Goal: Task Accomplishment & Management: Complete application form

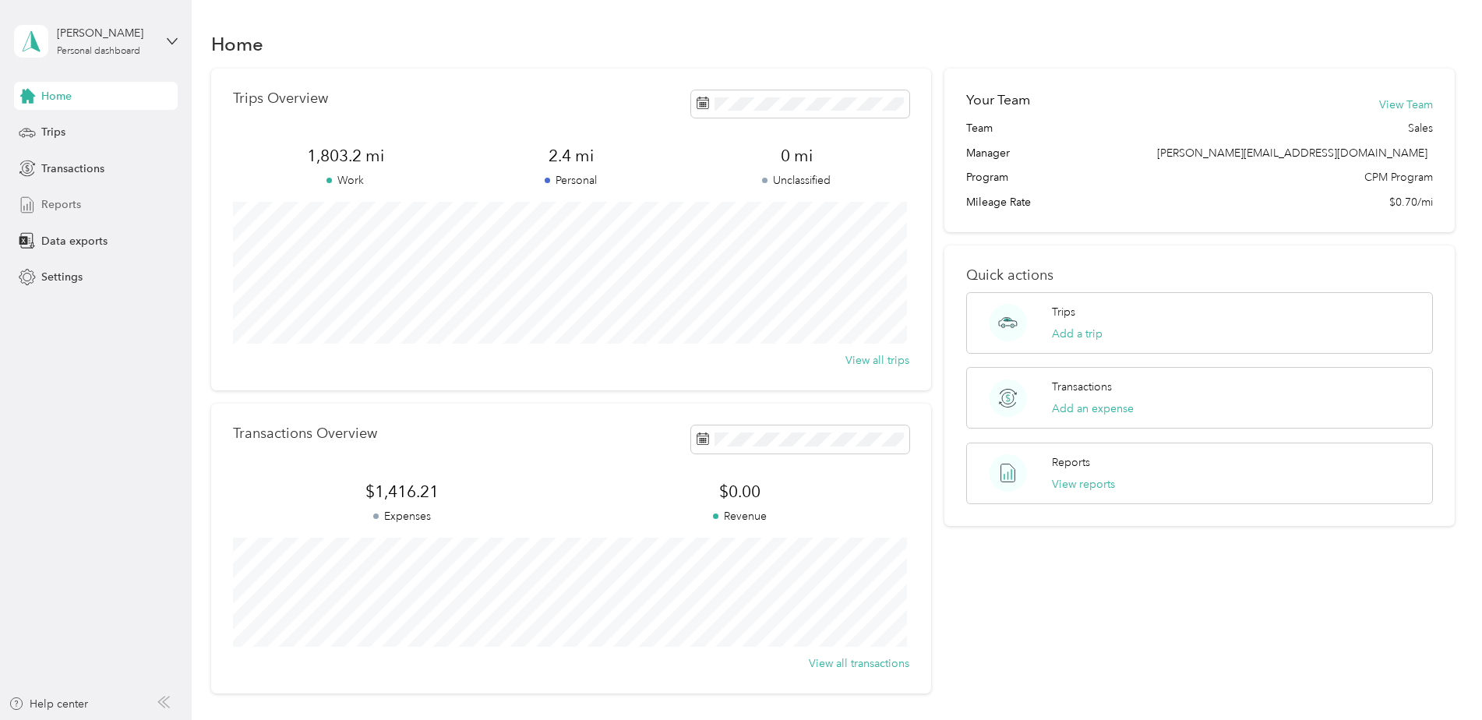
click at [74, 200] on span "Reports" at bounding box center [61, 204] width 40 height 16
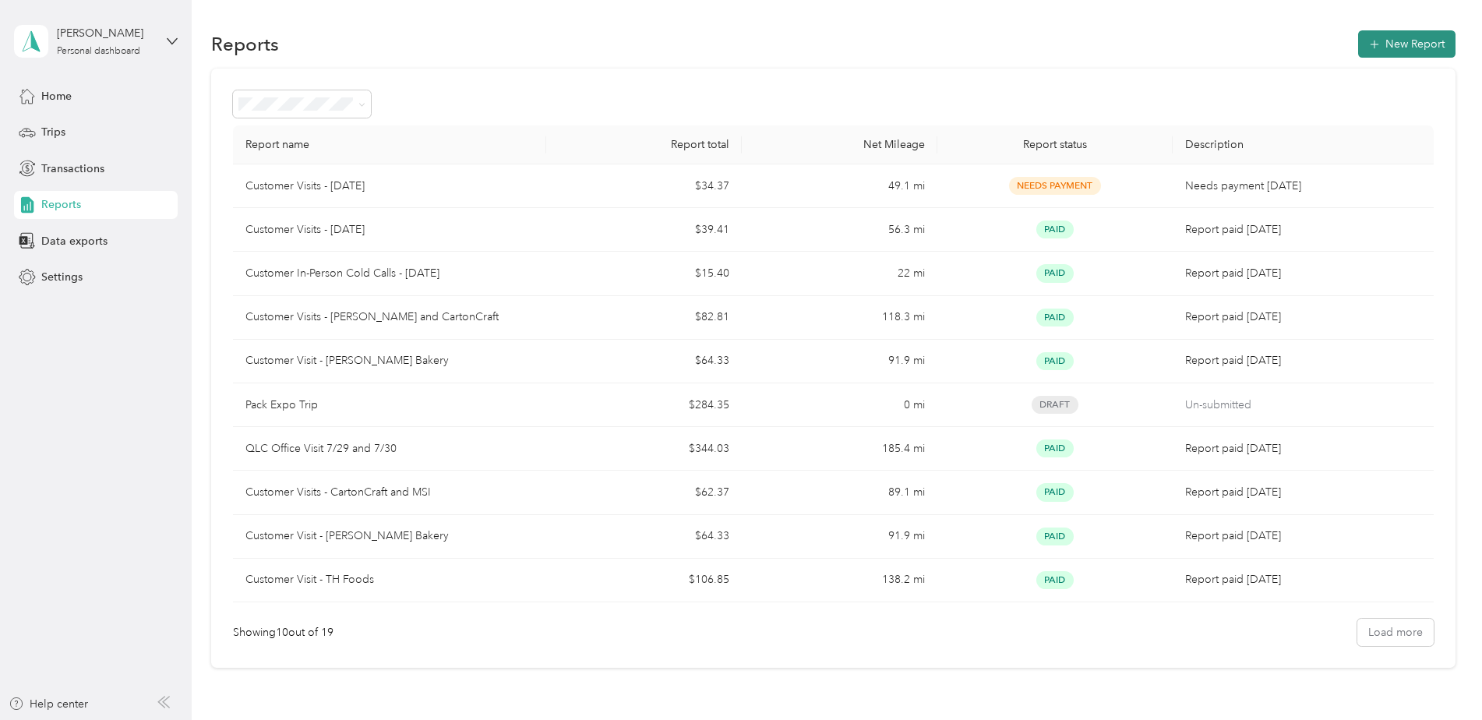
click at [1403, 39] on button "New Report" at bounding box center [1406, 43] width 97 height 27
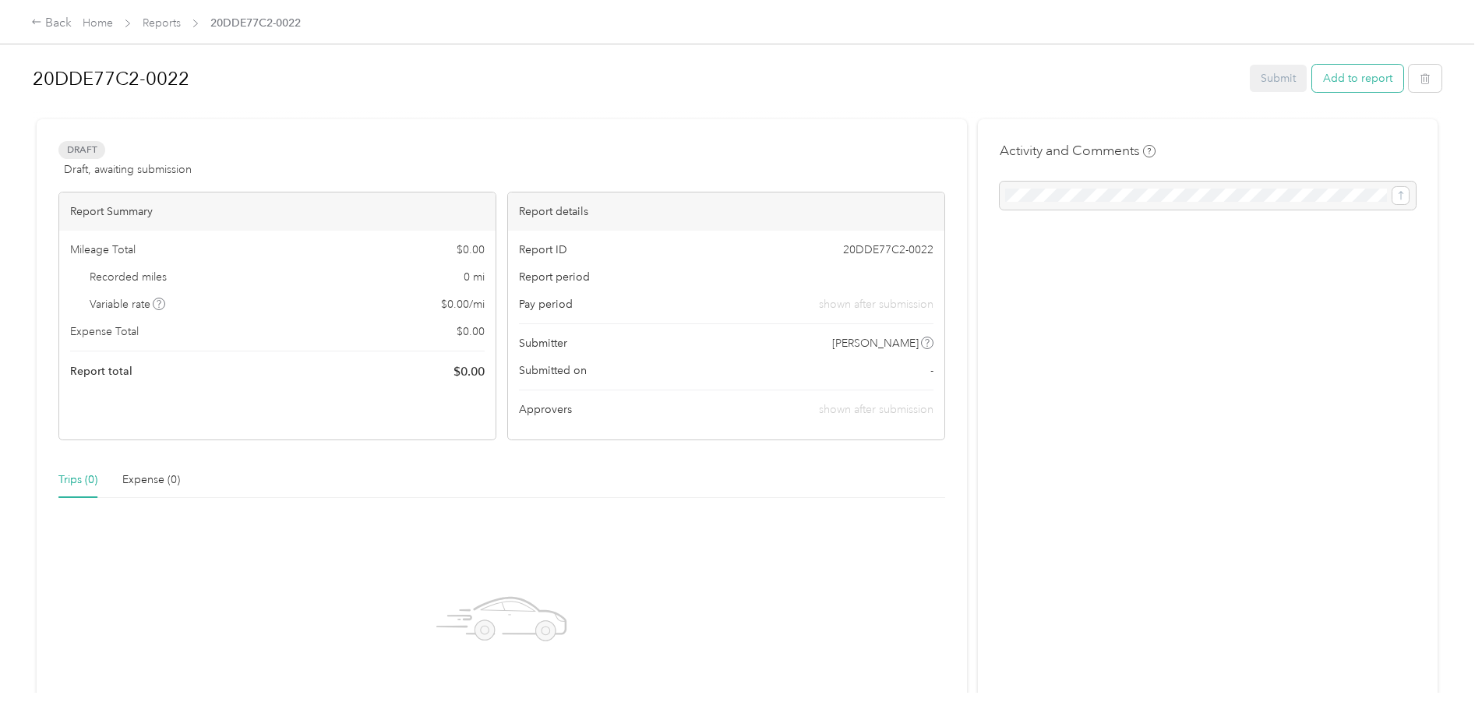
click at [1325, 75] on button "Add to report" at bounding box center [1357, 78] width 91 height 27
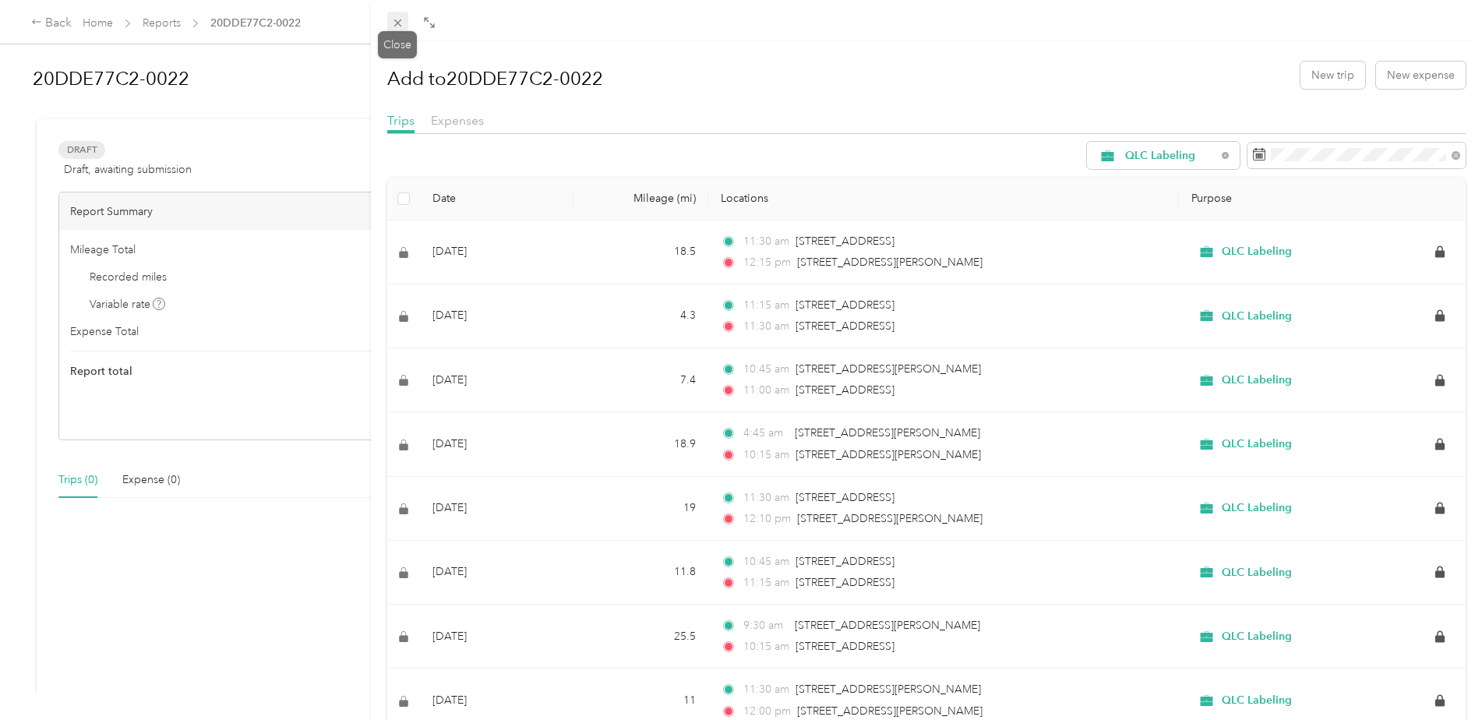
click at [389, 18] on span at bounding box center [398, 23] width 22 height 22
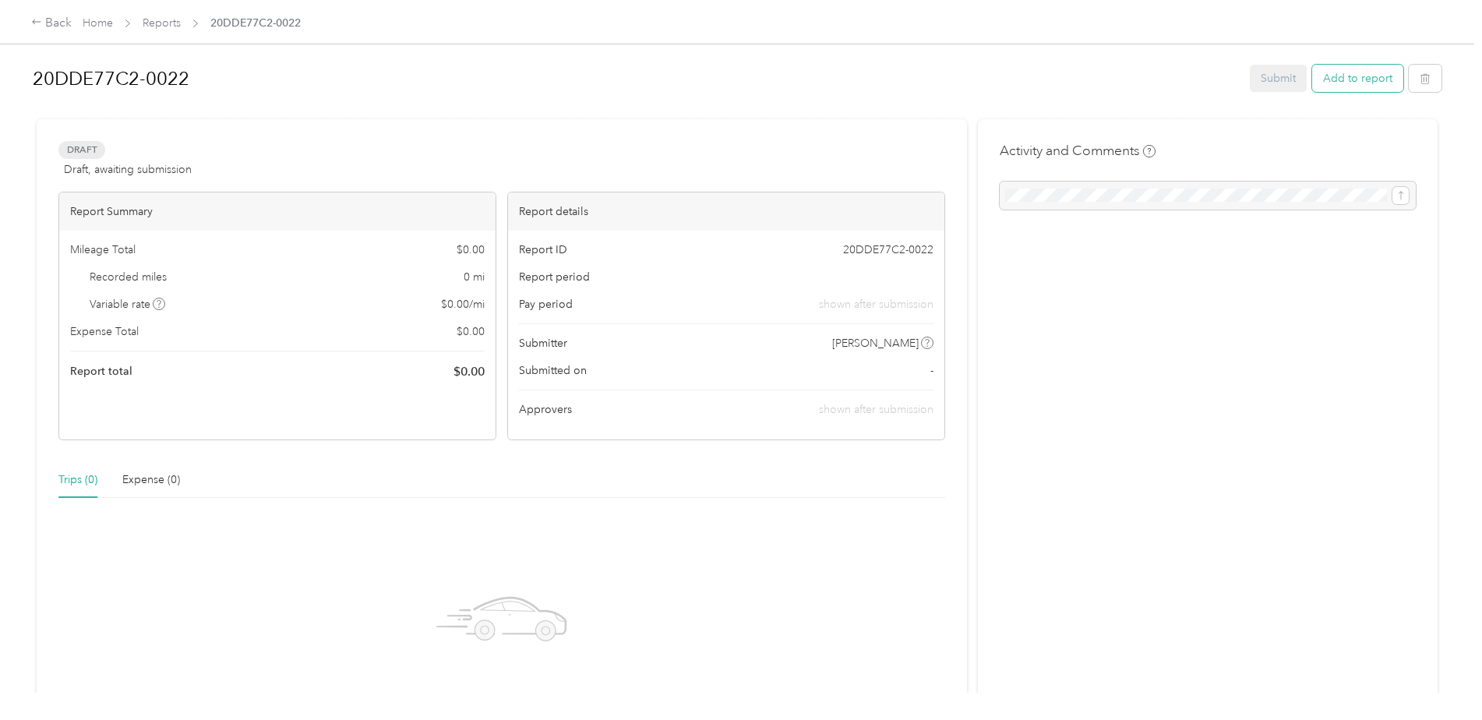
click at [1346, 73] on button "Add to report" at bounding box center [1357, 78] width 91 height 27
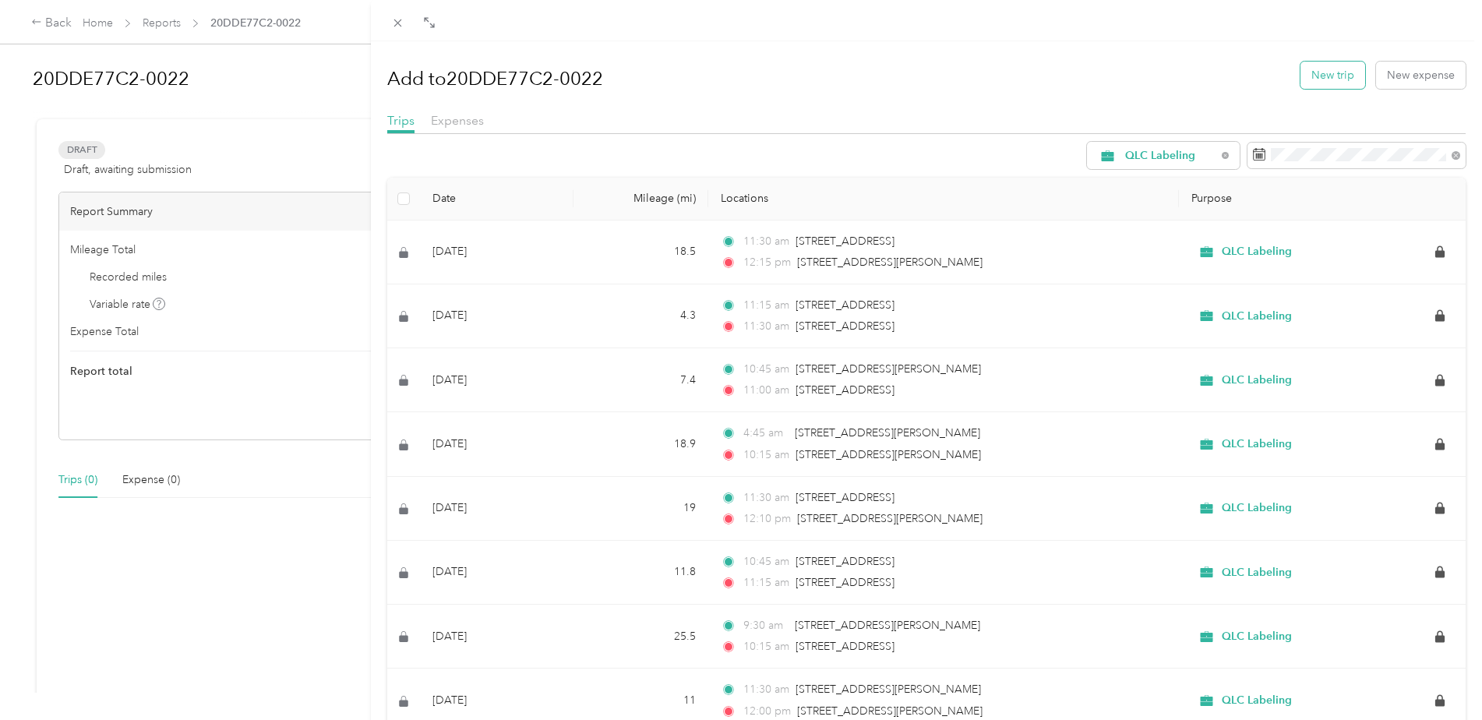
click at [1309, 86] on button "New trip" at bounding box center [1333, 75] width 65 height 27
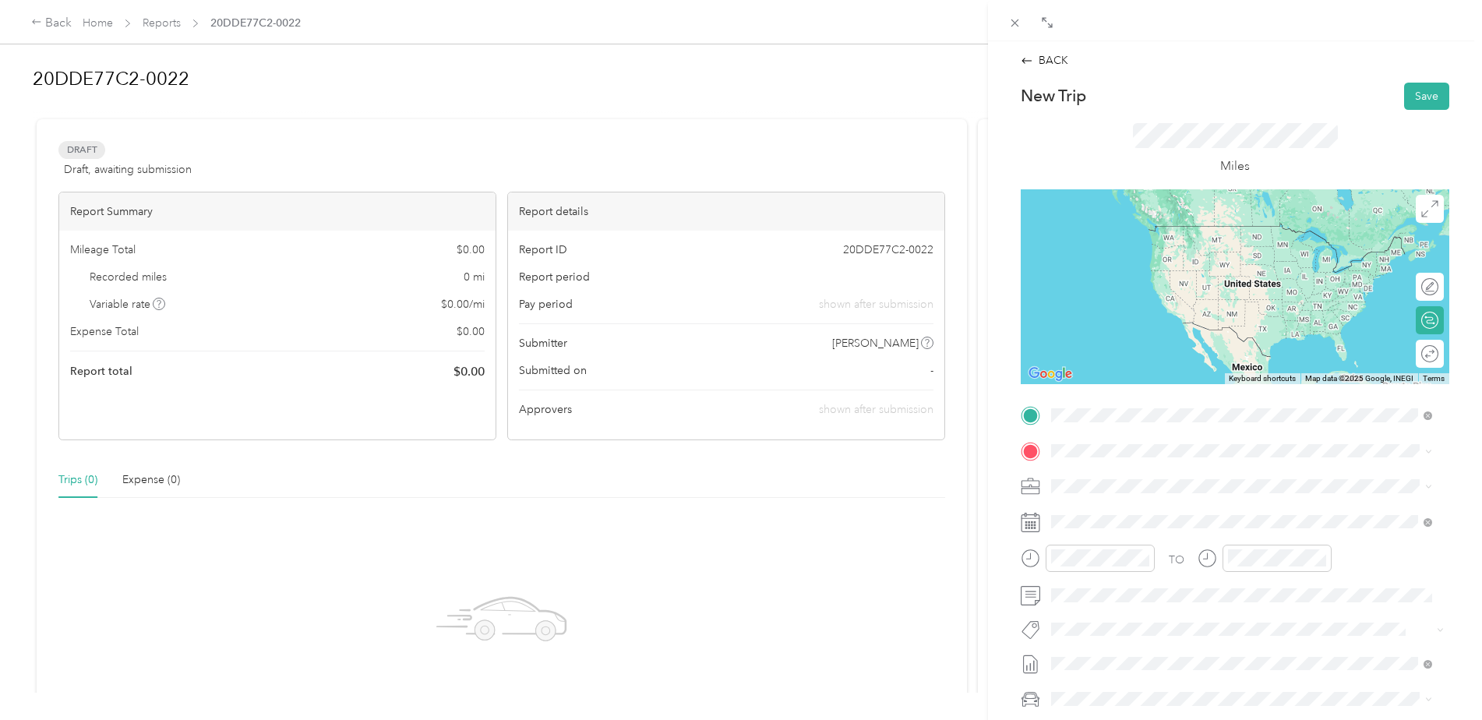
click at [1127, 475] on span "[STREET_ADDRESS][PERSON_NAME][US_STATE]" at bounding box center [1202, 471] width 242 height 14
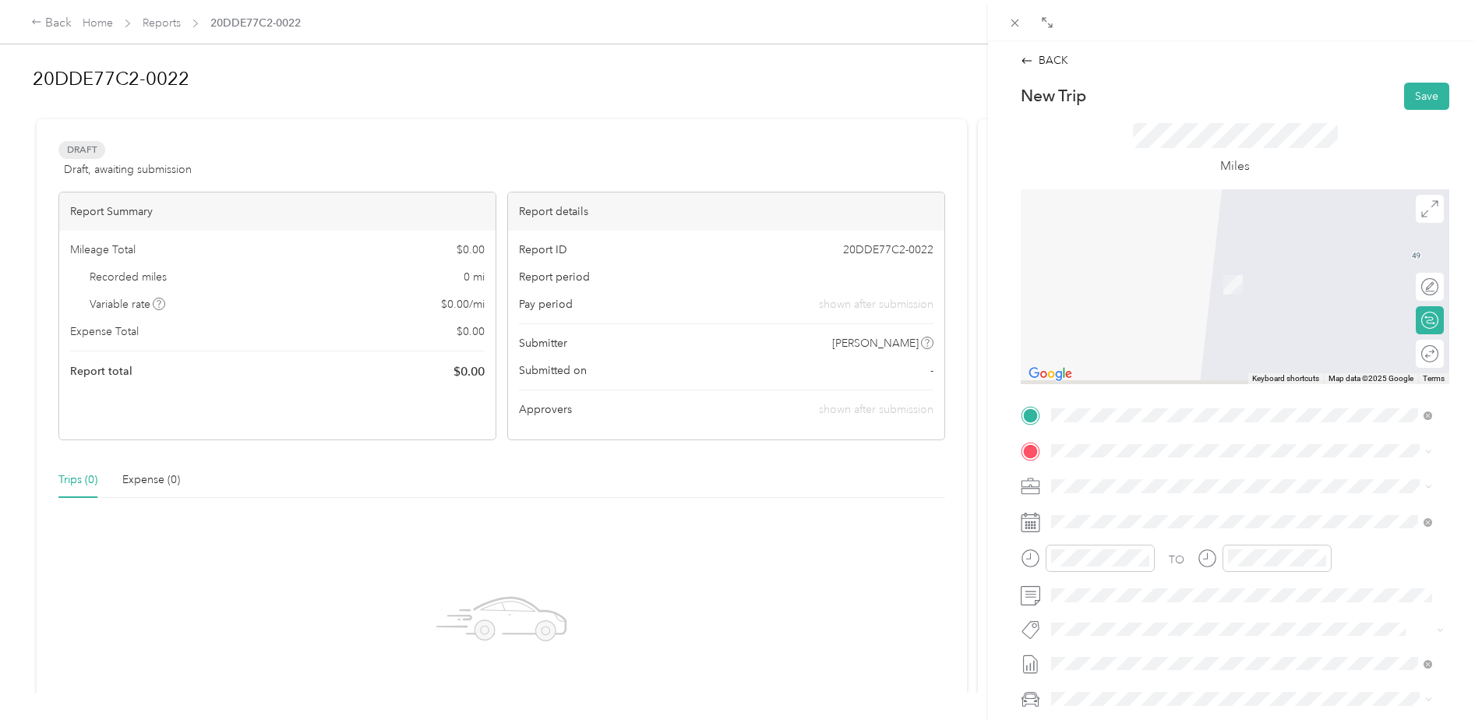
click at [1124, 457] on span at bounding box center [1248, 451] width 404 height 25
click at [1186, 546] on span "[STREET_ADDRESS][US_STATE]" at bounding box center [1159, 539] width 156 height 14
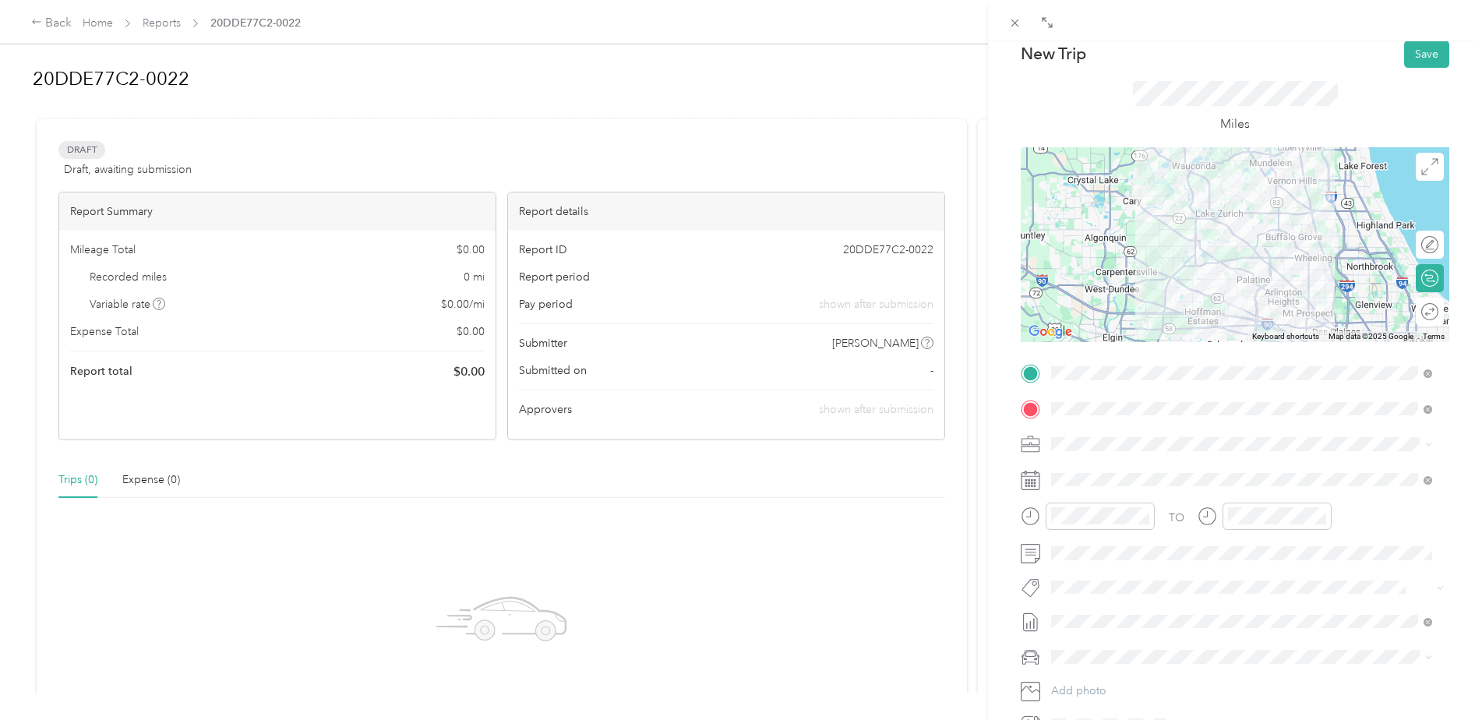
scroll to position [78, 0]
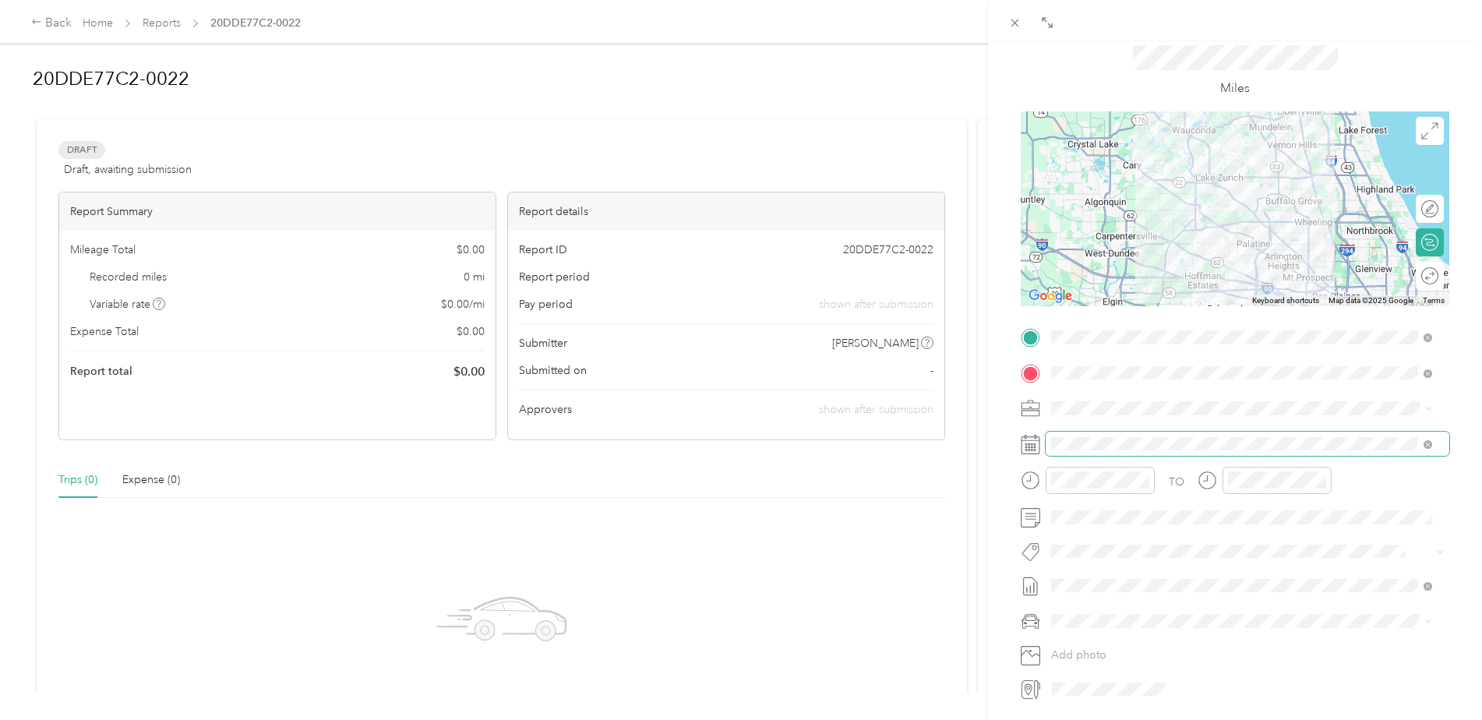
click at [1092, 451] on span at bounding box center [1248, 444] width 404 height 25
click at [1244, 450] on span at bounding box center [1248, 444] width 404 height 25
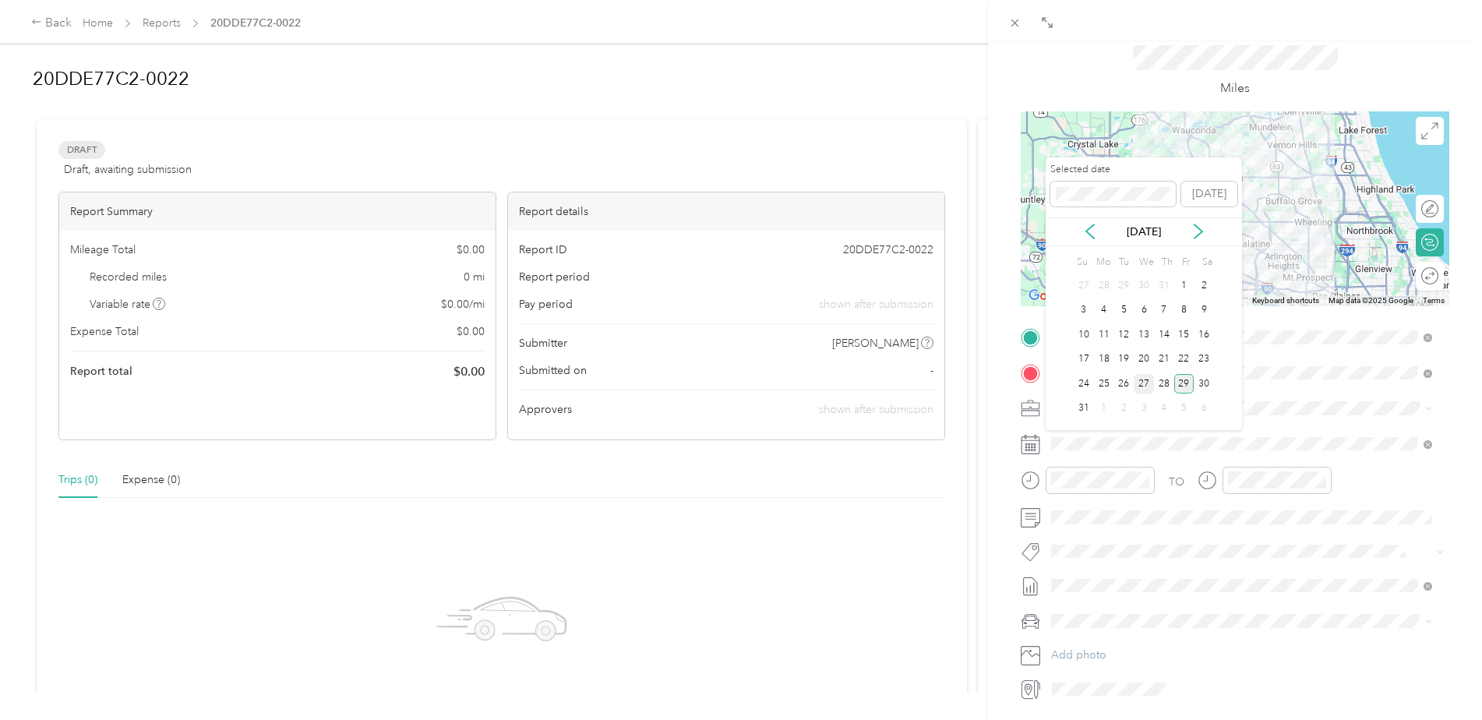
click at [1143, 385] on div "27" at bounding box center [1144, 383] width 20 height 19
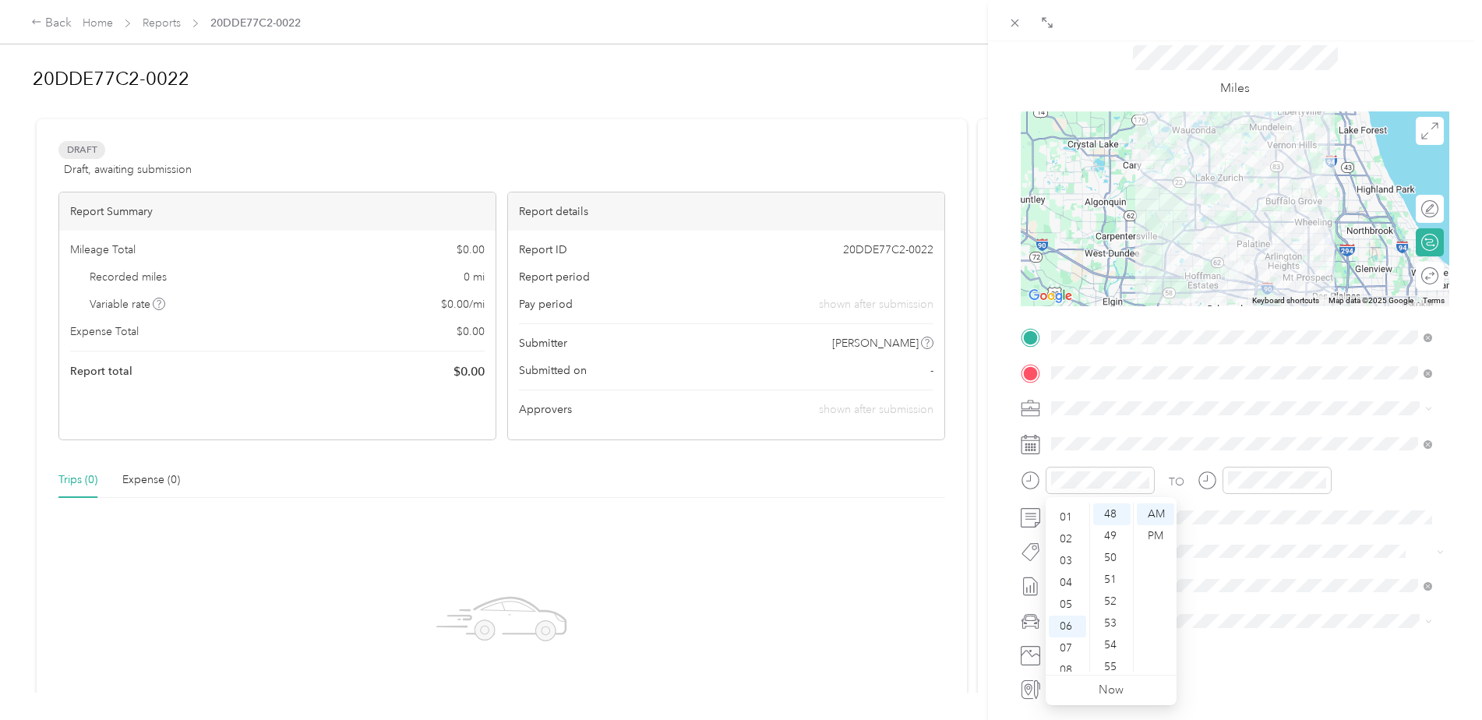
scroll to position [0, 0]
click at [1062, 512] on div "12" at bounding box center [1067, 514] width 37 height 22
click at [1115, 609] on div "15" at bounding box center [1111, 611] width 37 height 22
click at [1157, 528] on div "PM" at bounding box center [1155, 536] width 37 height 22
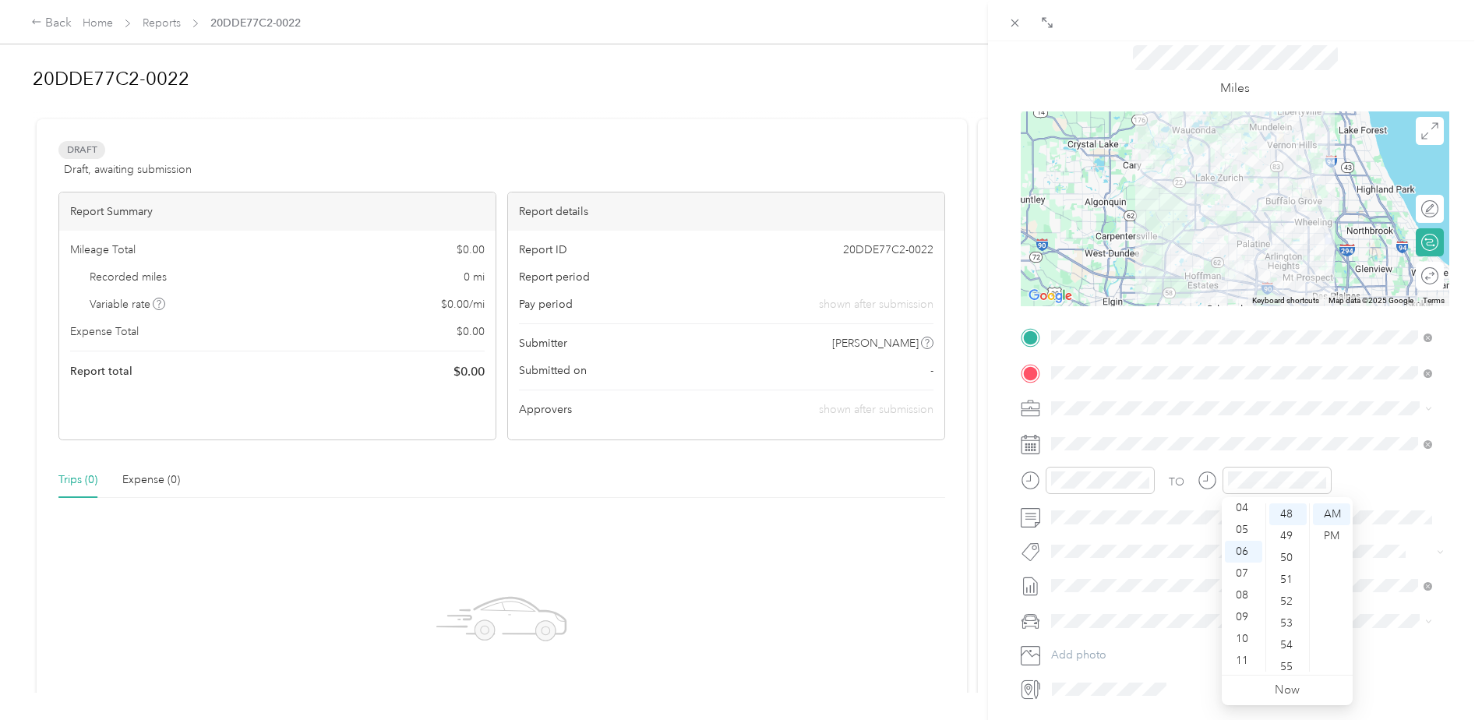
scroll to position [0, 0]
click at [1243, 509] on div "12" at bounding box center [1243, 514] width 37 height 22
click at [1290, 530] on div "45" at bounding box center [1287, 527] width 37 height 22
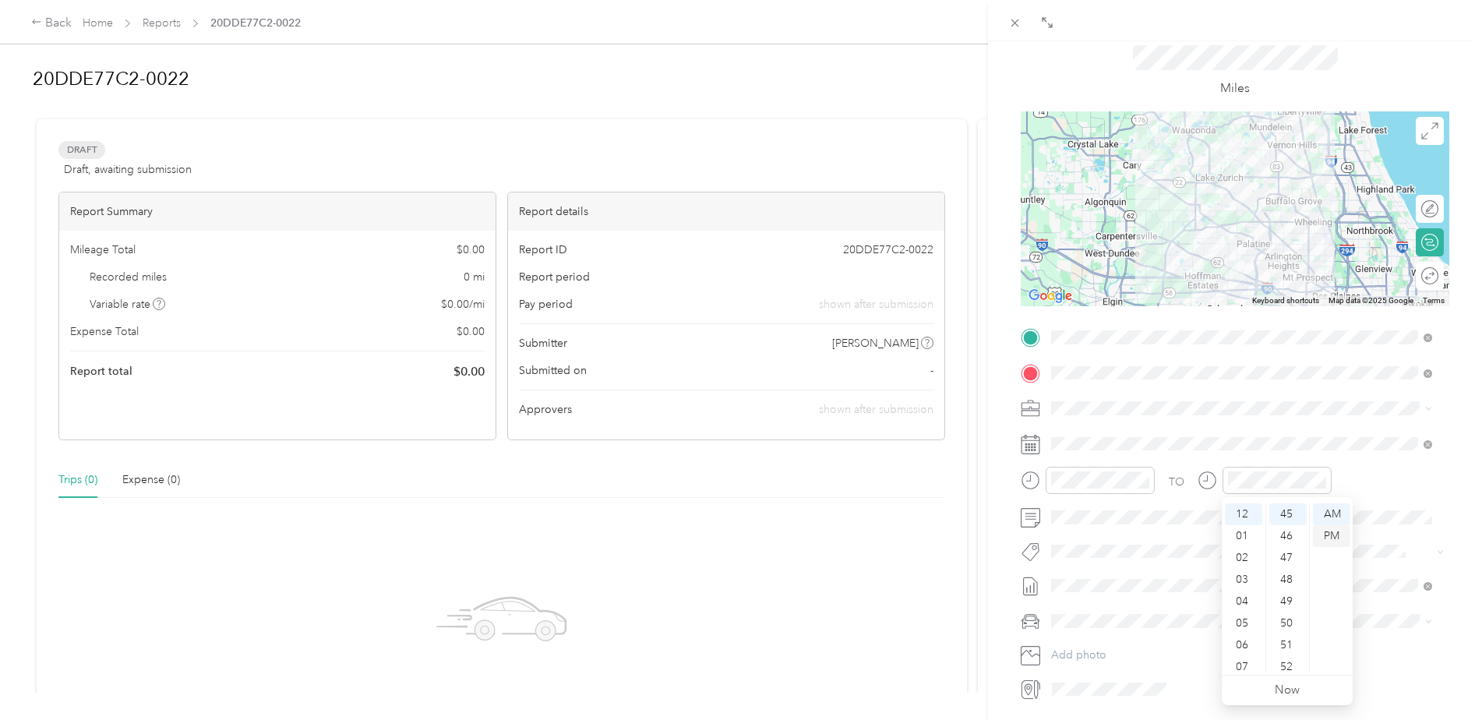
click at [1333, 532] on div "PM" at bounding box center [1331, 536] width 37 height 22
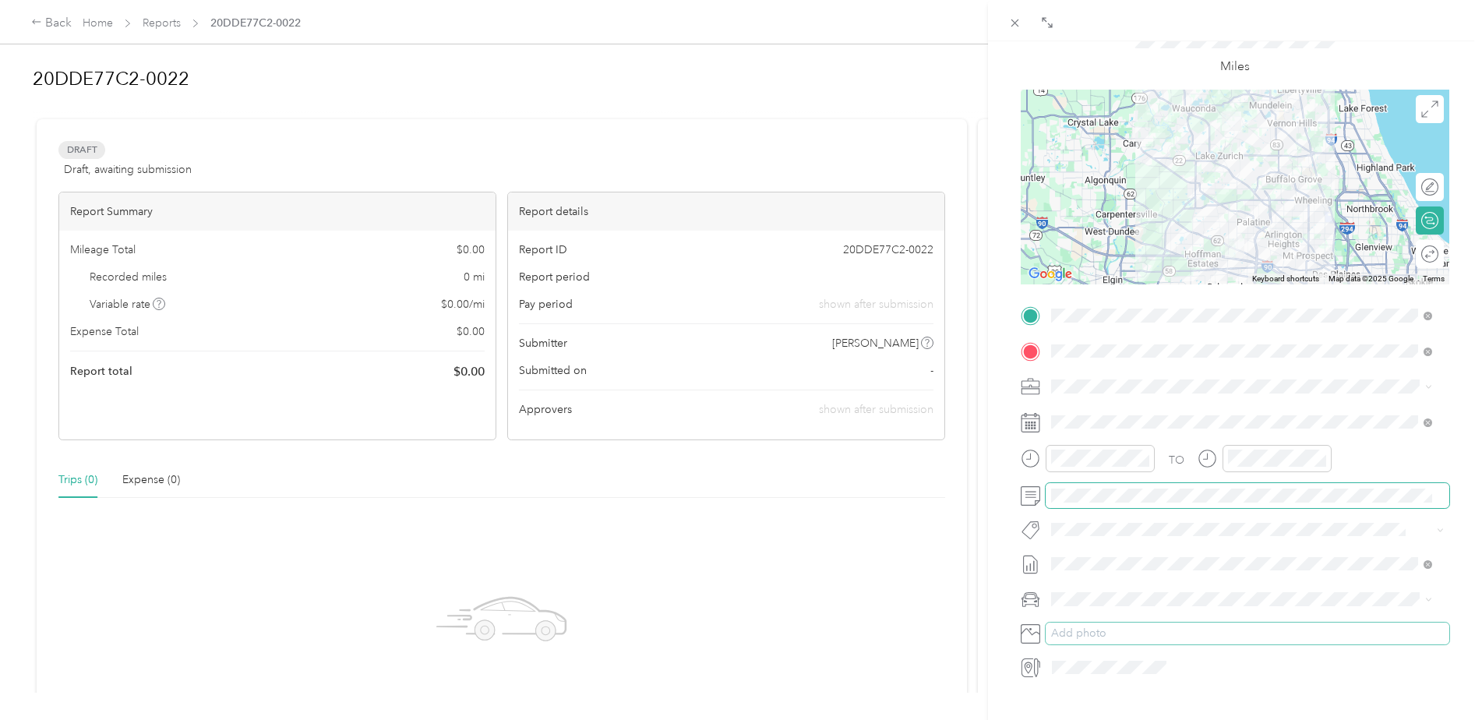
scroll to position [0, 0]
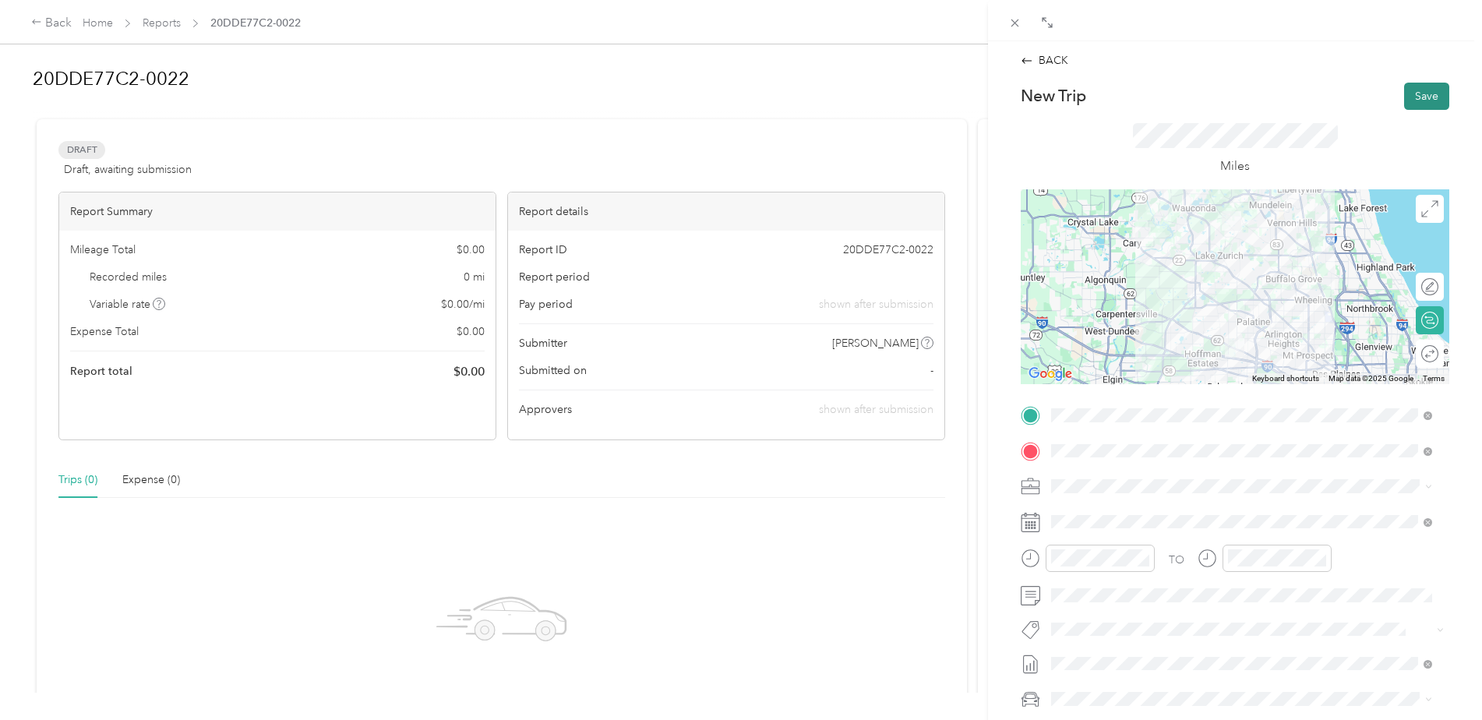
click at [1417, 94] on button "Save" at bounding box center [1426, 96] width 45 height 27
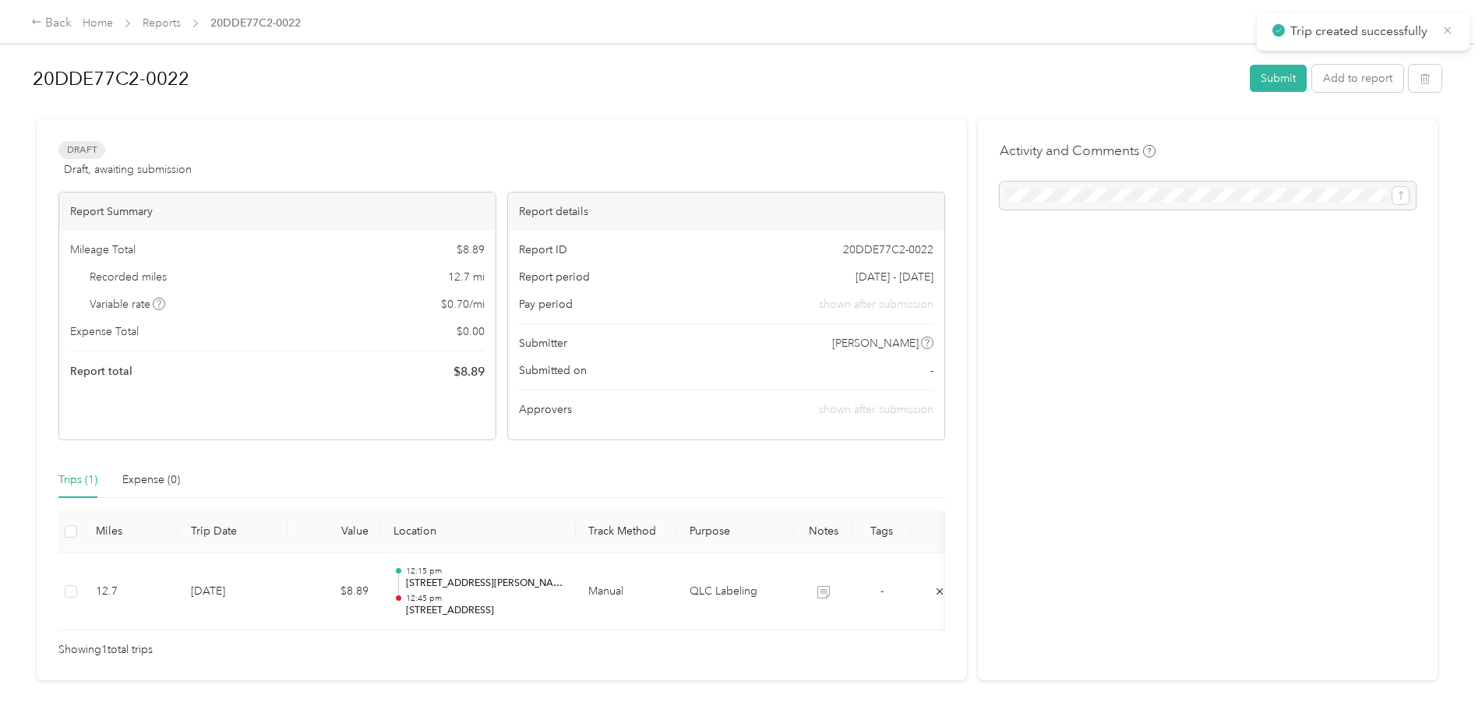
click at [1451, 31] on icon at bounding box center [1448, 30] width 12 height 14
click at [1354, 76] on button "Add to report" at bounding box center [1357, 78] width 91 height 27
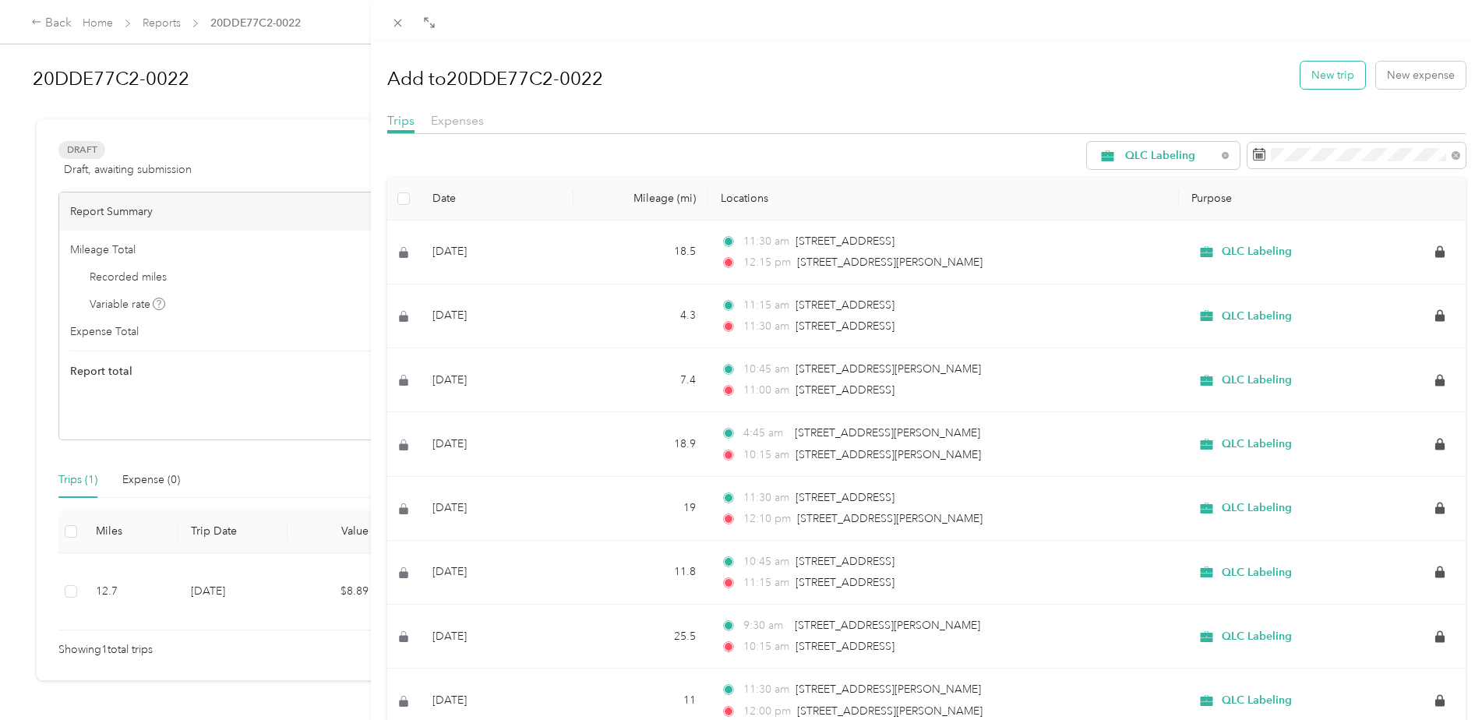
click at [1320, 76] on button "New trip" at bounding box center [1333, 75] width 65 height 27
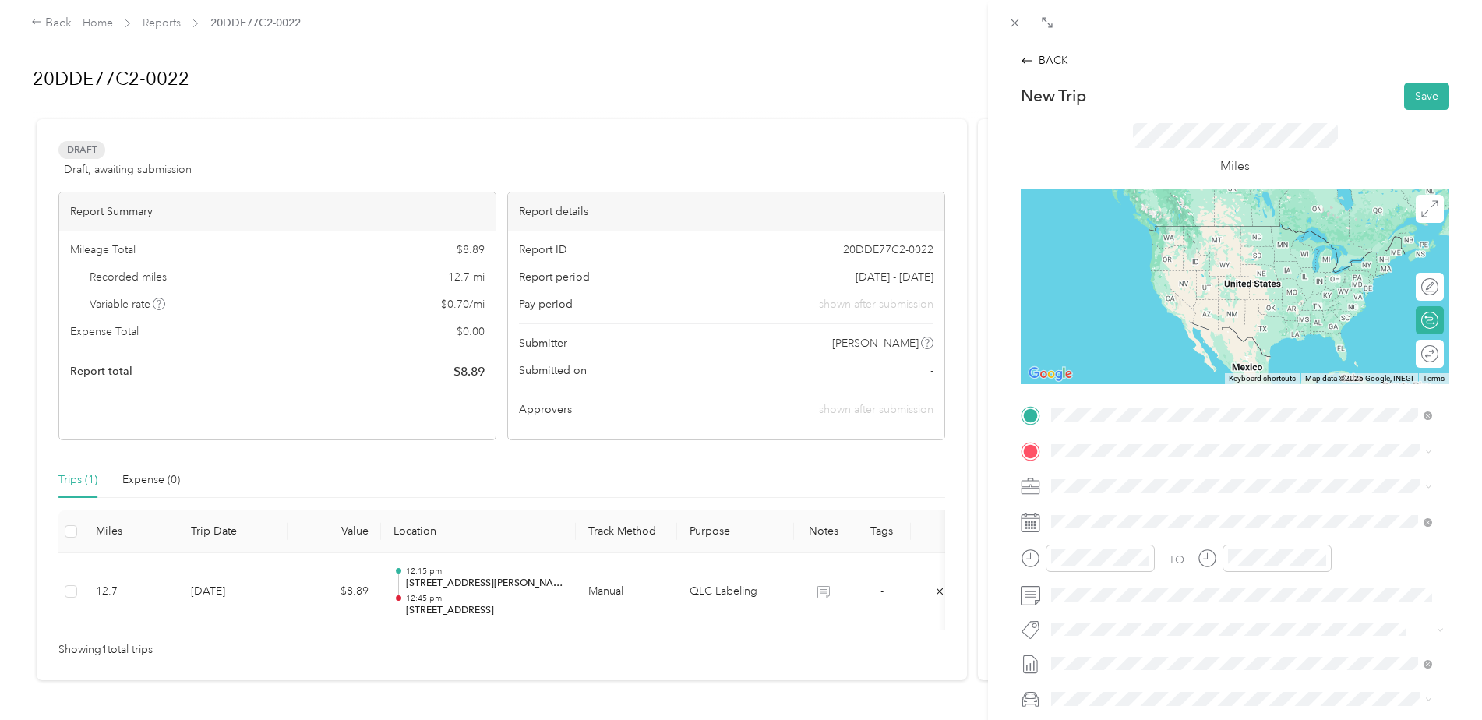
click at [1227, 510] on span "[STREET_ADDRESS][US_STATE]" at bounding box center [1159, 503] width 156 height 14
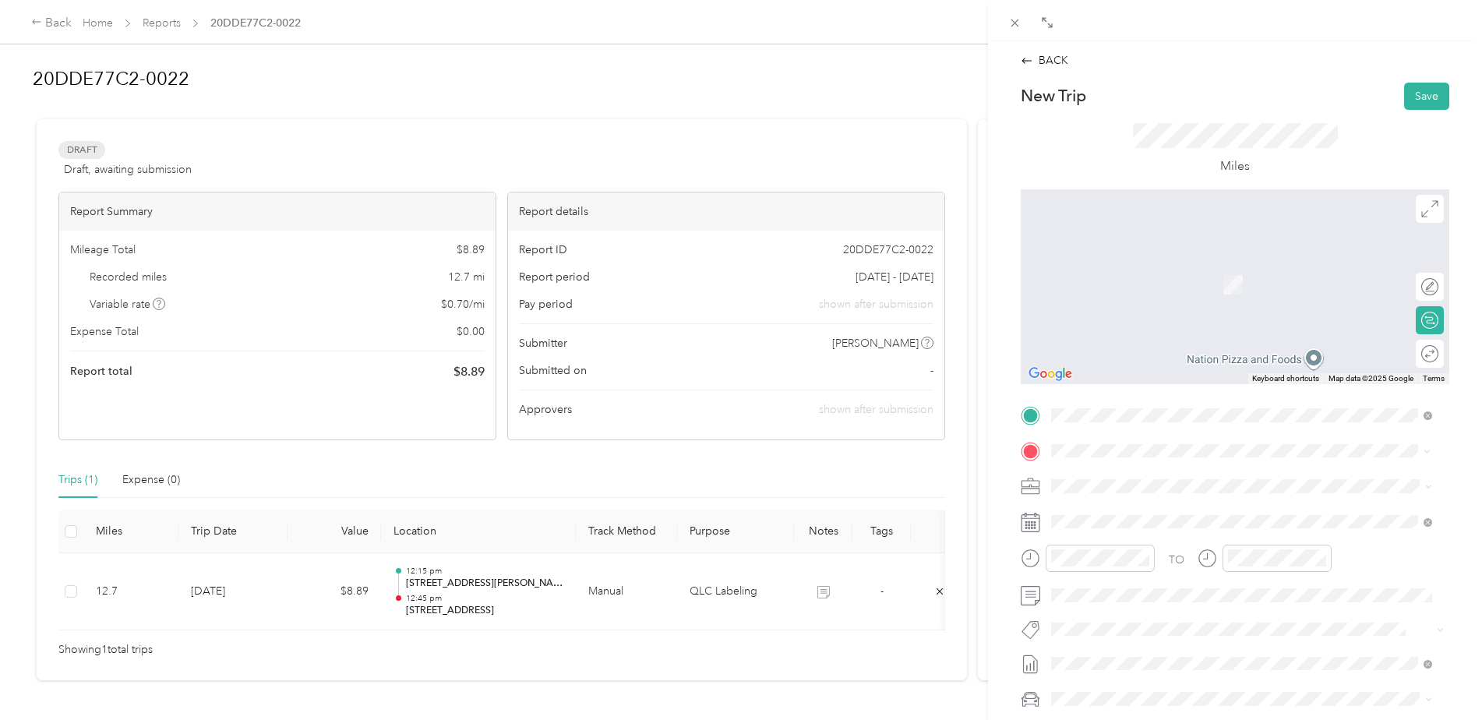
click at [1217, 514] on span "[STREET_ADDRESS][US_STATE]" at bounding box center [1159, 507] width 156 height 14
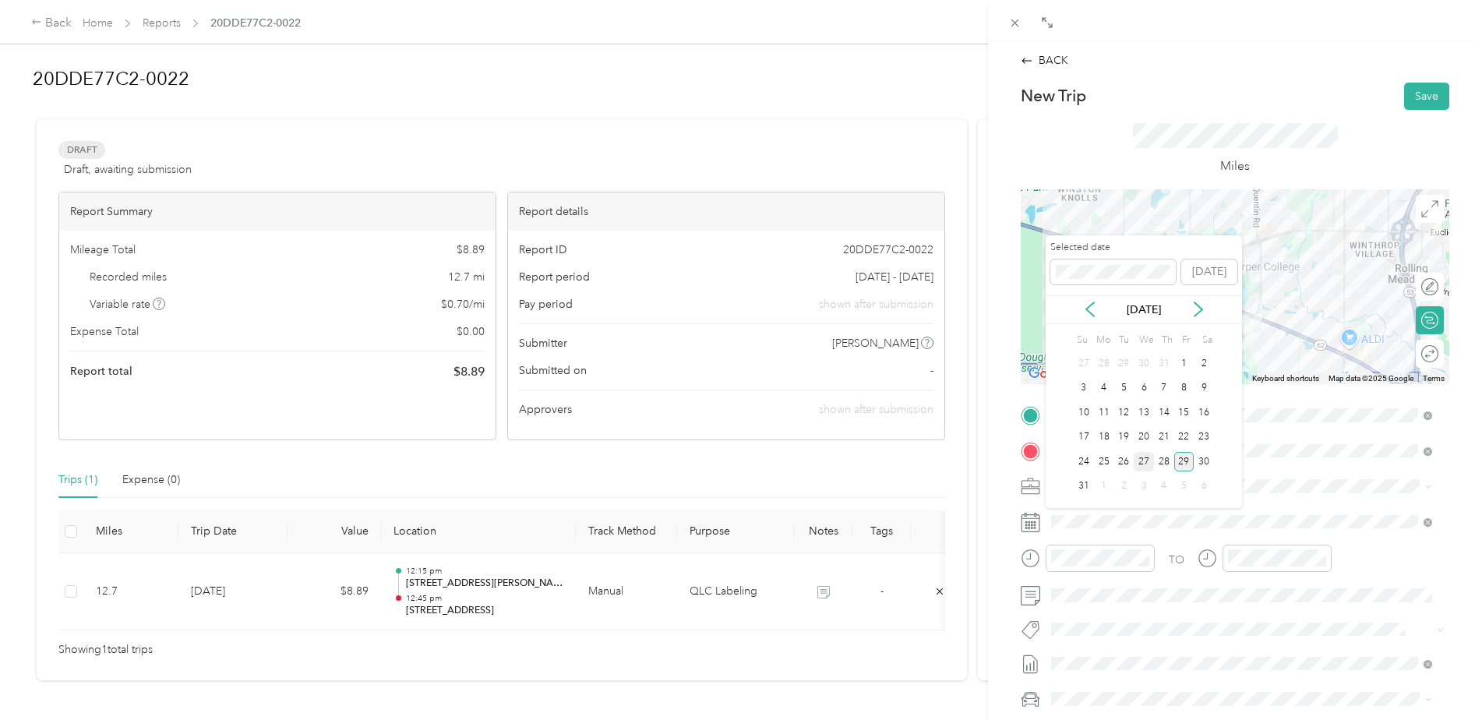
click at [1140, 463] on div "27" at bounding box center [1144, 461] width 20 height 19
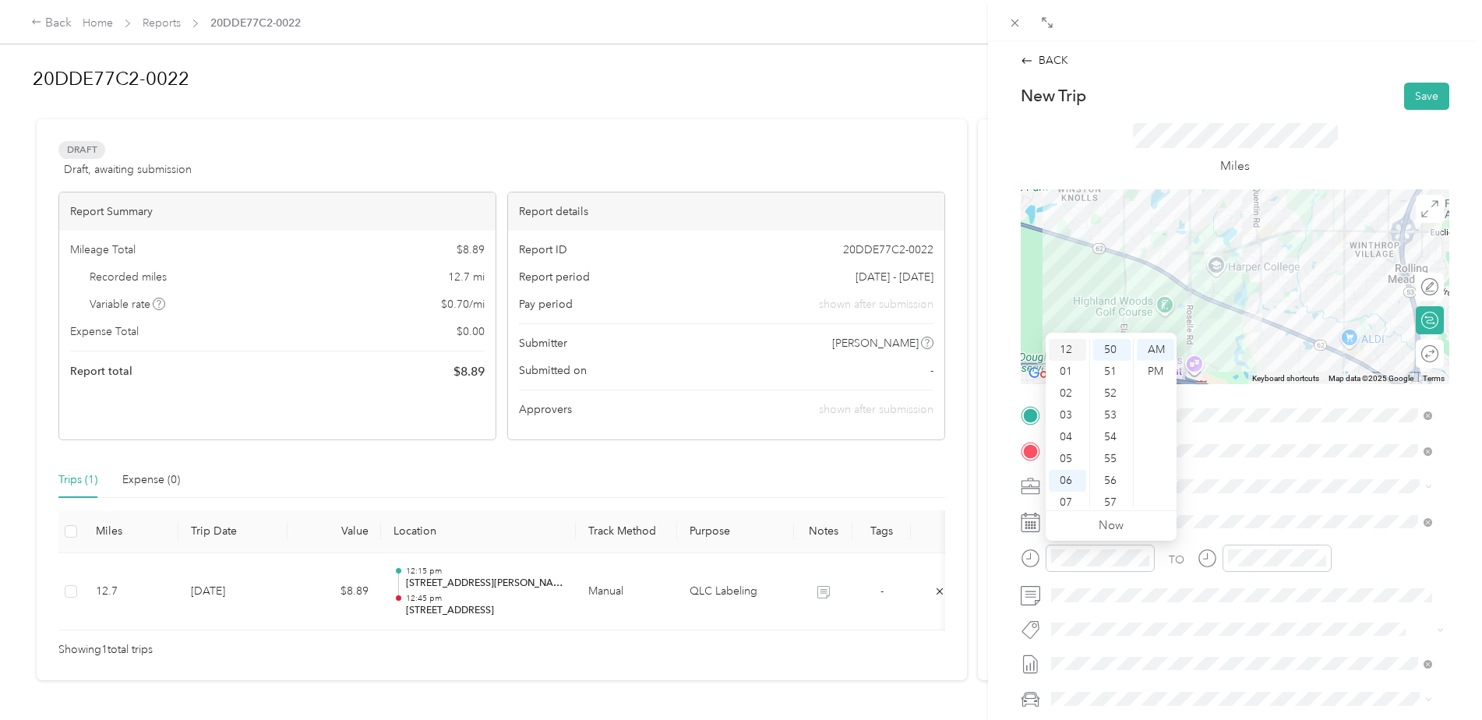
click at [1070, 349] on div "12" at bounding box center [1067, 350] width 37 height 22
click at [1068, 370] on div "01" at bounding box center [1067, 372] width 37 height 22
click at [1151, 367] on div "PM" at bounding box center [1155, 372] width 37 height 22
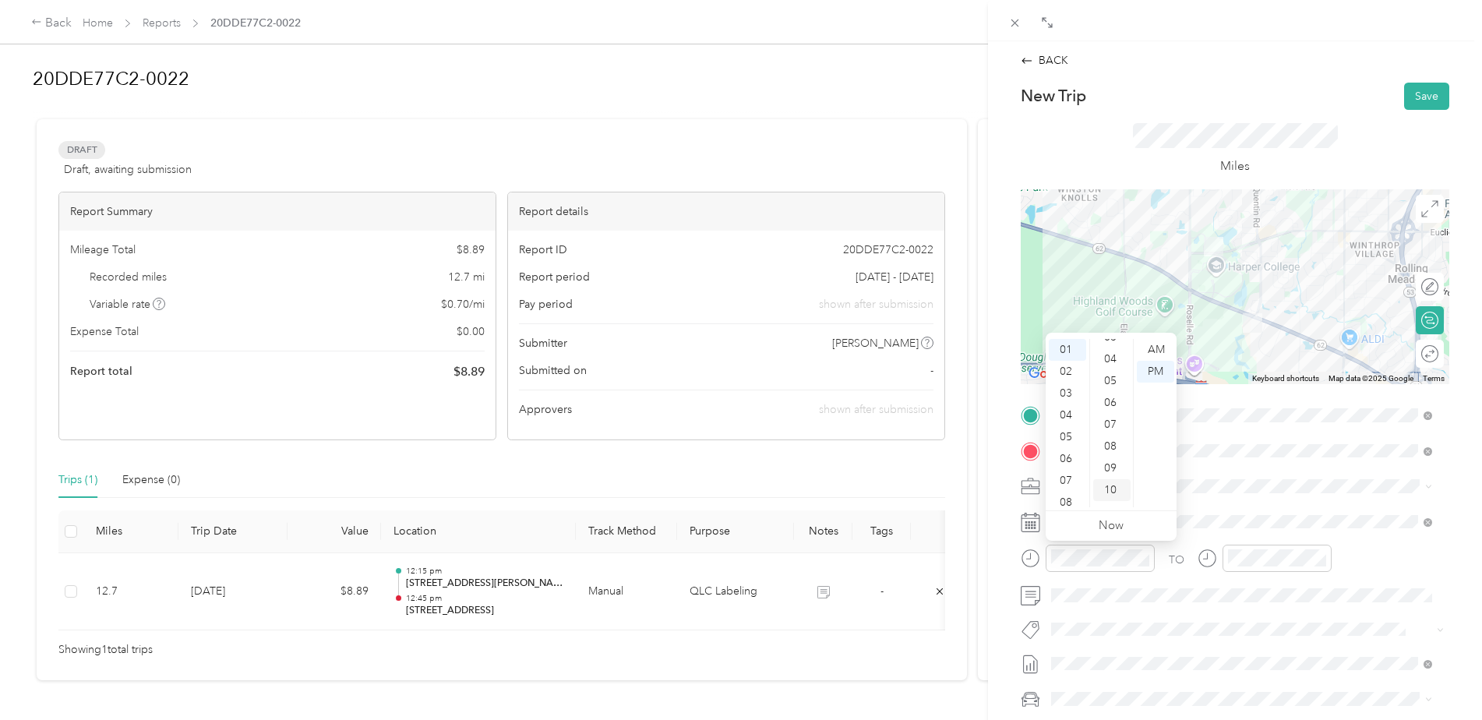
click at [1110, 485] on div "10" at bounding box center [1111, 490] width 37 height 22
click at [1287, 609] on div "TO Add photo" at bounding box center [1235, 591] width 429 height 376
click at [1111, 355] on div "00" at bounding box center [1111, 350] width 37 height 22
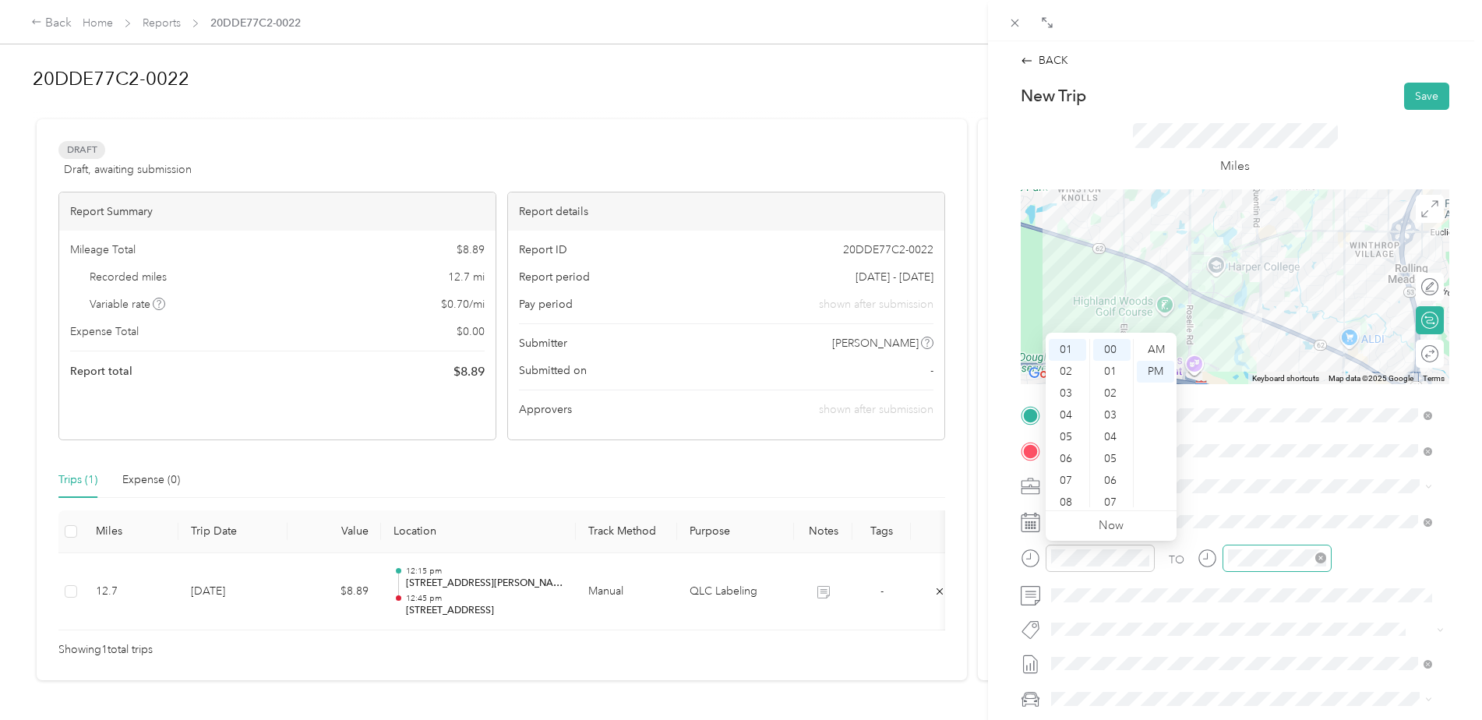
click at [1247, 569] on div at bounding box center [1277, 558] width 109 height 27
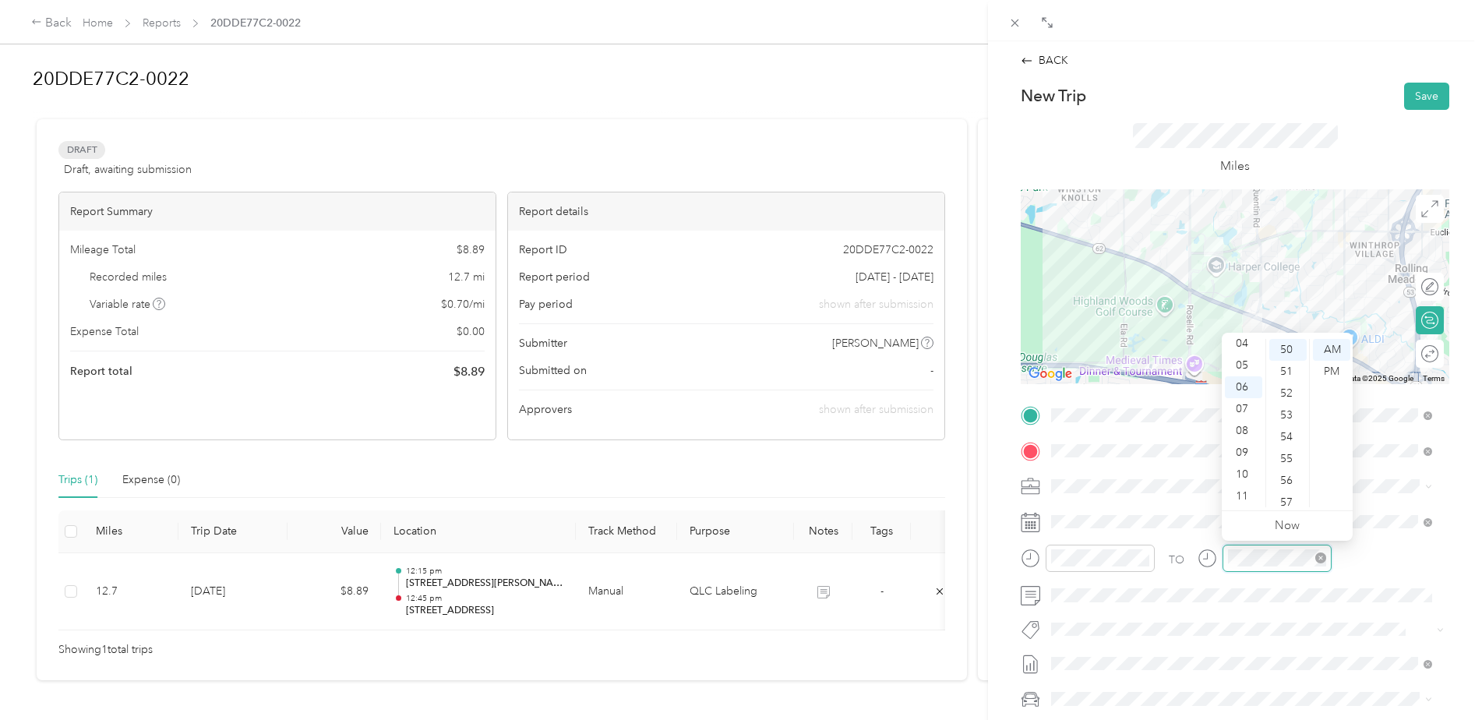
click at [1247, 567] on div at bounding box center [1277, 558] width 109 height 27
click at [1238, 372] on div "01" at bounding box center [1243, 372] width 37 height 22
click at [1292, 485] on div "10" at bounding box center [1287, 490] width 37 height 22
click at [1335, 370] on div "PM" at bounding box center [1331, 372] width 37 height 22
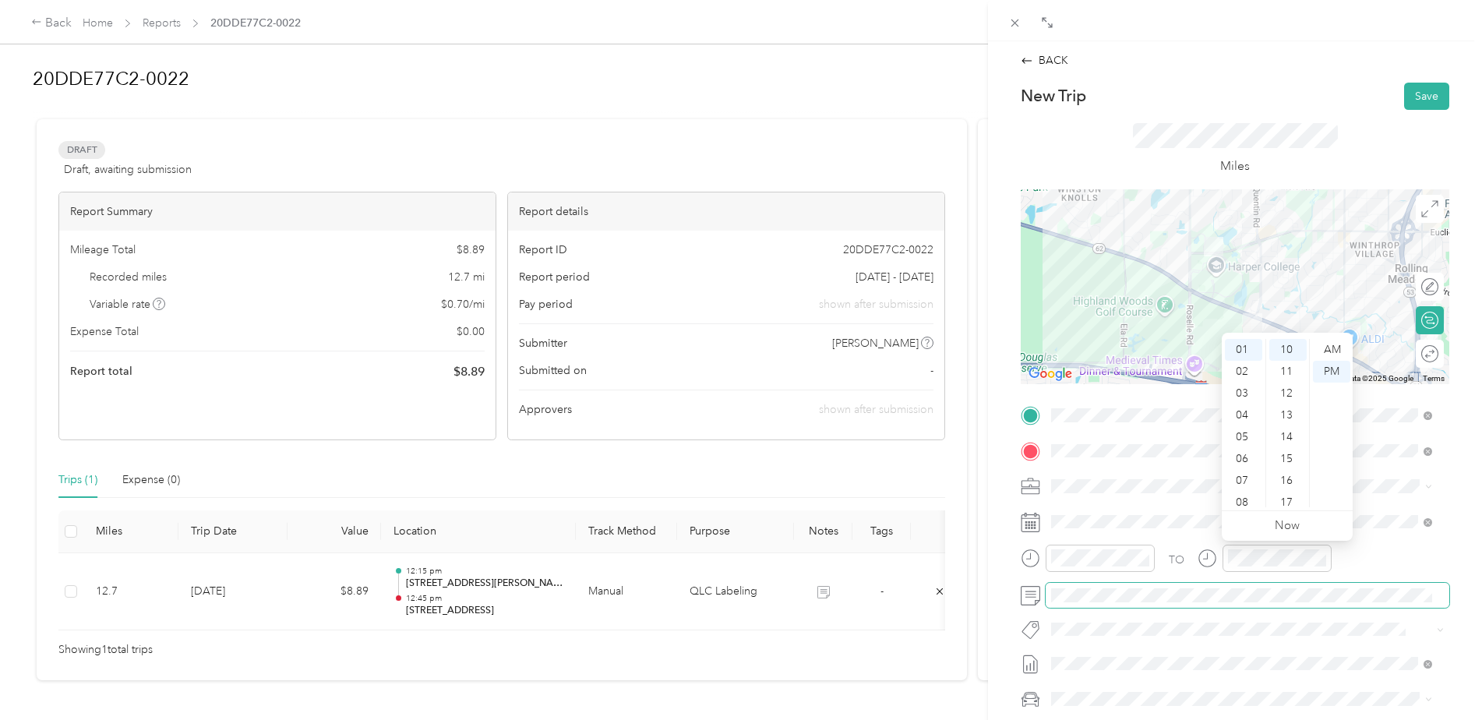
click at [1163, 603] on span at bounding box center [1248, 595] width 404 height 25
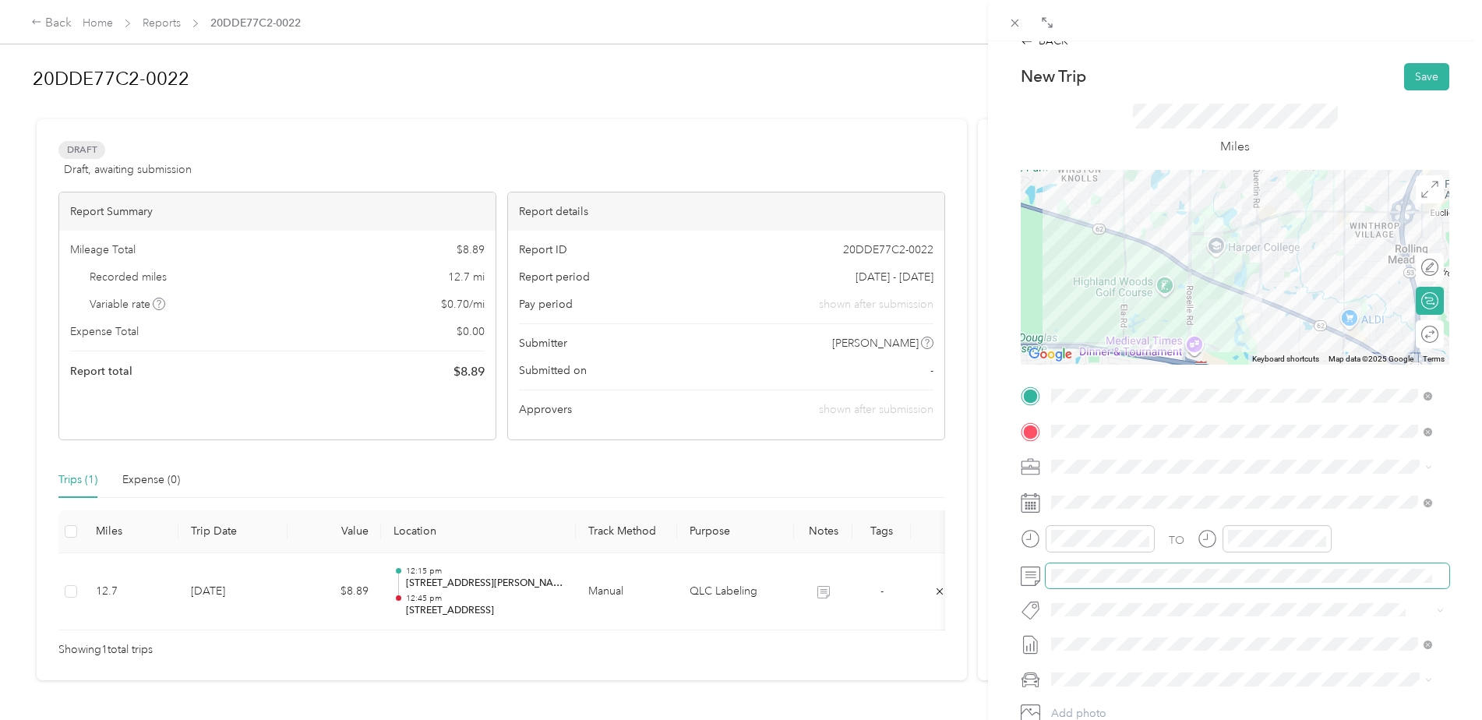
scroll to position [0, 0]
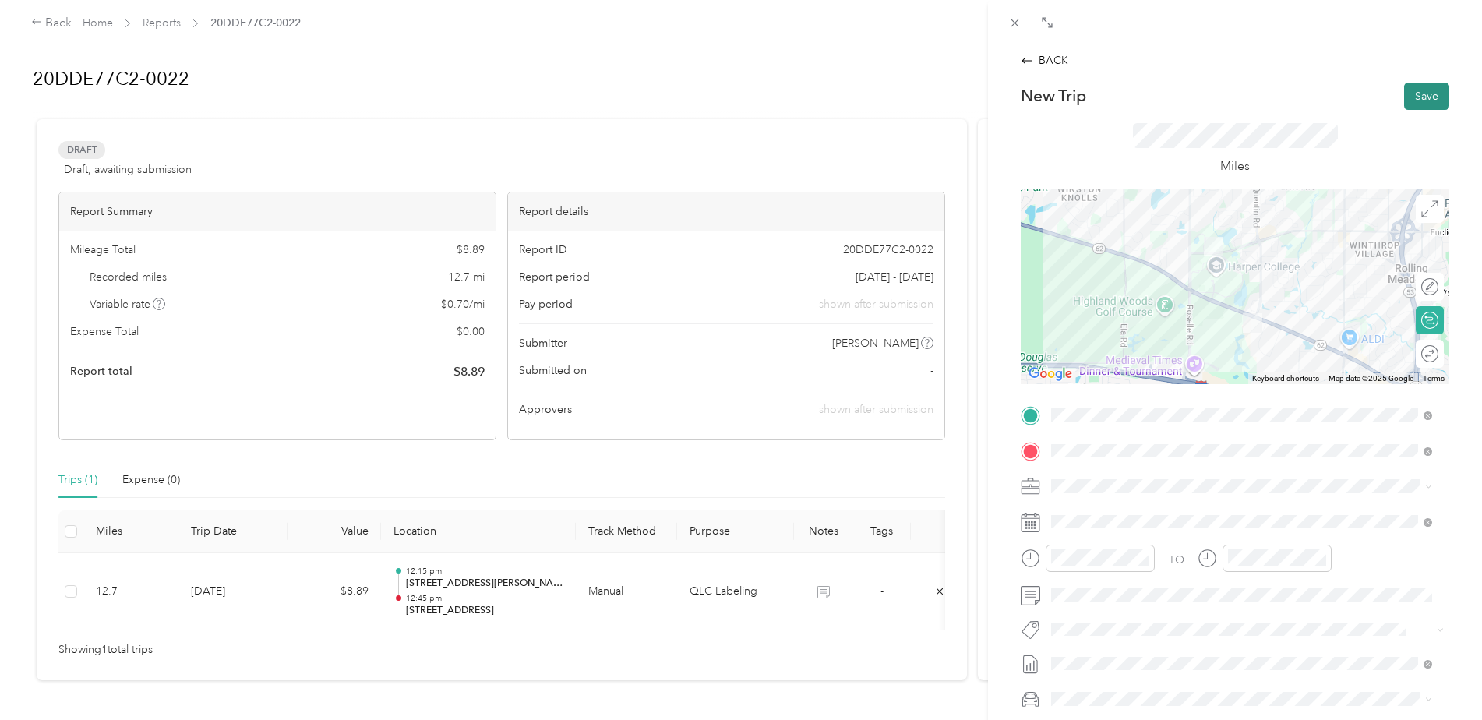
click at [1416, 95] on button "Save" at bounding box center [1426, 96] width 45 height 27
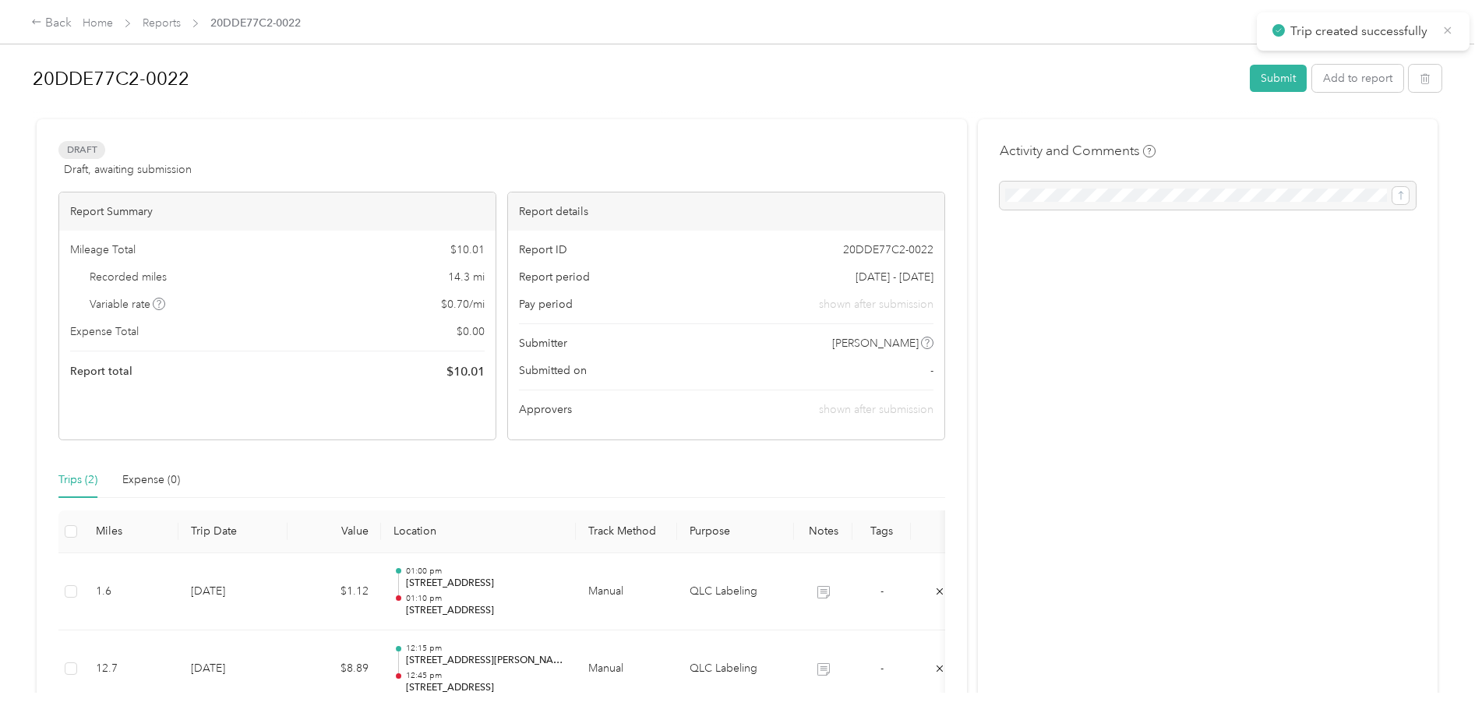
click at [1452, 26] on icon at bounding box center [1448, 30] width 12 height 14
click at [1375, 76] on button "Add to report" at bounding box center [1357, 78] width 91 height 27
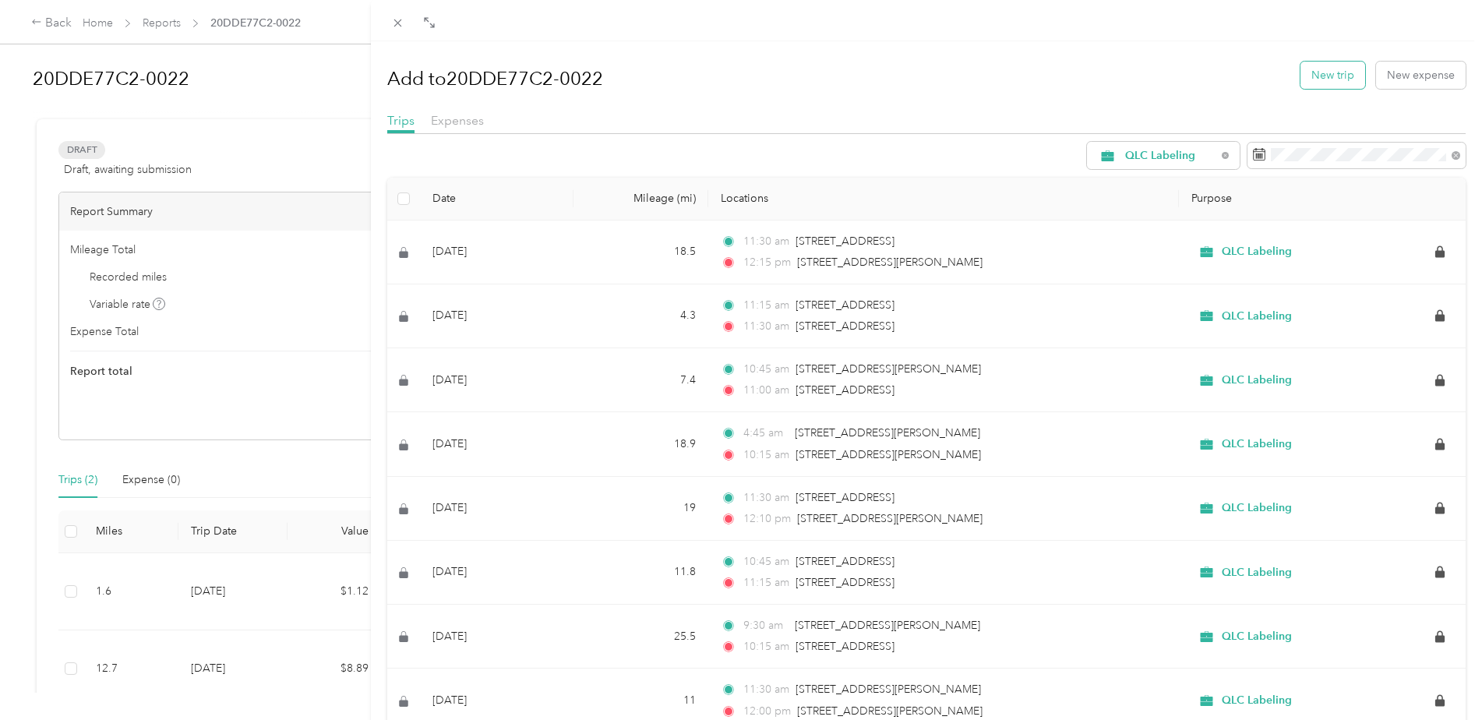
click at [1336, 77] on button "New trip" at bounding box center [1333, 75] width 65 height 27
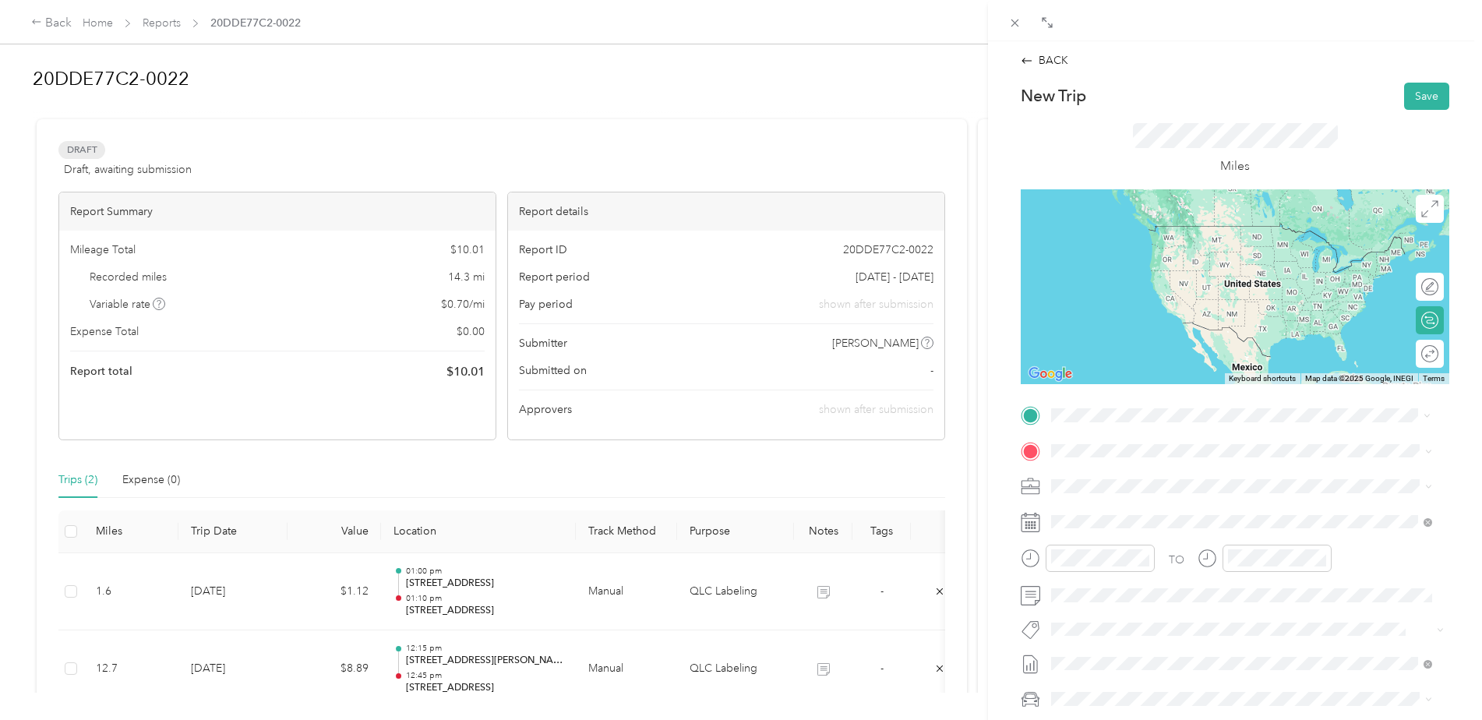
click at [1168, 510] on span "[STREET_ADDRESS][US_STATE]" at bounding box center [1159, 503] width 156 height 14
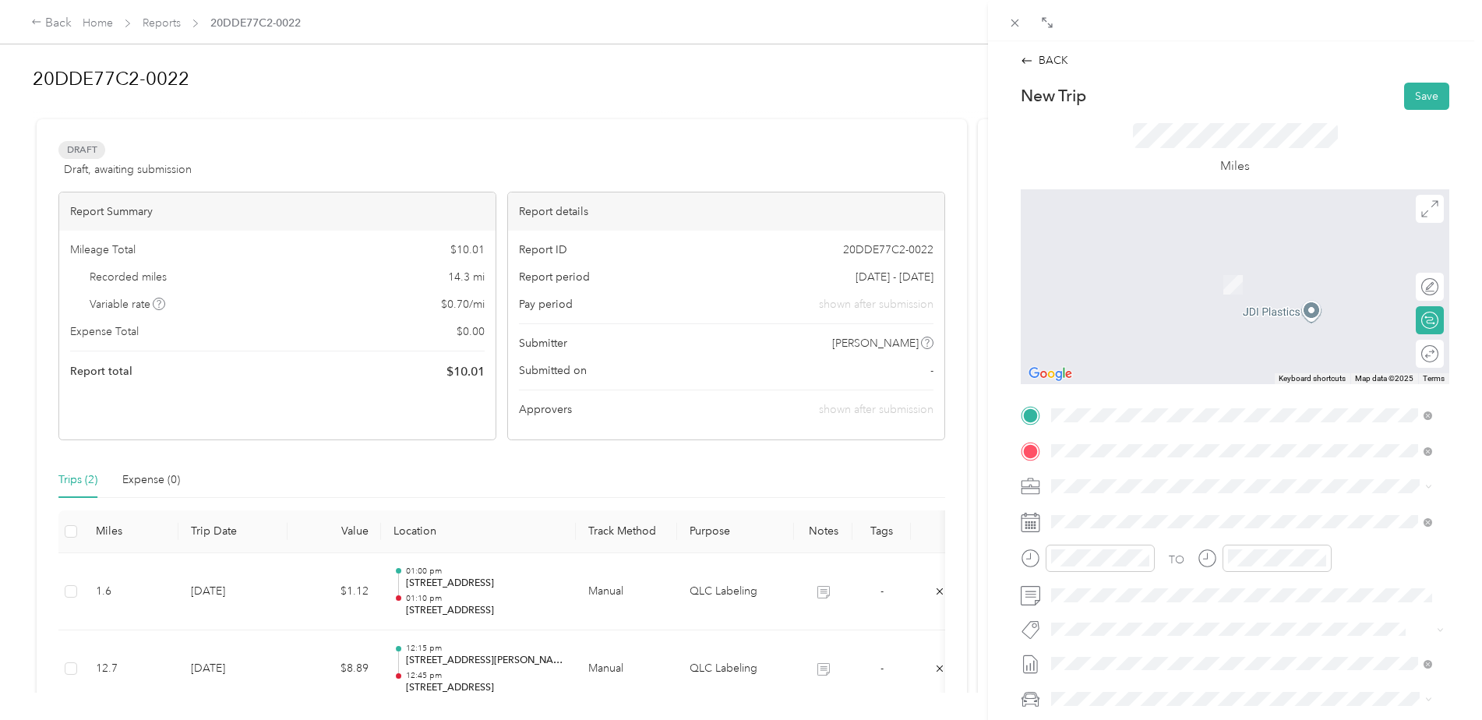
click at [1182, 514] on span "[STREET_ADDRESS][US_STATE]" at bounding box center [1159, 507] width 156 height 14
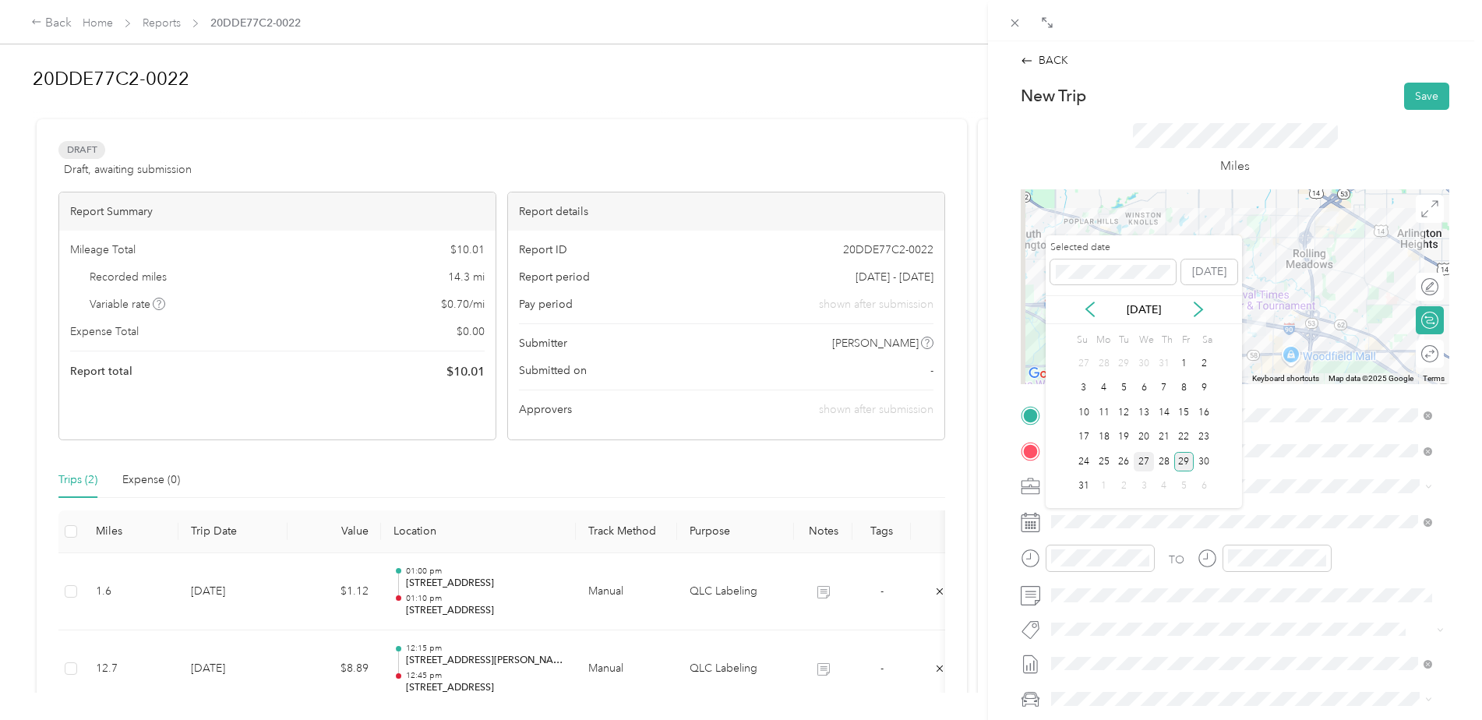
click at [1144, 462] on div "27" at bounding box center [1144, 461] width 20 height 19
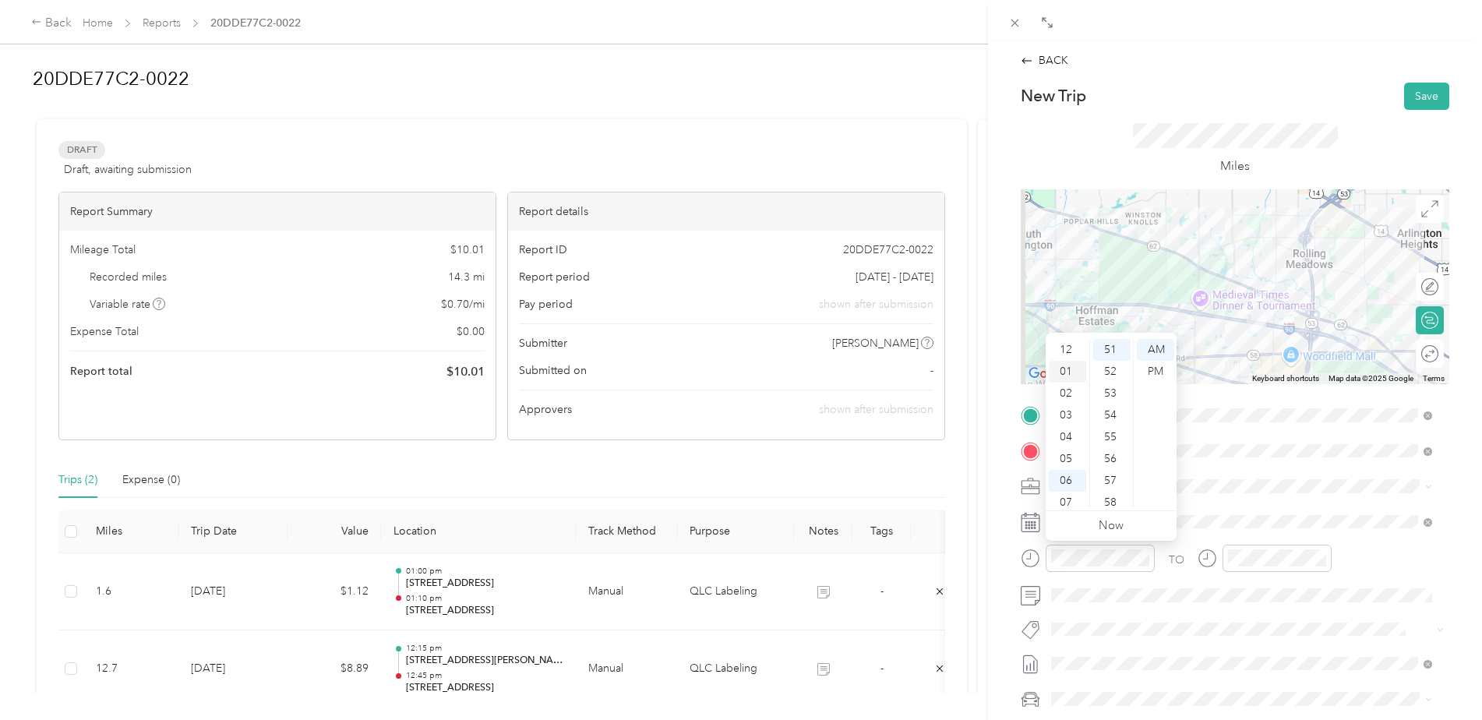
click at [1070, 370] on div "01" at bounding box center [1067, 372] width 37 height 22
click at [1117, 468] on div "30" at bounding box center [1111, 469] width 37 height 22
click at [1161, 367] on div "PM" at bounding box center [1155, 372] width 37 height 22
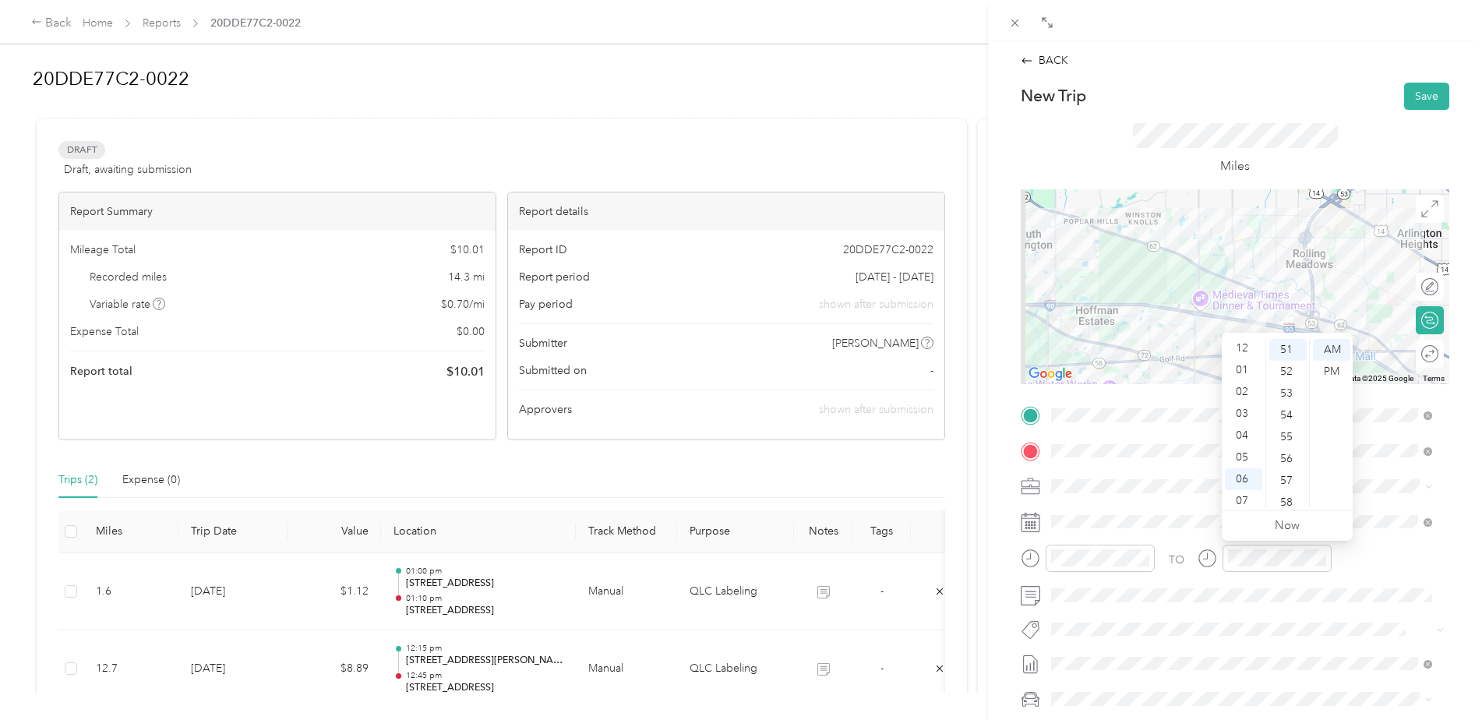
scroll to position [0, 0]
click at [1248, 372] on div "01" at bounding box center [1243, 372] width 37 height 22
click at [1286, 380] on div "45" at bounding box center [1287, 375] width 37 height 22
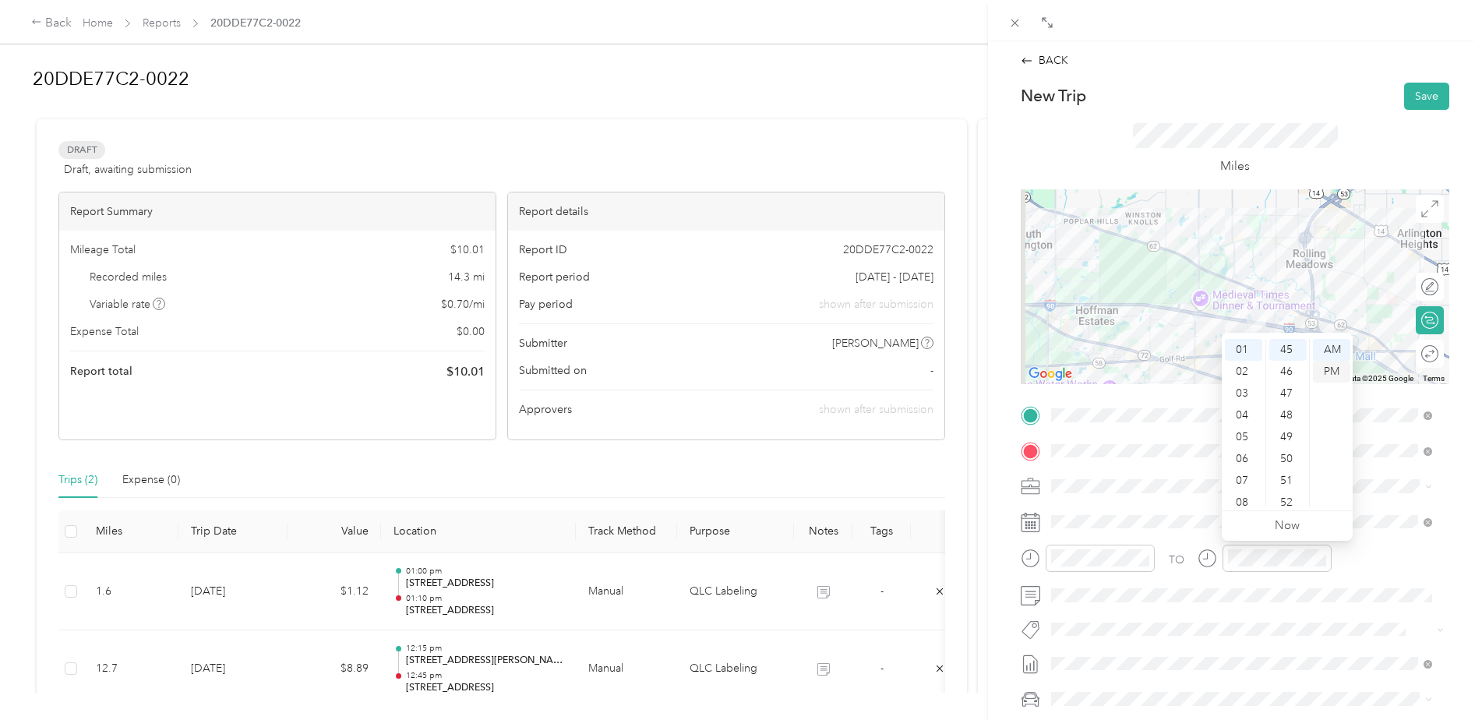
click at [1334, 371] on div "PM" at bounding box center [1331, 372] width 37 height 22
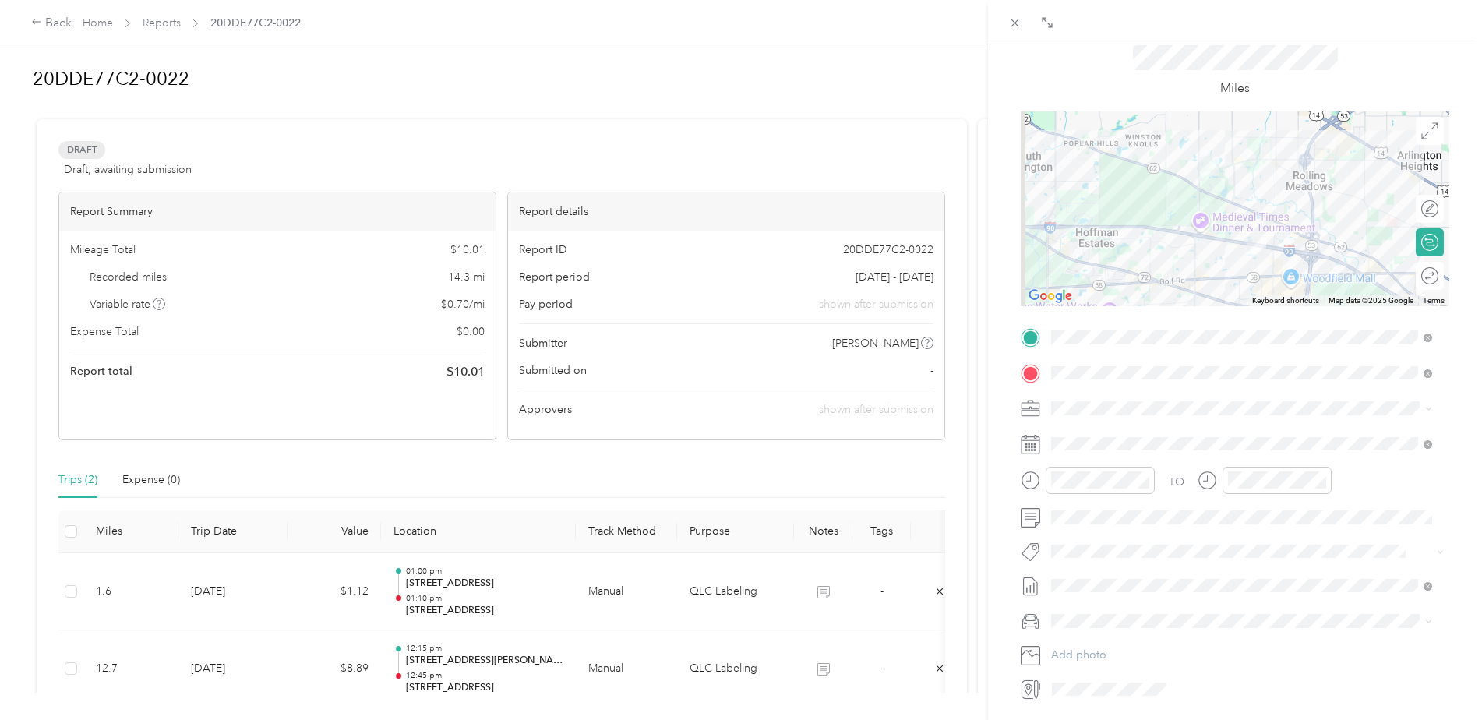
click at [1164, 527] on span at bounding box center [1248, 517] width 404 height 25
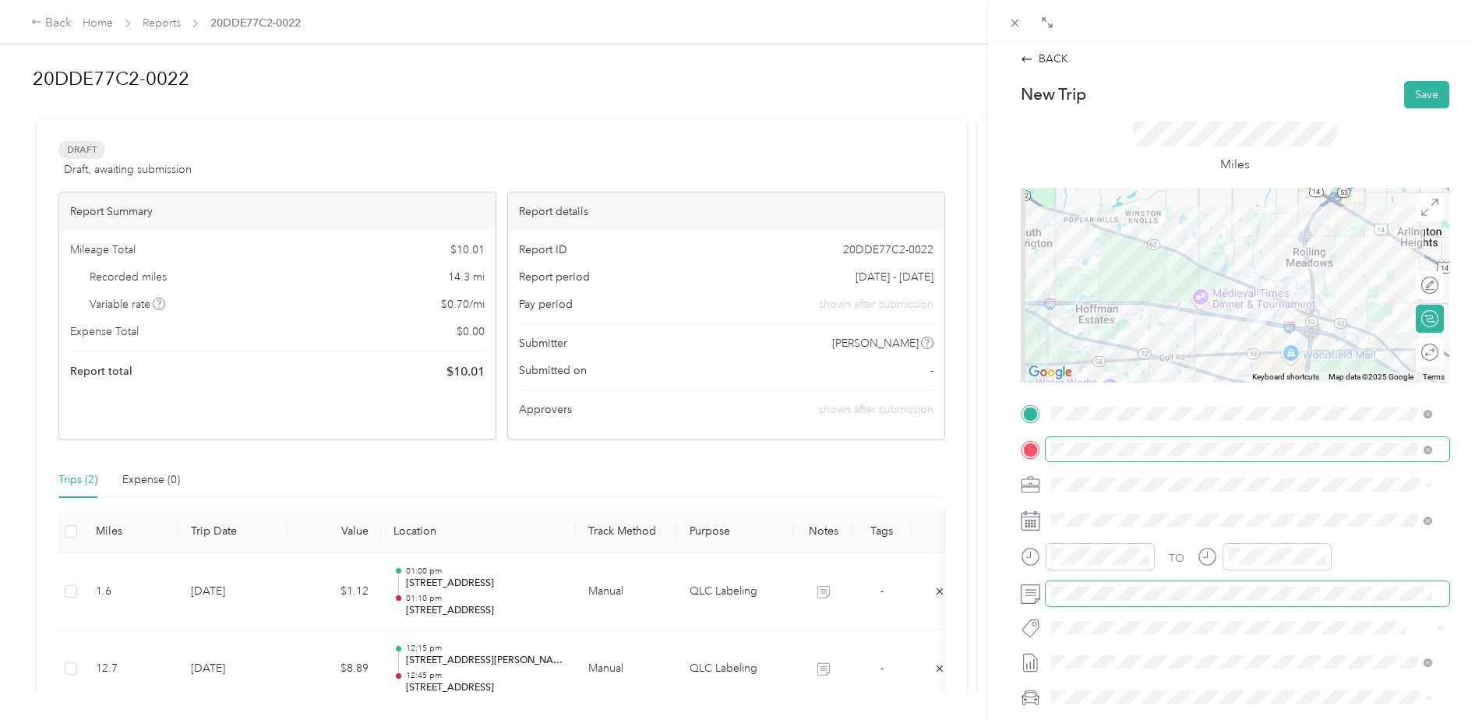
scroll to position [0, 0]
click at [1412, 96] on button "Save" at bounding box center [1426, 96] width 45 height 27
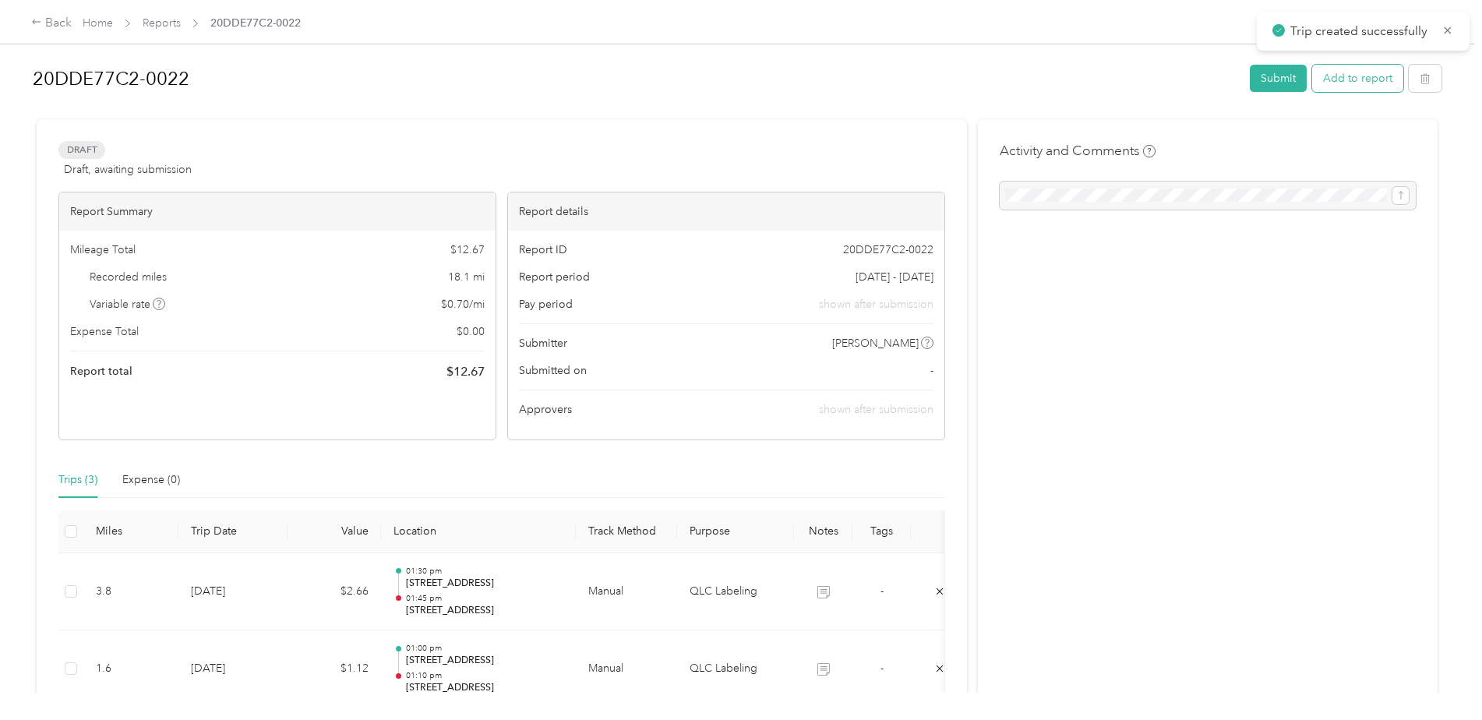
click at [1354, 80] on button "Add to report" at bounding box center [1357, 78] width 91 height 27
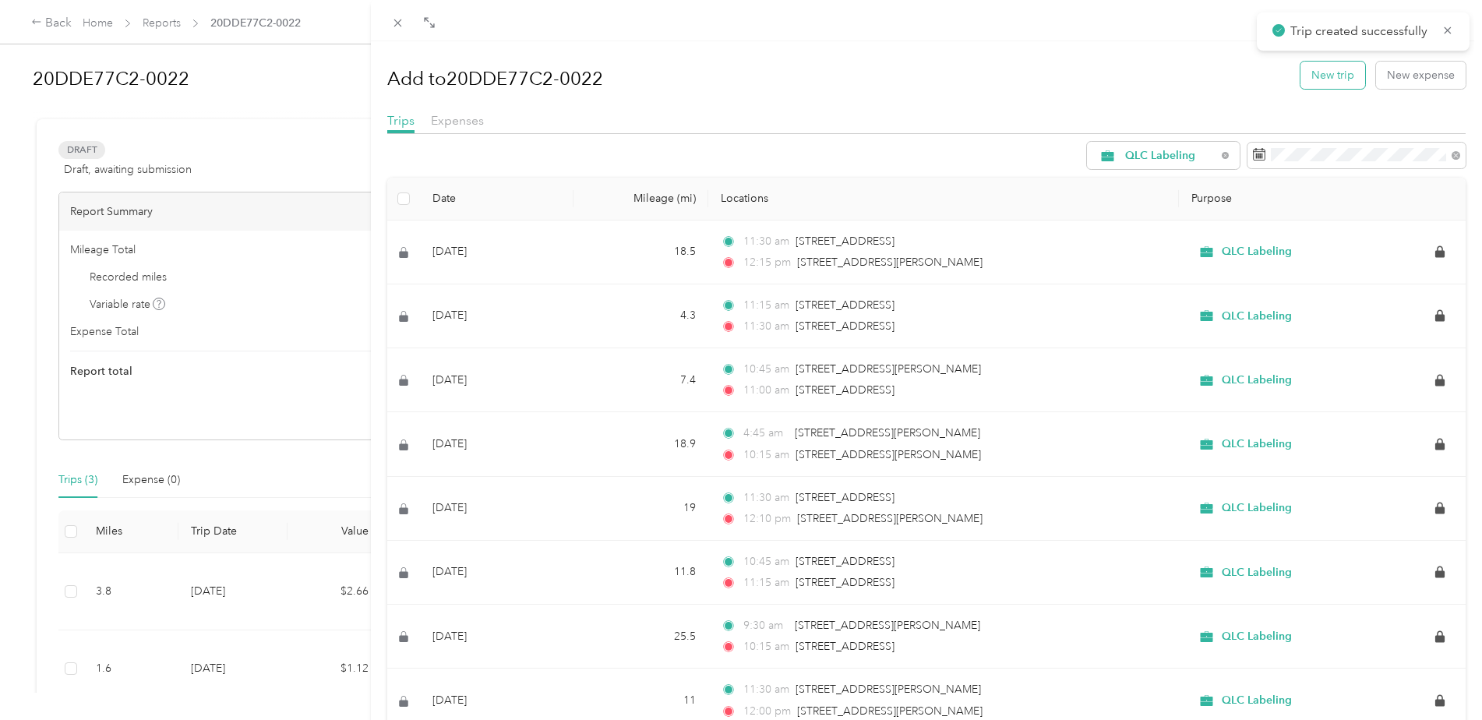
click at [1309, 79] on button "New trip" at bounding box center [1333, 75] width 65 height 27
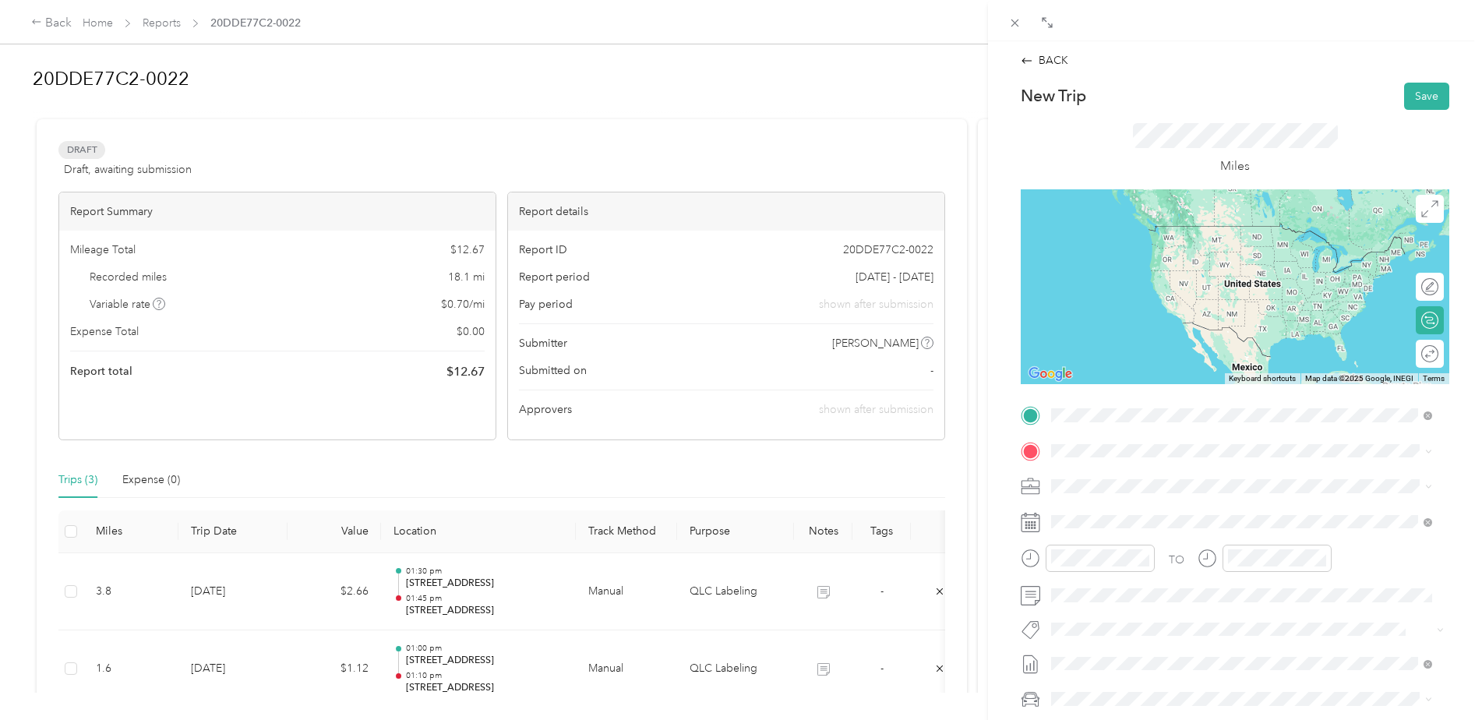
click at [1205, 469] on span "[STREET_ADDRESS][US_STATE]" at bounding box center [1159, 471] width 156 height 14
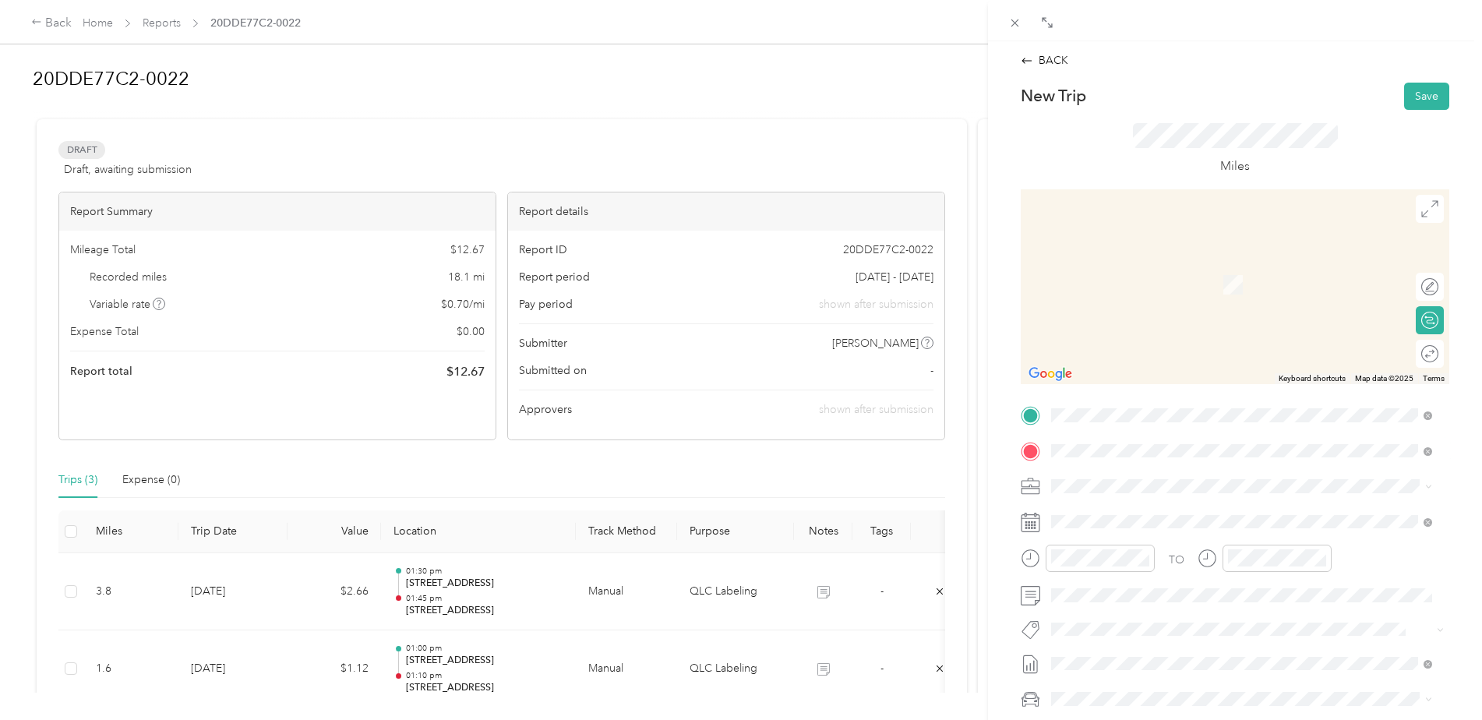
click at [1174, 514] on span "[STREET_ADDRESS][US_STATE]" at bounding box center [1159, 507] width 156 height 14
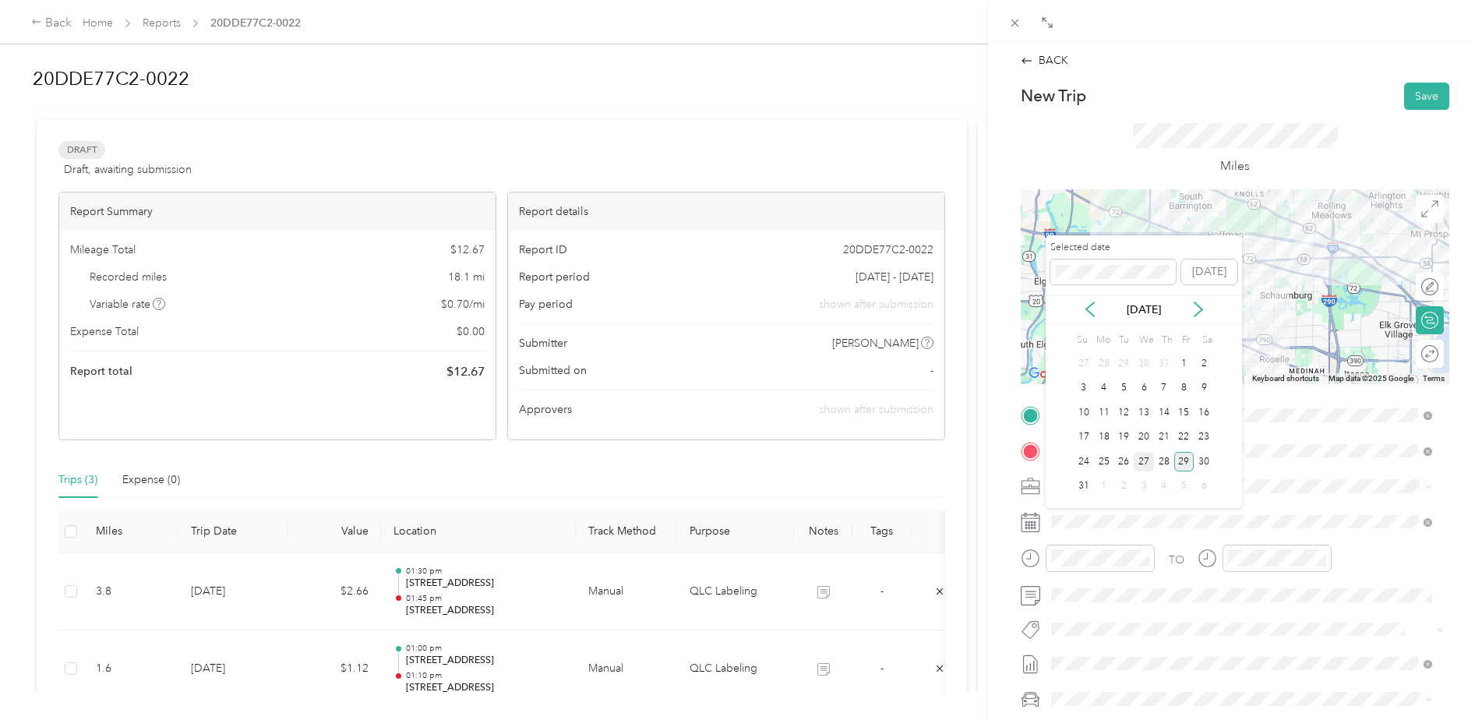
click at [1142, 462] on div "27" at bounding box center [1144, 461] width 20 height 19
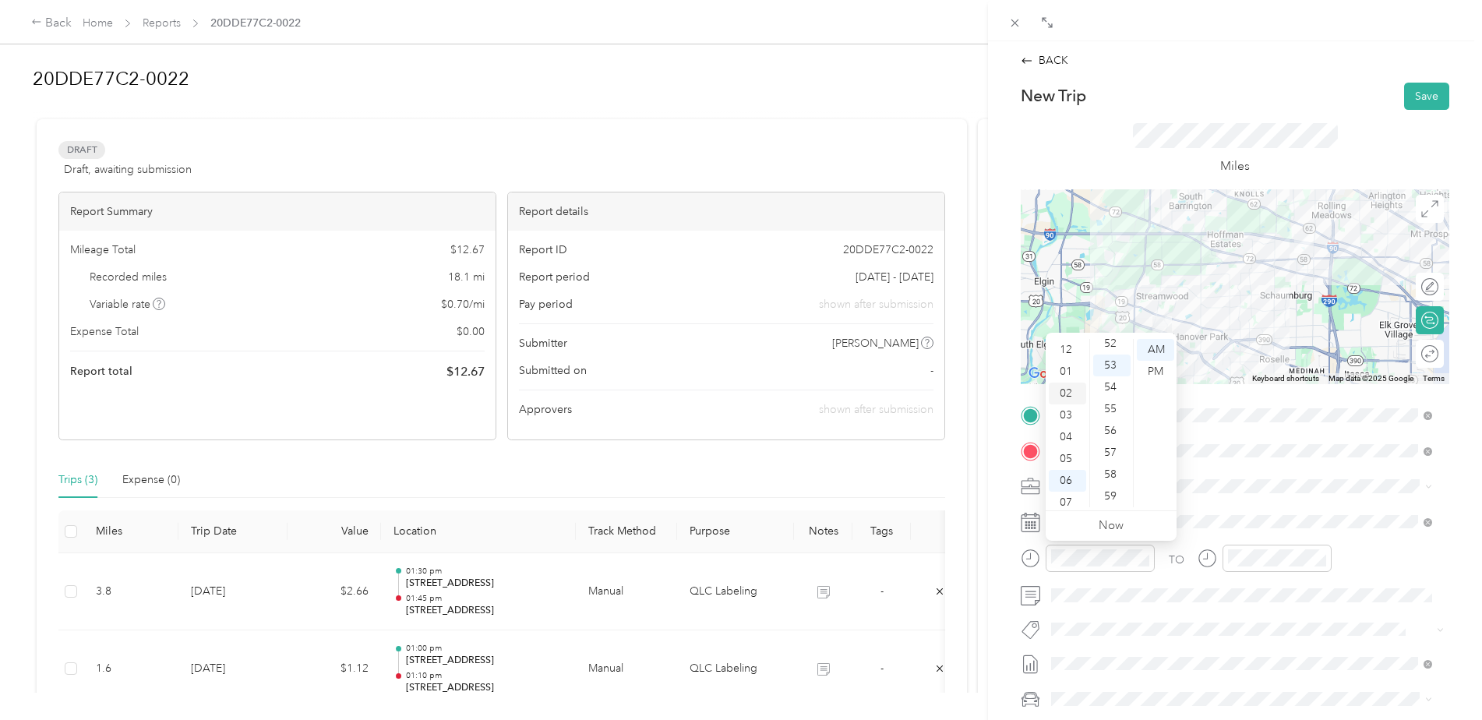
click at [1064, 392] on div "02" at bounding box center [1067, 394] width 37 height 22
click at [1107, 349] on div "00" at bounding box center [1111, 350] width 37 height 22
click at [1150, 370] on div "PM" at bounding box center [1155, 372] width 37 height 22
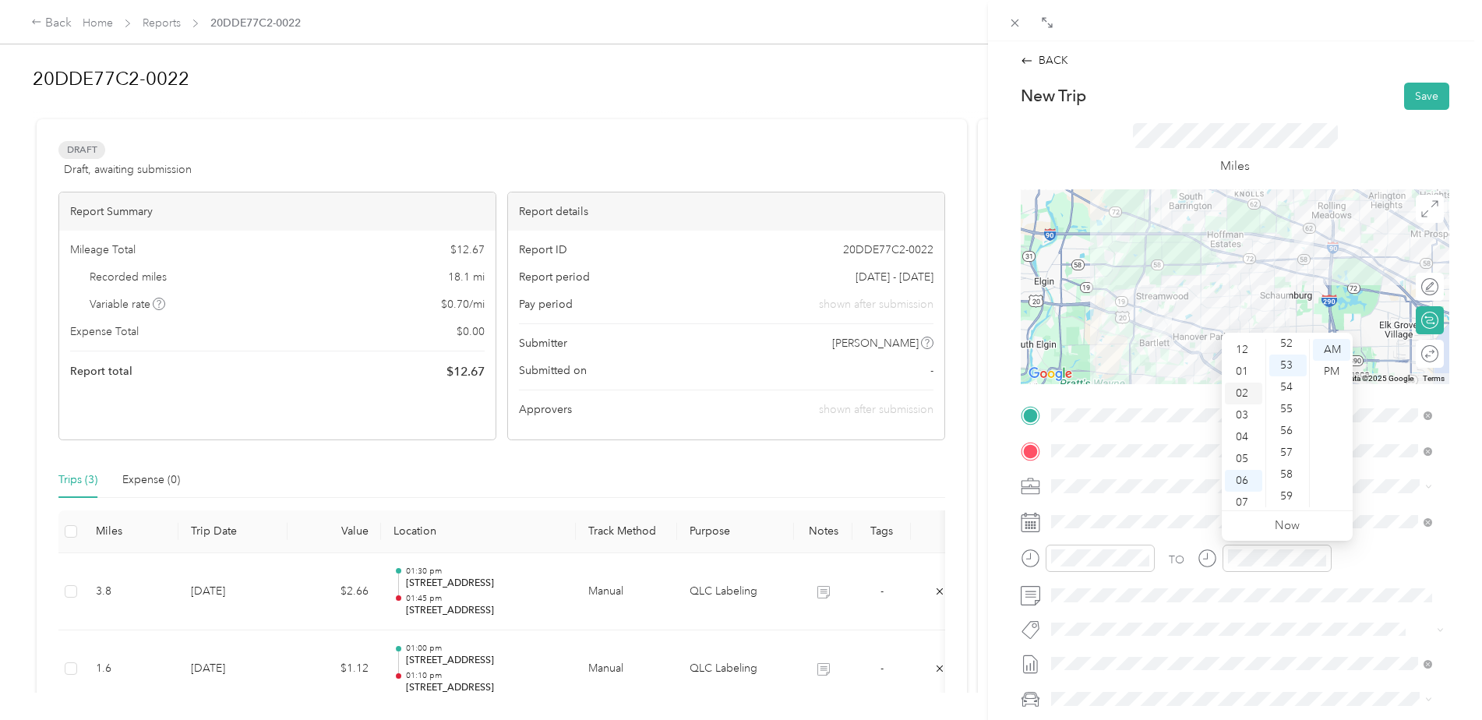
click at [1242, 390] on div "02" at bounding box center [1243, 394] width 37 height 22
click at [1290, 406] on div "30" at bounding box center [1287, 409] width 37 height 22
click at [1332, 367] on div "PM" at bounding box center [1331, 372] width 37 height 22
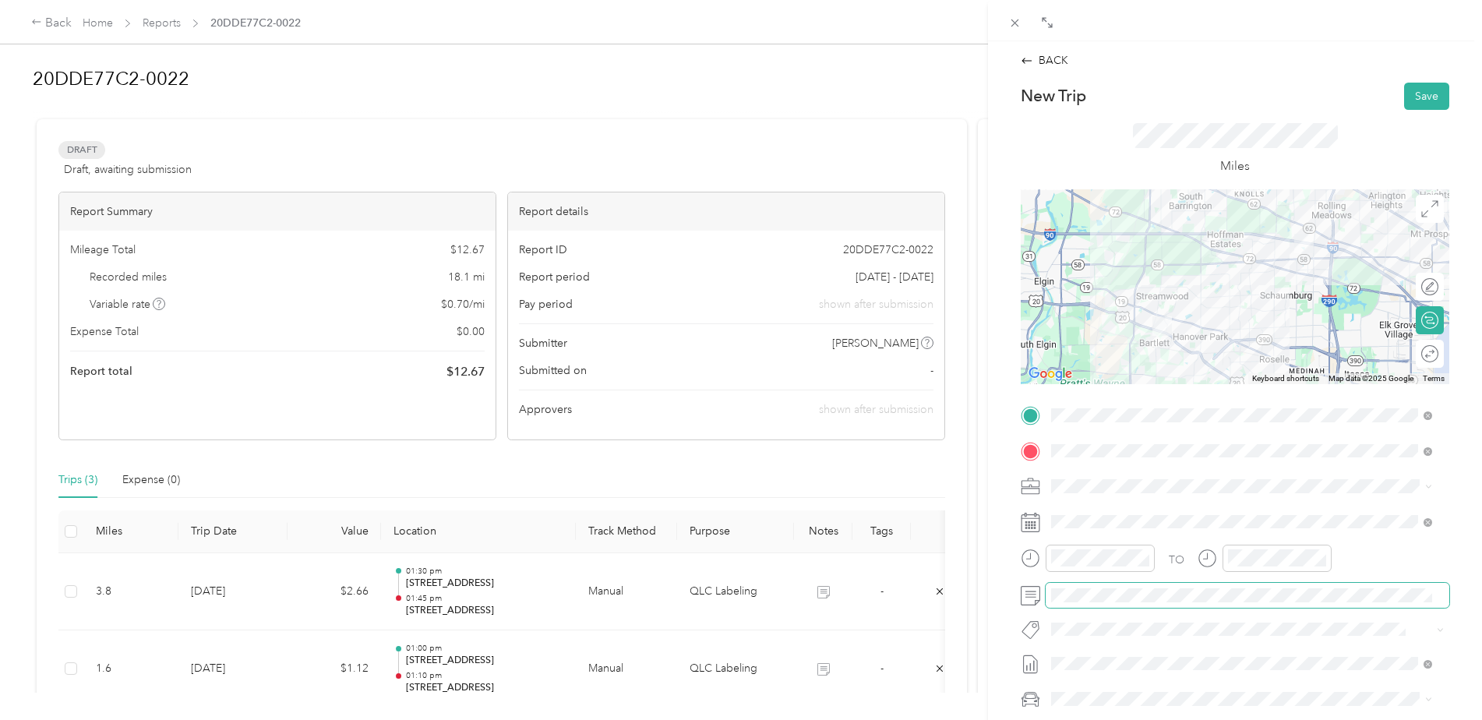
click at [1225, 588] on span at bounding box center [1248, 595] width 404 height 25
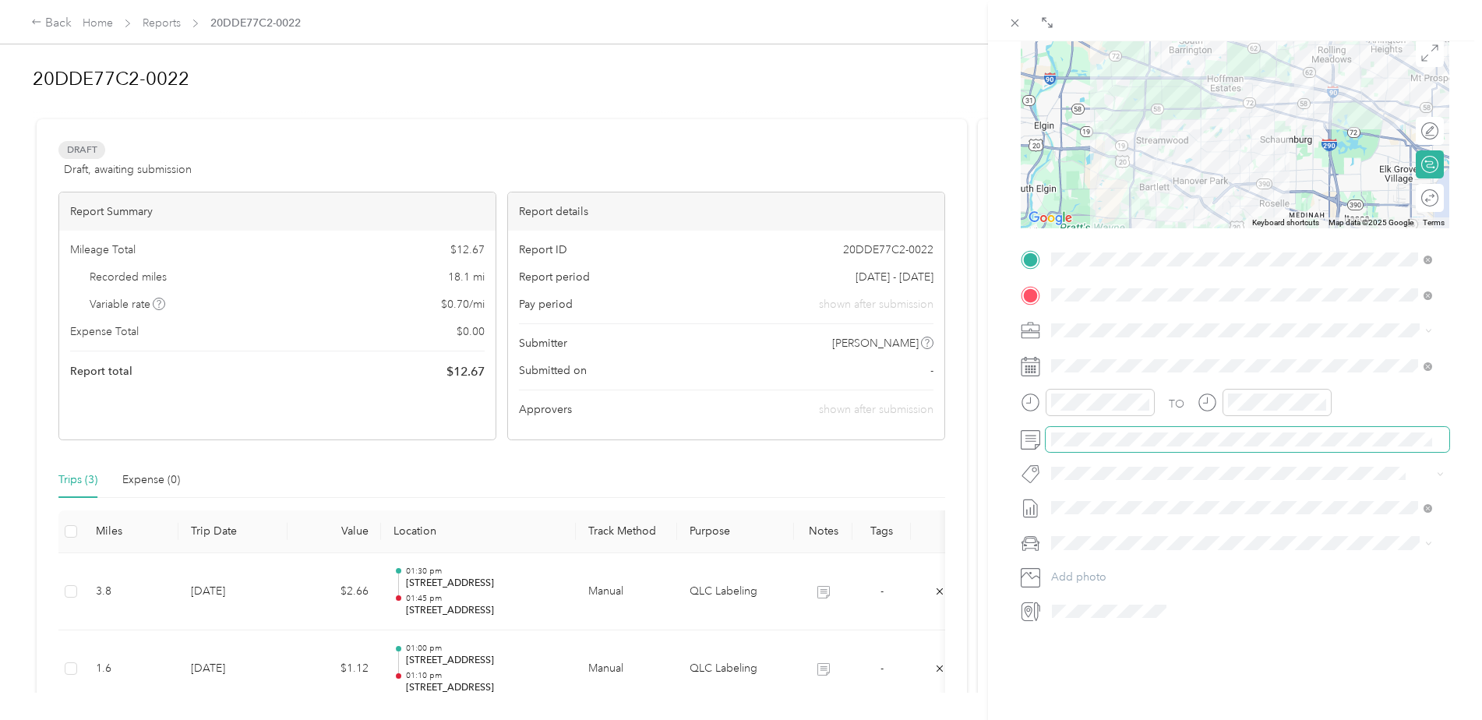
scroll to position [0, 0]
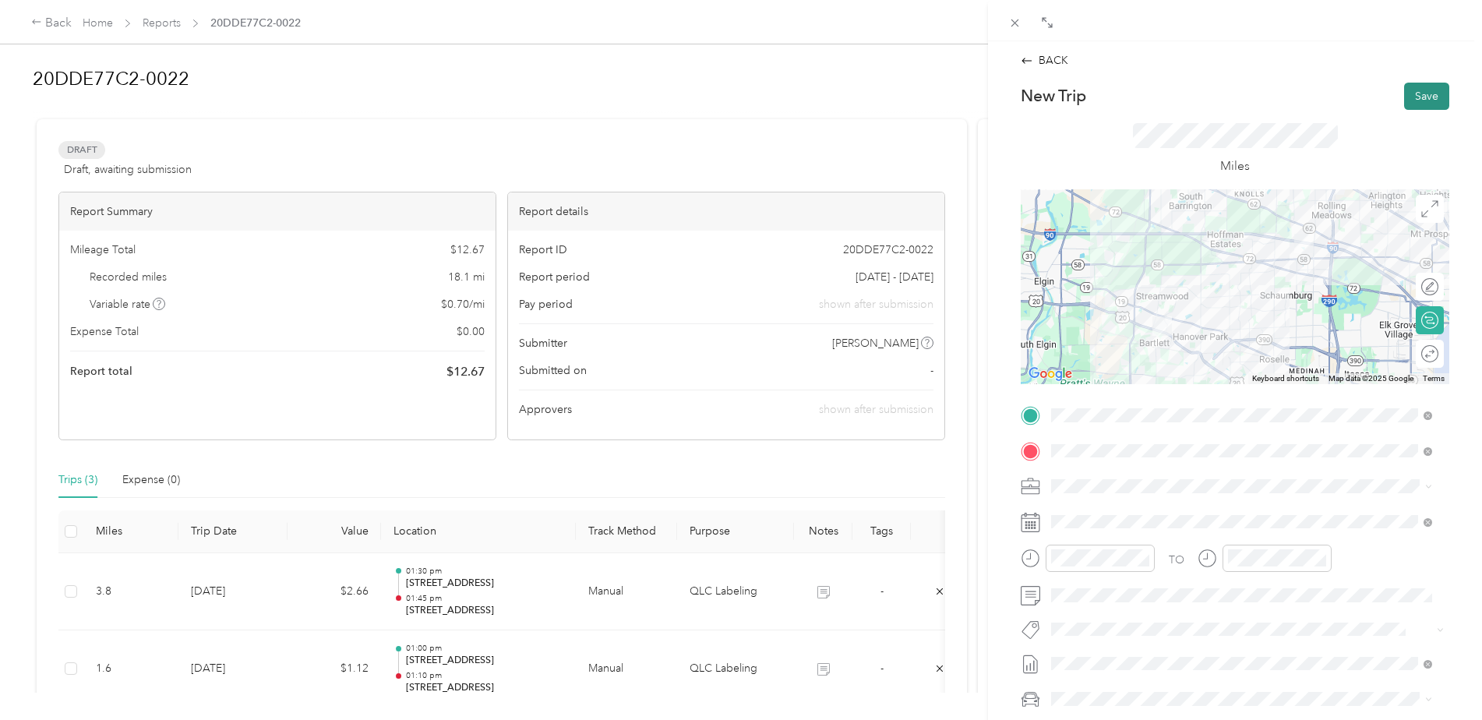
click at [1411, 95] on button "Save" at bounding box center [1426, 96] width 45 height 27
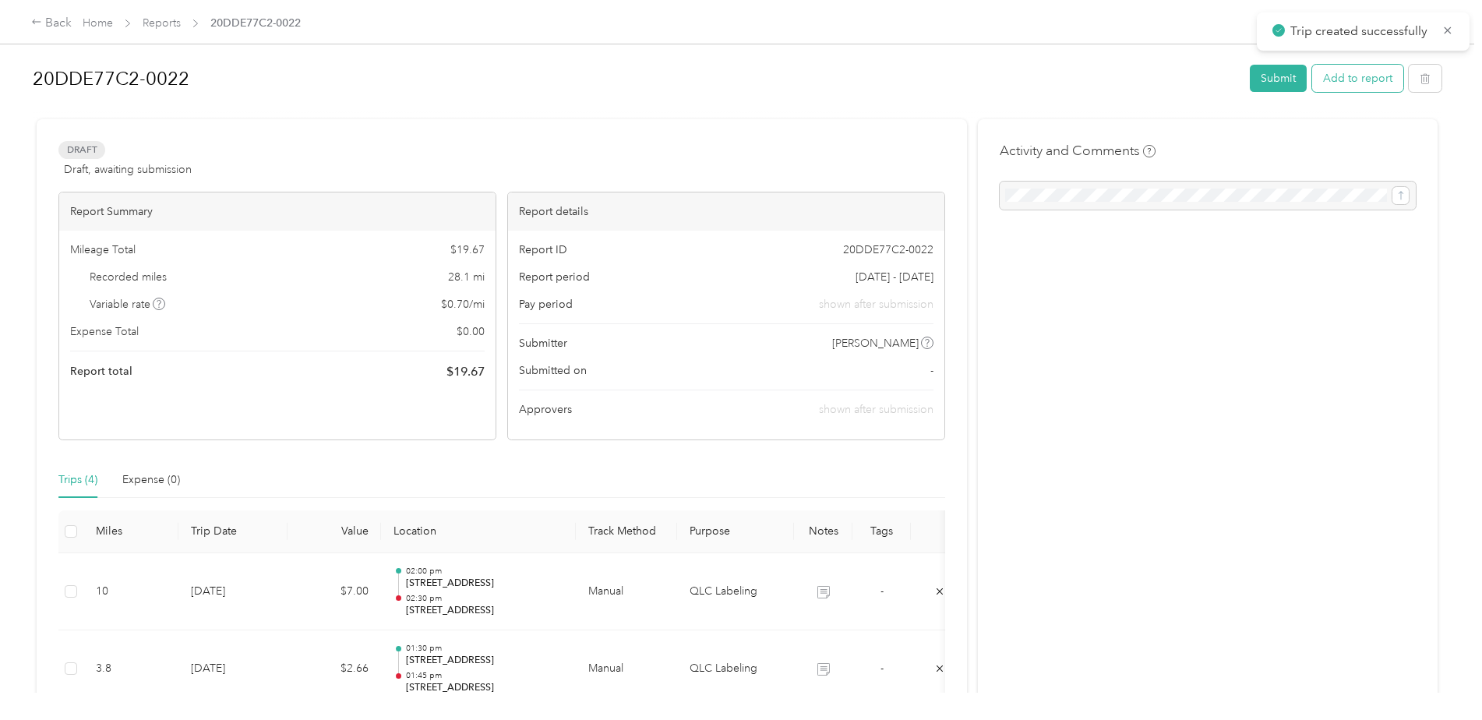
click at [1347, 77] on button "Add to report" at bounding box center [1357, 78] width 91 height 27
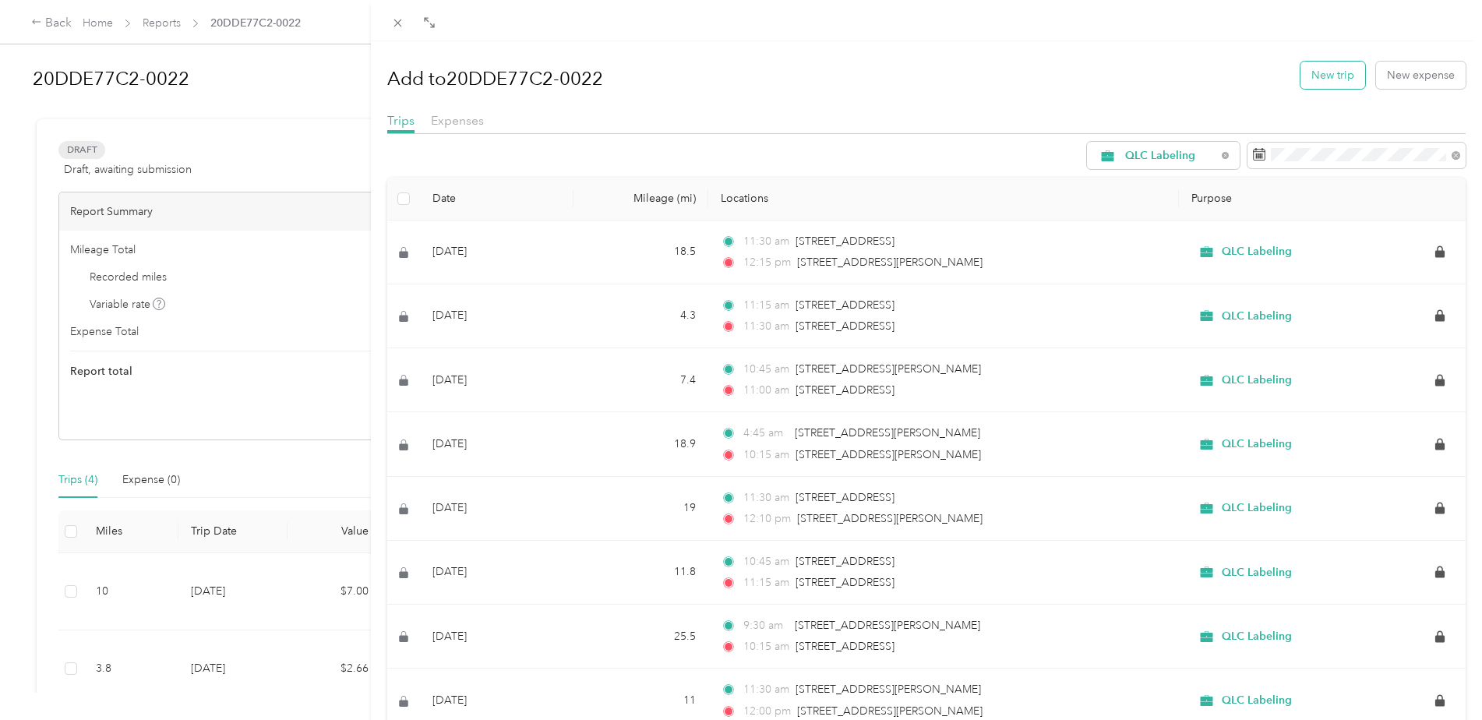
click at [1334, 72] on button "New trip" at bounding box center [1333, 75] width 65 height 27
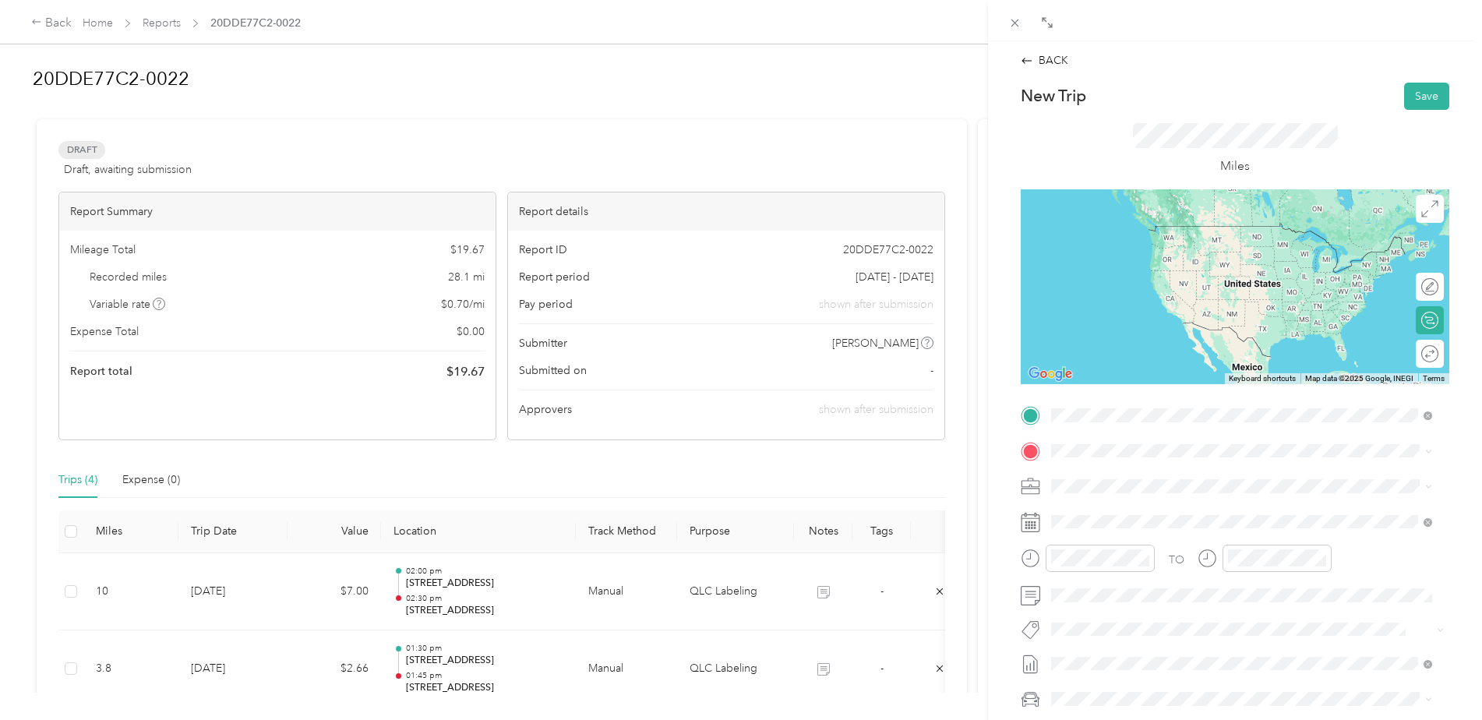
click at [1153, 483] on div "[STREET_ADDRESS][US_STATE]" at bounding box center [1242, 472] width 370 height 21
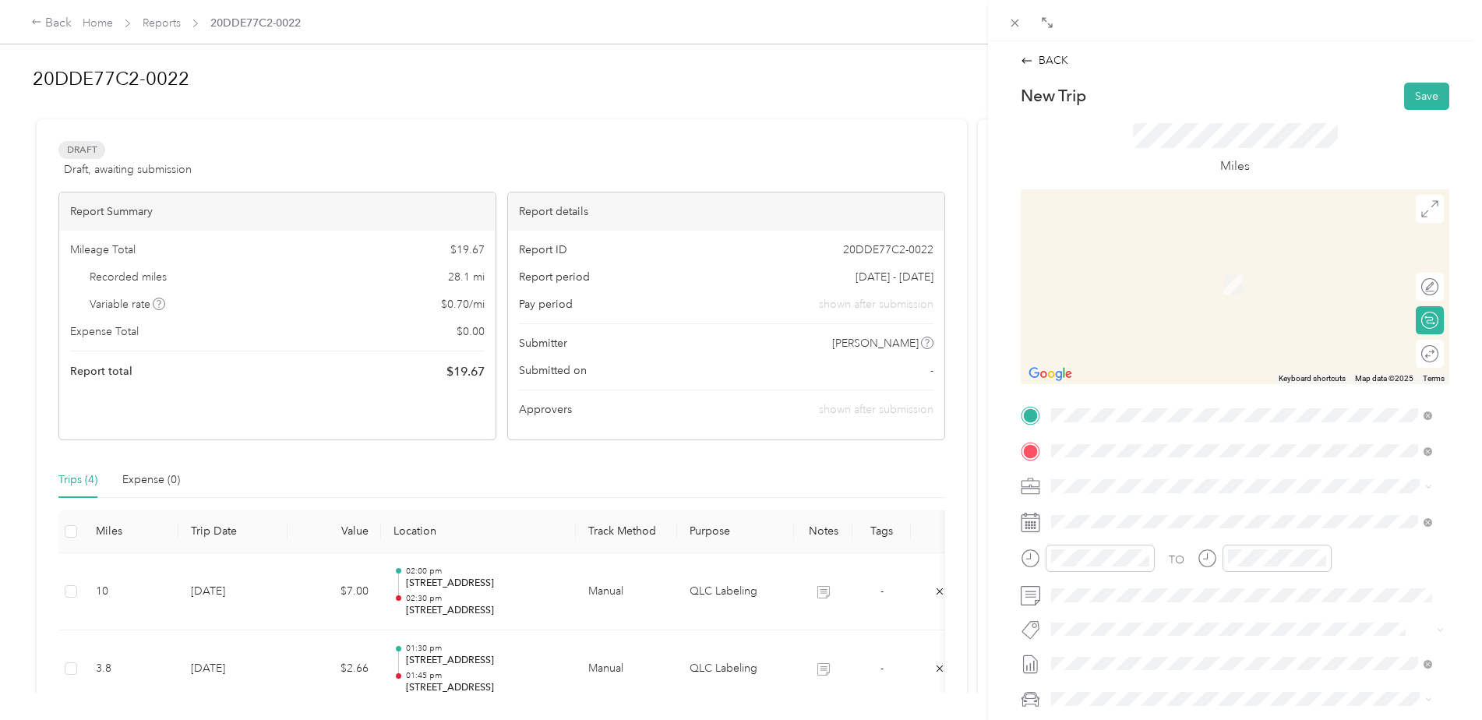
click at [1169, 514] on span "[STREET_ADDRESS][PERSON_NAME][US_STATE]" at bounding box center [1202, 507] width 242 height 14
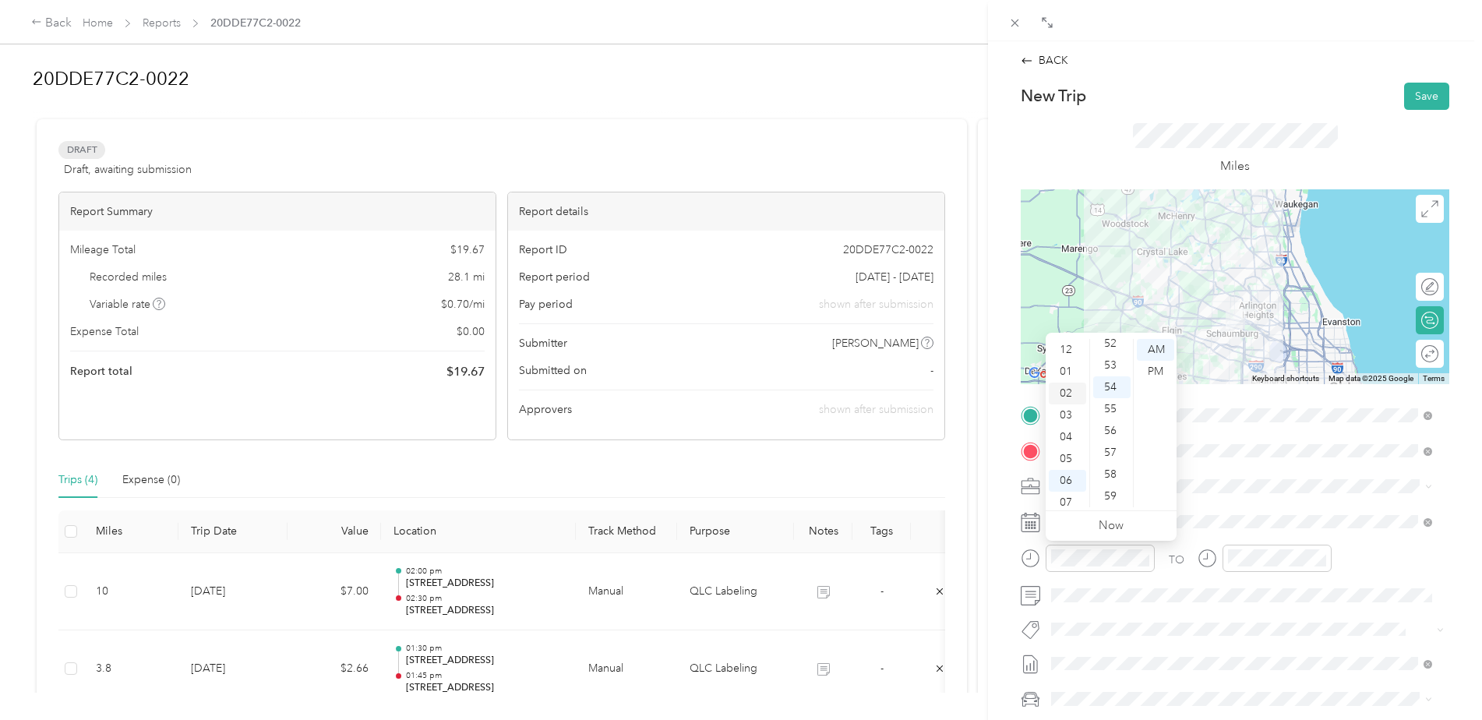
click at [1070, 394] on div "02" at bounding box center [1067, 394] width 37 height 22
click at [1109, 347] on div "45" at bounding box center [1111, 347] width 37 height 22
click at [1160, 368] on div "PM" at bounding box center [1155, 372] width 37 height 22
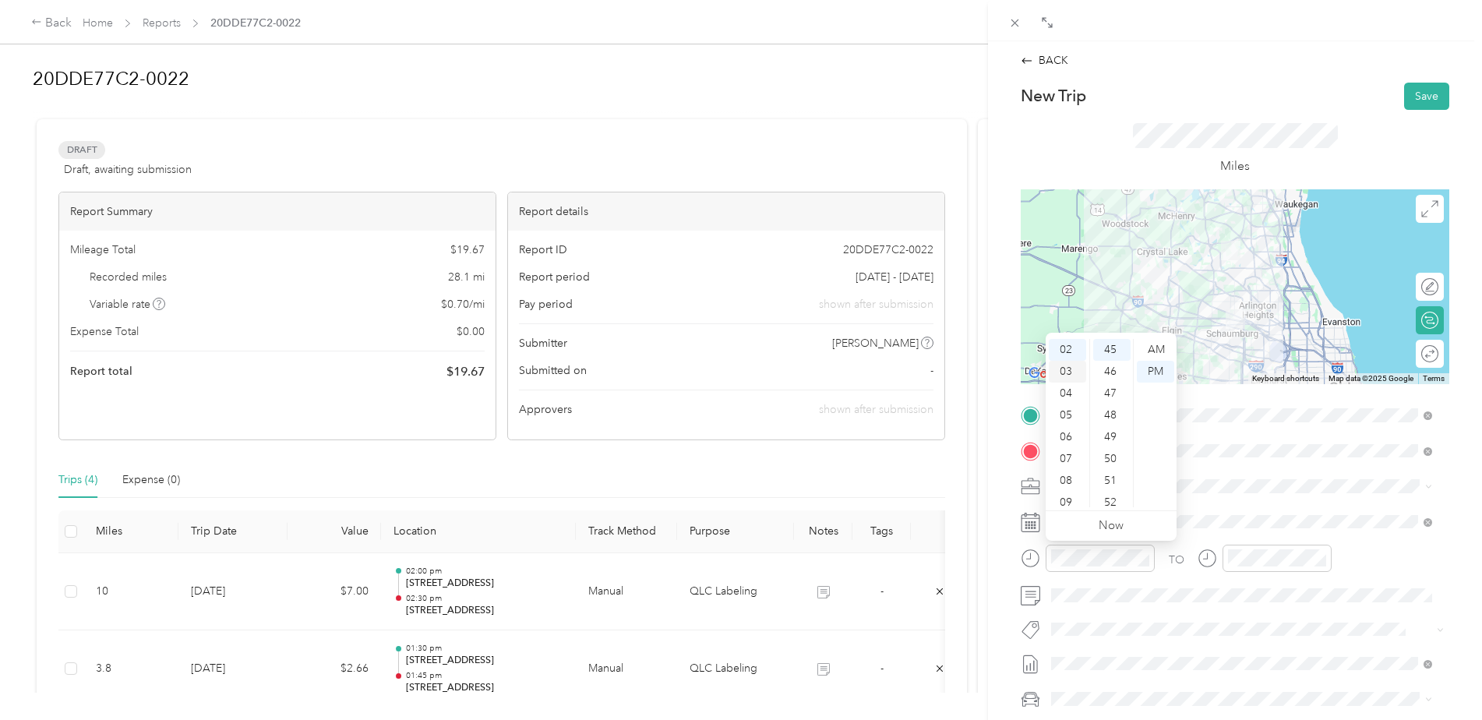
click at [1067, 371] on div "03" at bounding box center [1067, 372] width 37 height 22
click at [1114, 413] on div "30" at bounding box center [1111, 412] width 37 height 22
click at [1068, 401] on div "02" at bounding box center [1067, 394] width 37 height 22
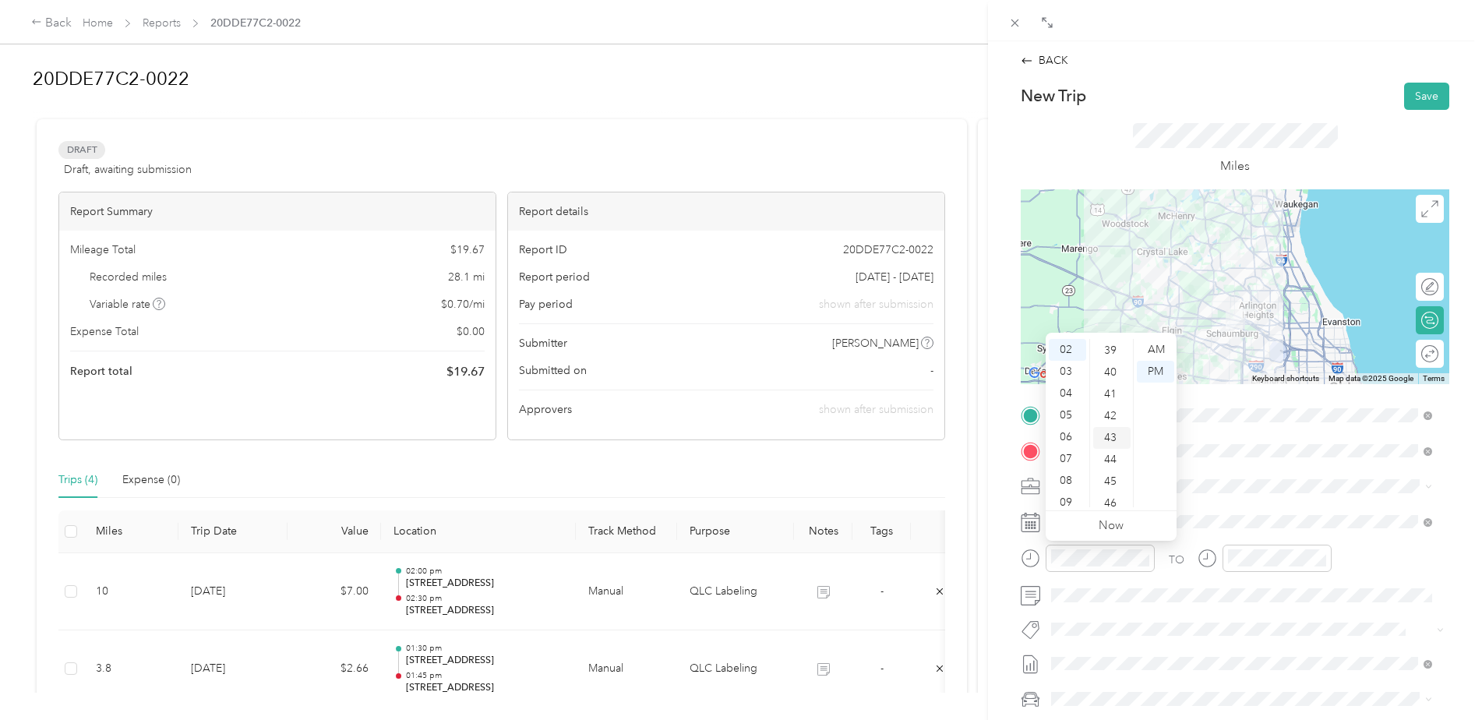
scroll to position [888, 0]
click at [1114, 443] on div "45" at bounding box center [1111, 443] width 37 height 22
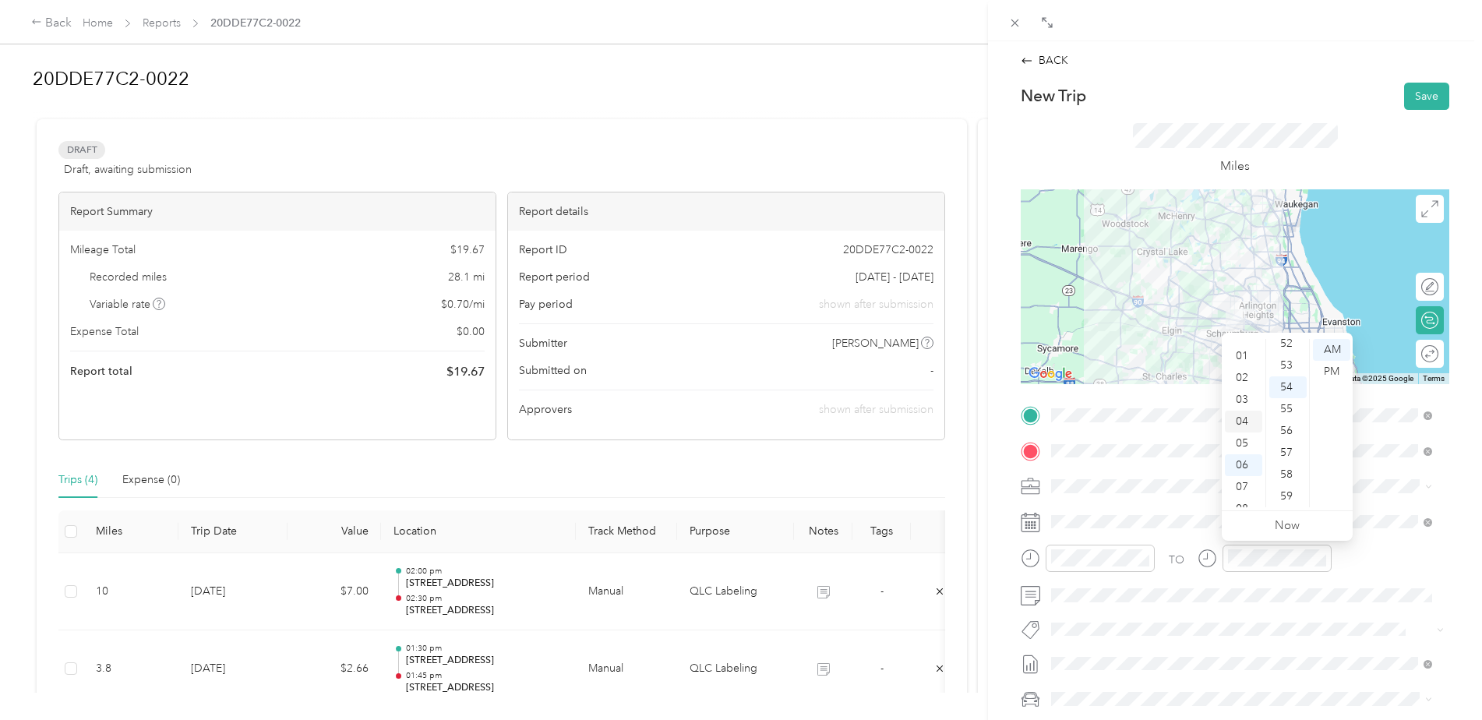
click at [1241, 404] on div "03" at bounding box center [1243, 400] width 37 height 22
click at [1290, 406] on div "30" at bounding box center [1287, 409] width 37 height 22
click at [1332, 369] on div "PM" at bounding box center [1331, 372] width 37 height 22
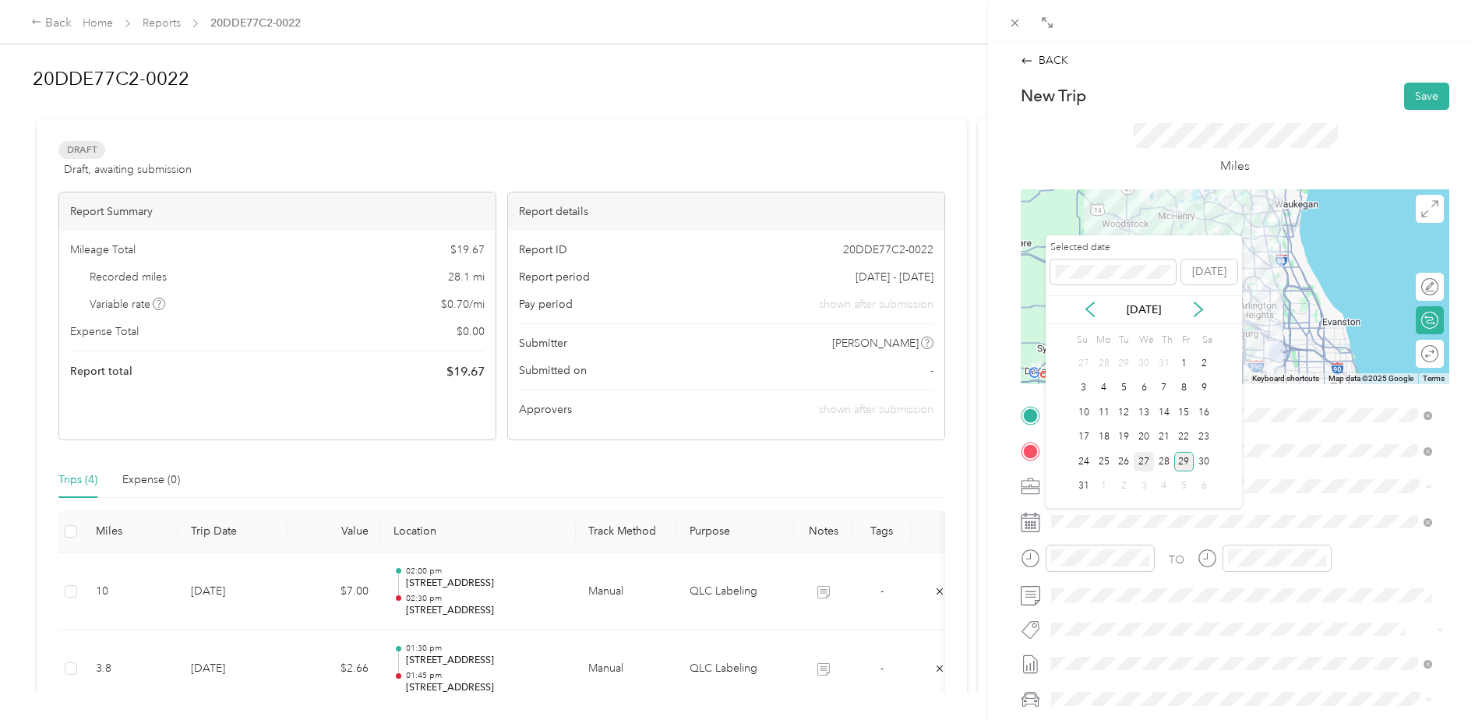
click at [1139, 464] on div "27" at bounding box center [1144, 461] width 20 height 19
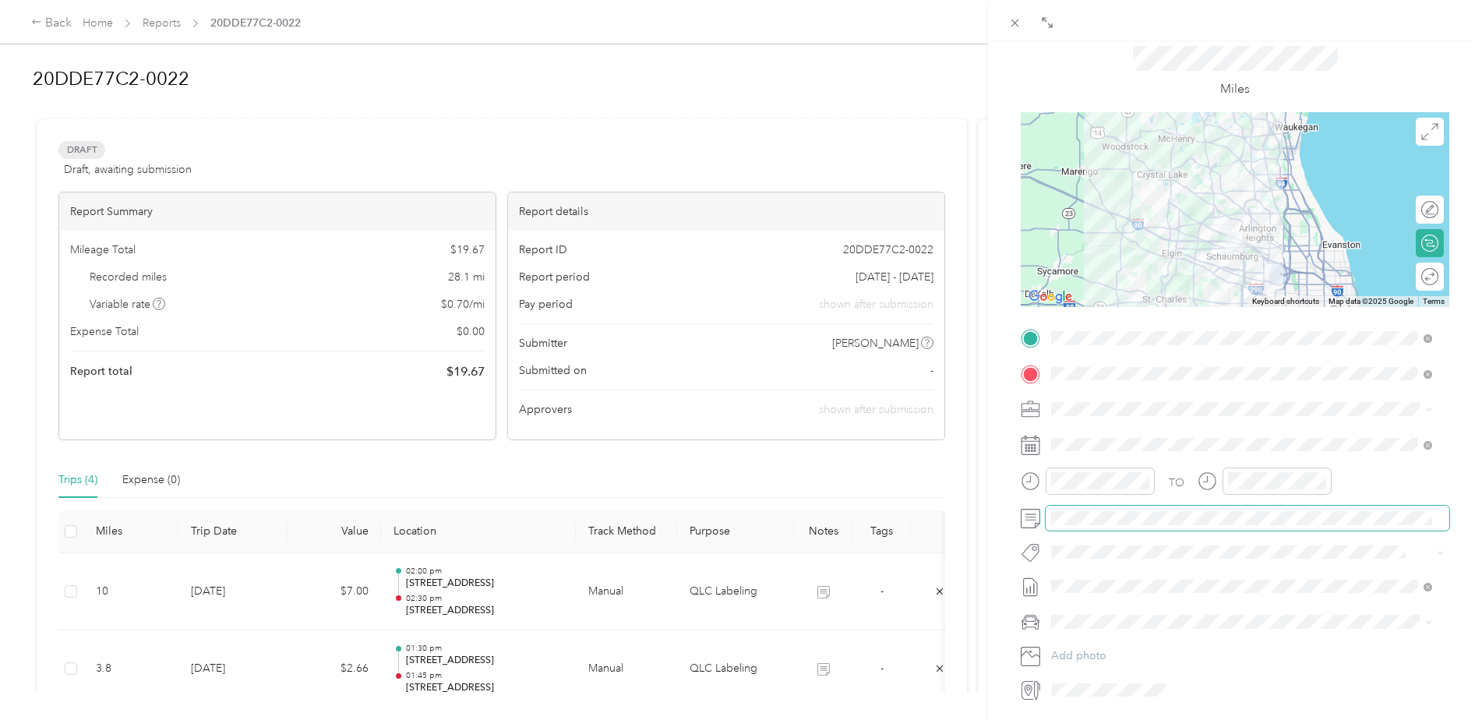
scroll to position [0, 0]
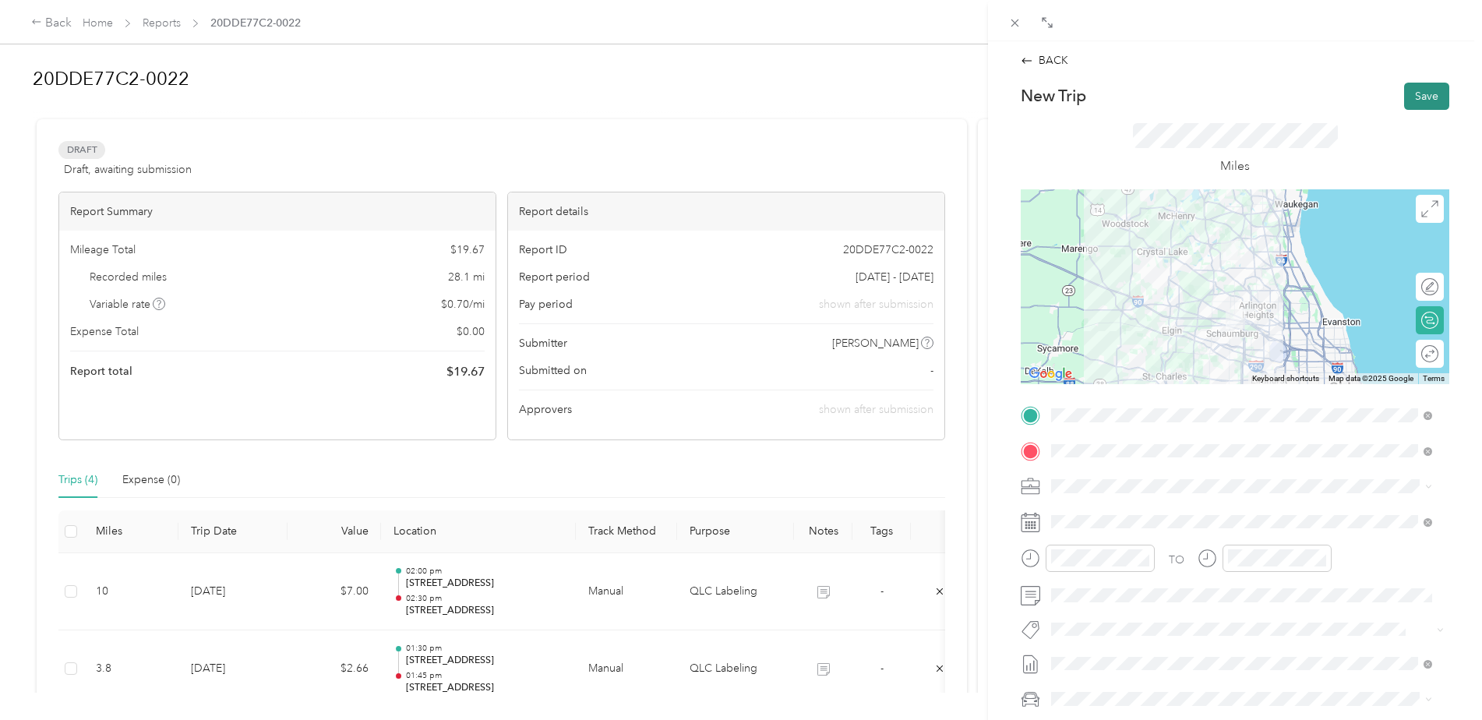
click at [1423, 89] on button "Save" at bounding box center [1426, 96] width 45 height 27
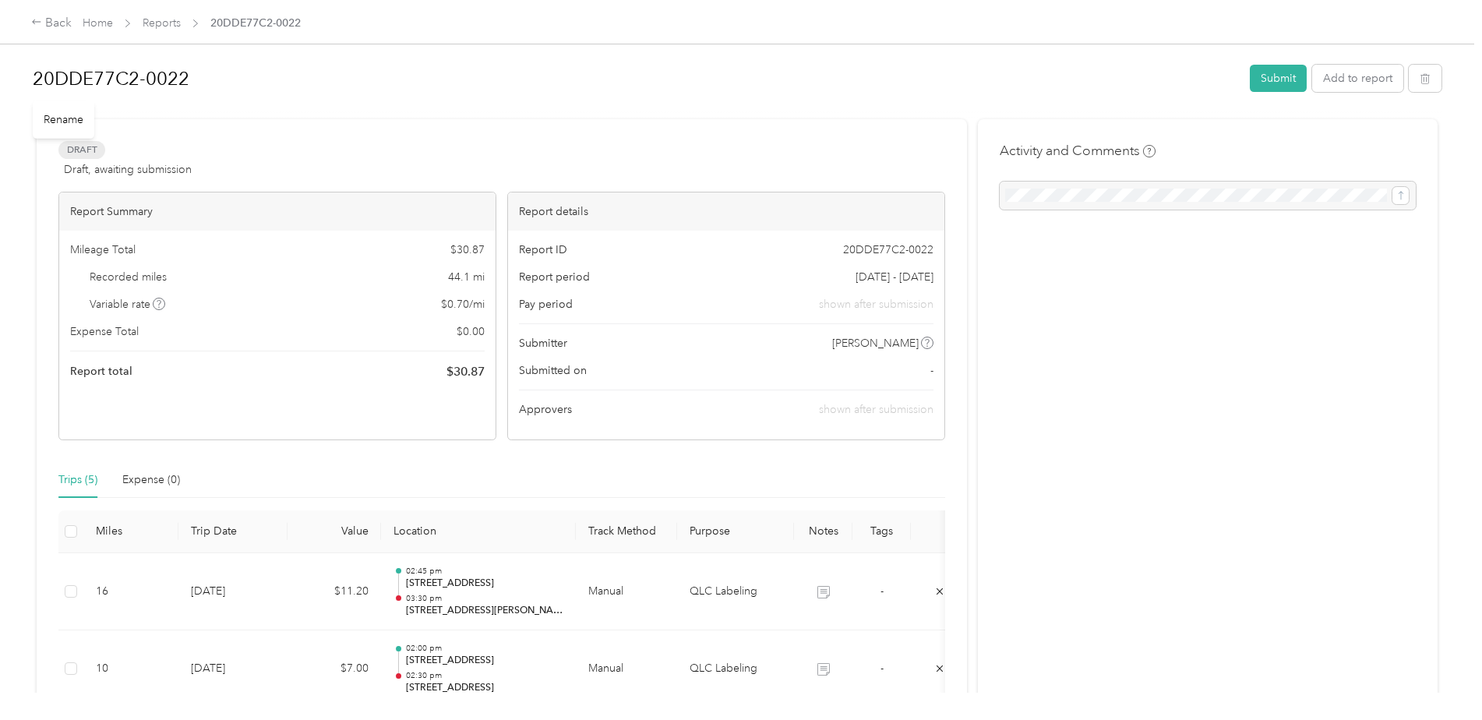
click at [250, 83] on h1 "20DDE77C2-0022" at bounding box center [636, 78] width 1206 height 37
click at [26, 77] on div "20DDE77C2-0022 Submit Add to report Draft Draft, awaiting submission View activ…" at bounding box center [737, 346] width 1474 height 693
click at [1269, 76] on button "Submit" at bounding box center [1278, 80] width 57 height 27
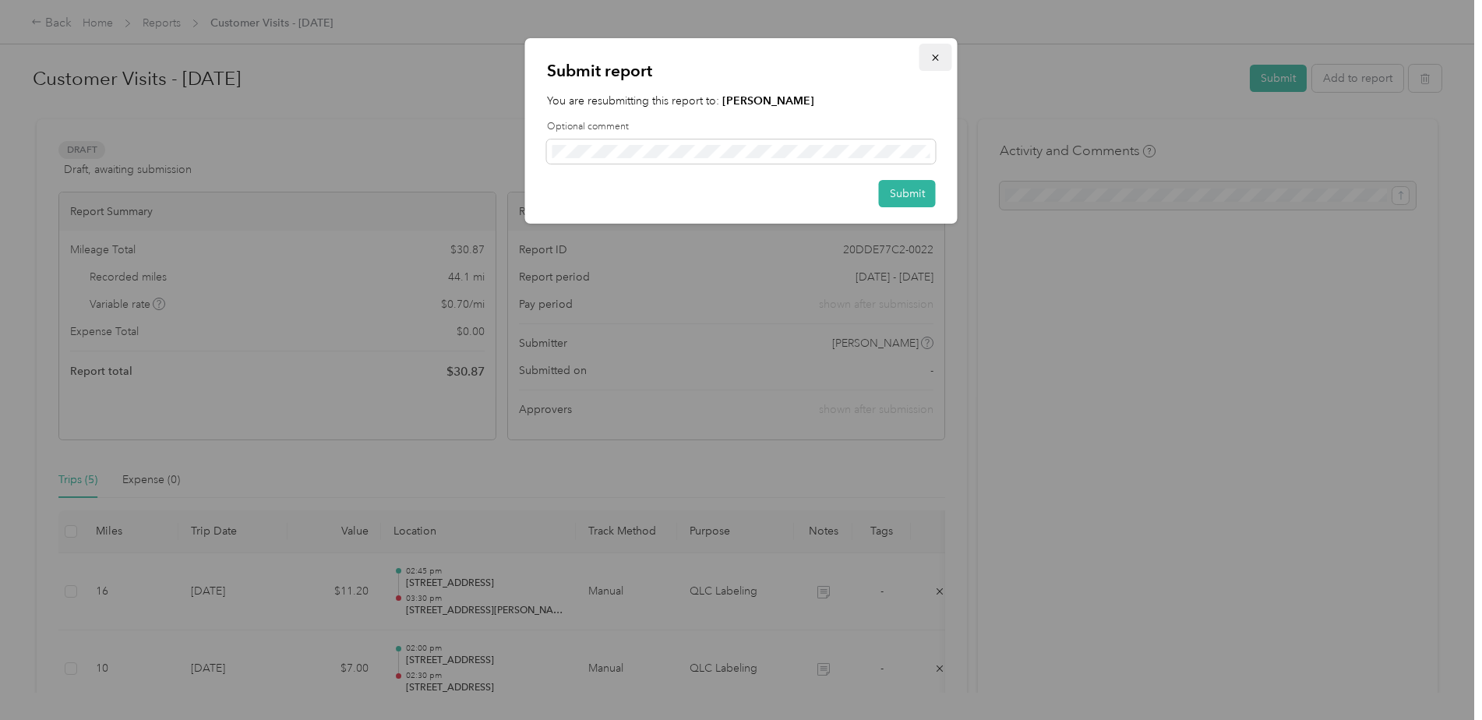
click at [935, 60] on icon "button" at bounding box center [935, 57] width 11 height 11
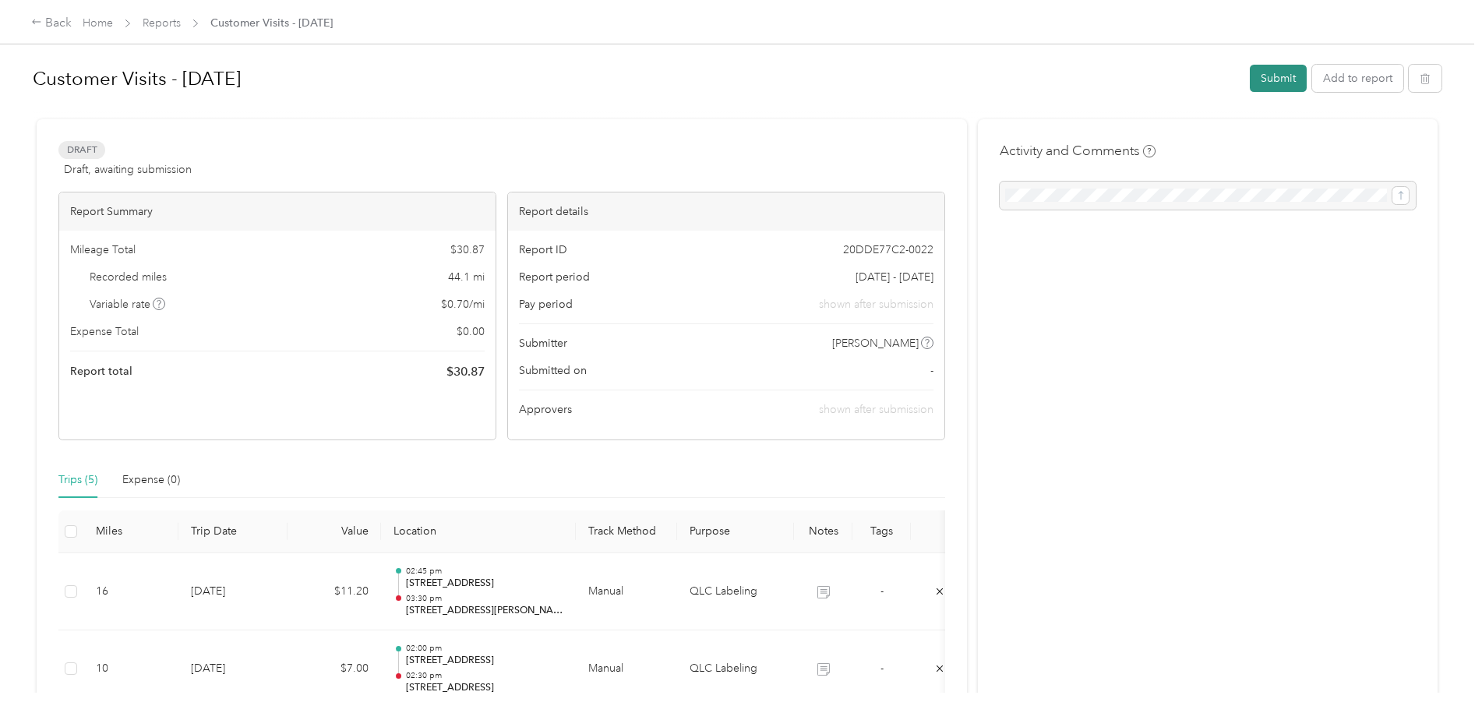
click at [1263, 76] on button "Submit" at bounding box center [1278, 78] width 57 height 27
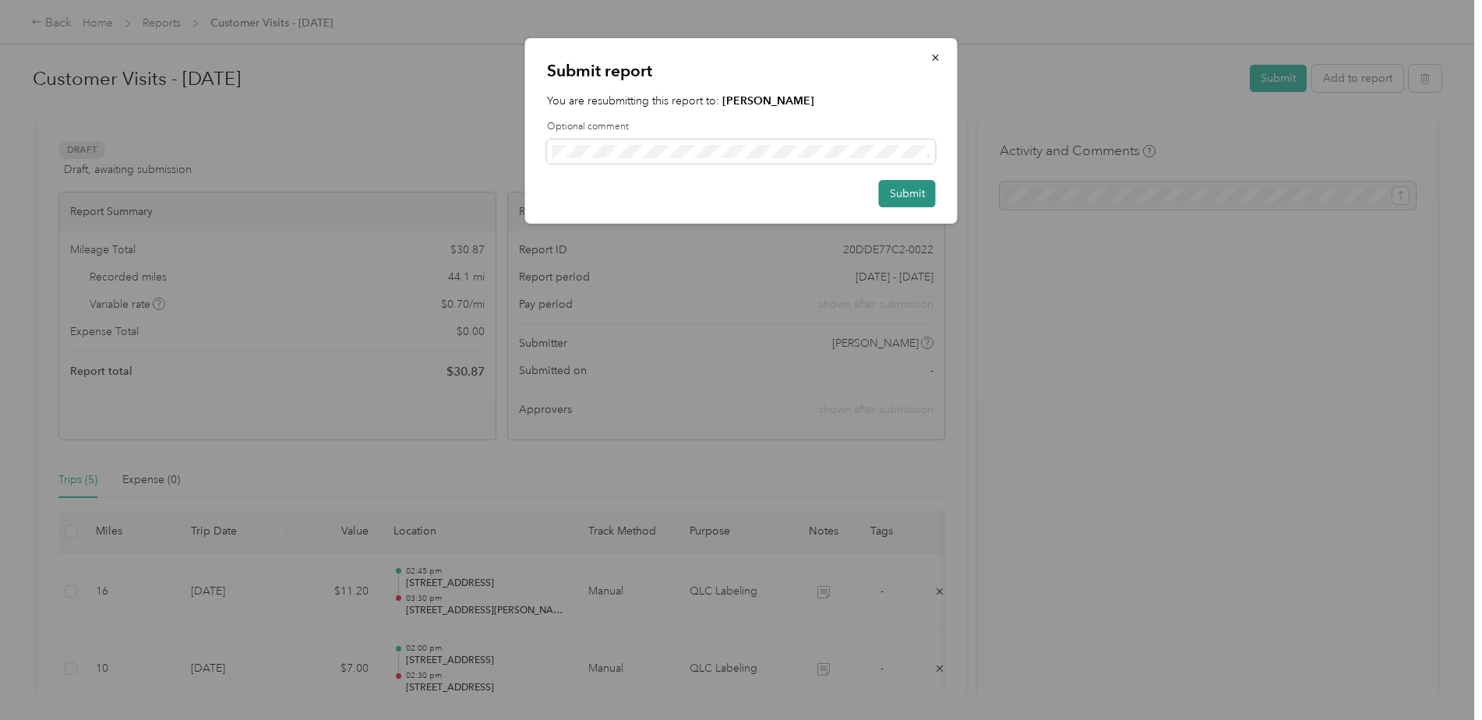
click at [884, 197] on button "Submit" at bounding box center [907, 193] width 57 height 27
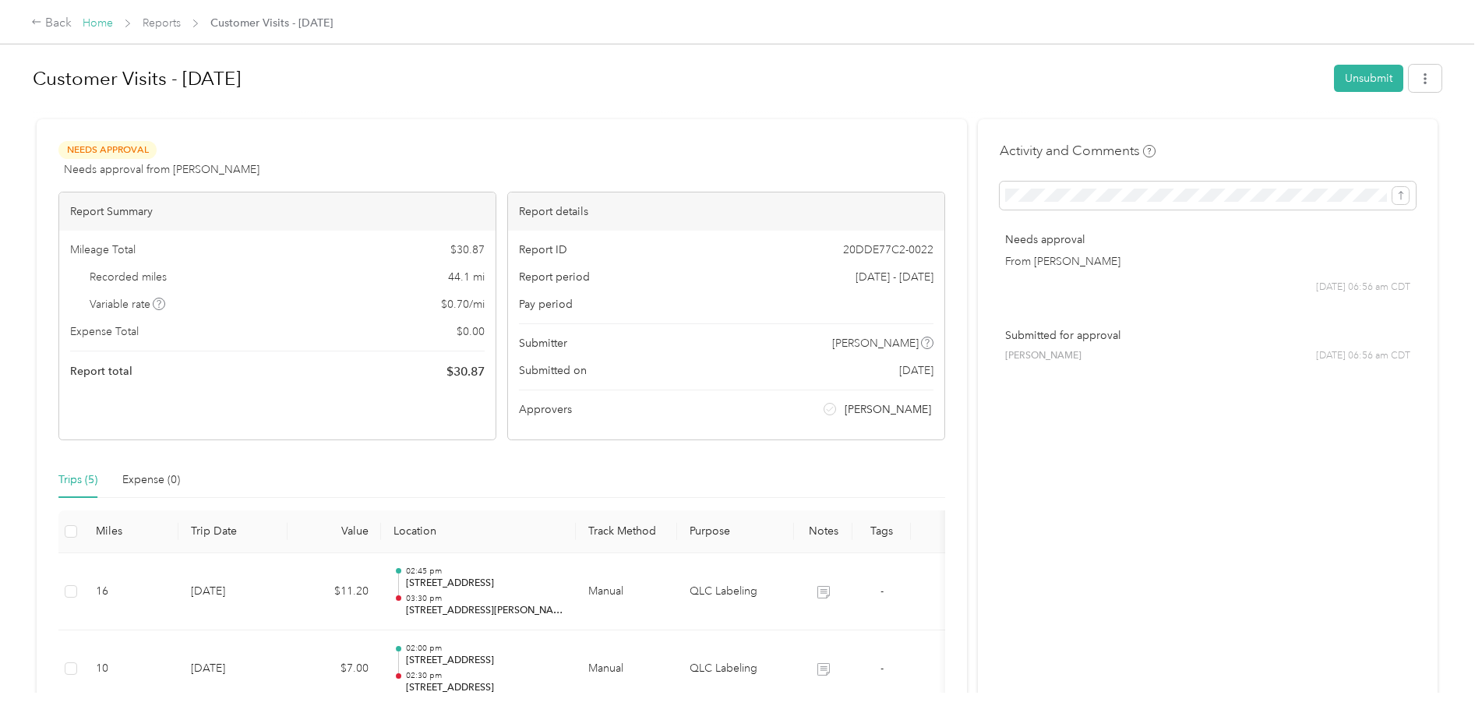
click at [101, 26] on link "Home" at bounding box center [98, 22] width 30 height 13
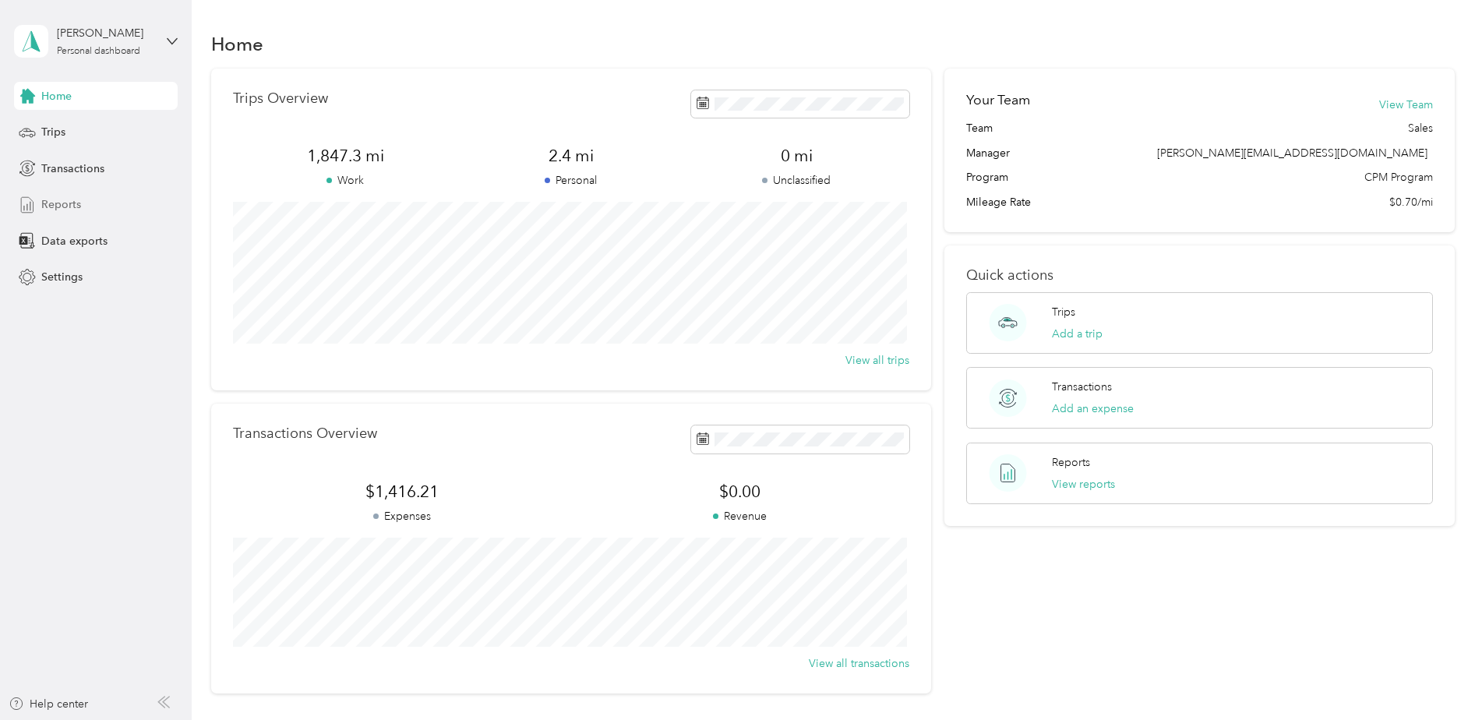
click at [73, 209] on span "Reports" at bounding box center [61, 204] width 40 height 16
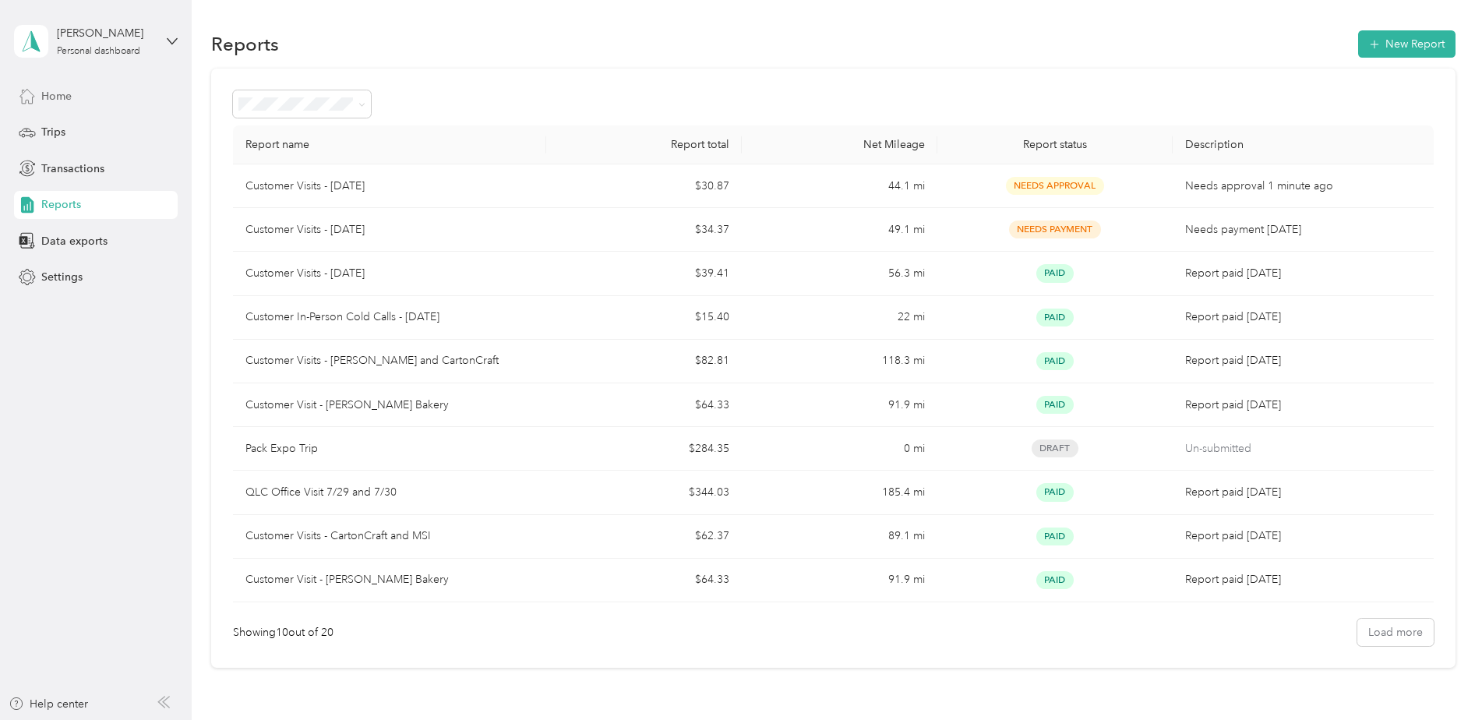
click at [70, 101] on span "Home" at bounding box center [56, 96] width 30 height 16
